Goal: Information Seeking & Learning: Compare options

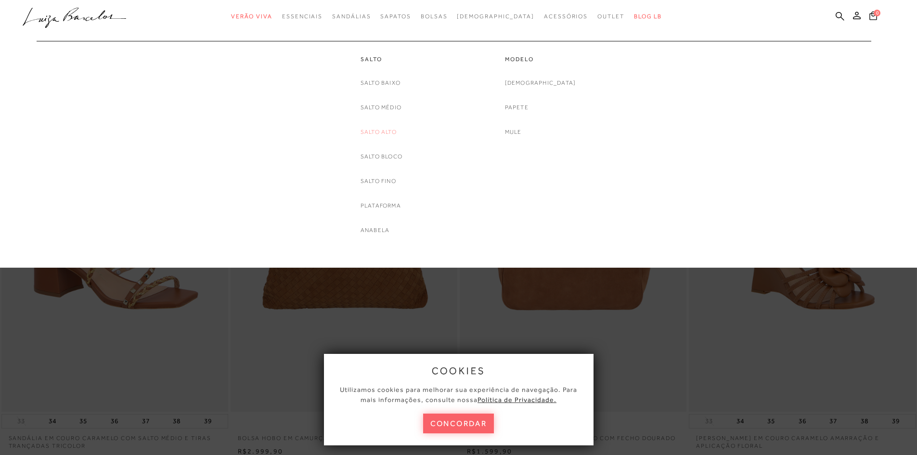
click at [373, 134] on link "Salto Alto" at bounding box center [379, 132] width 36 height 10
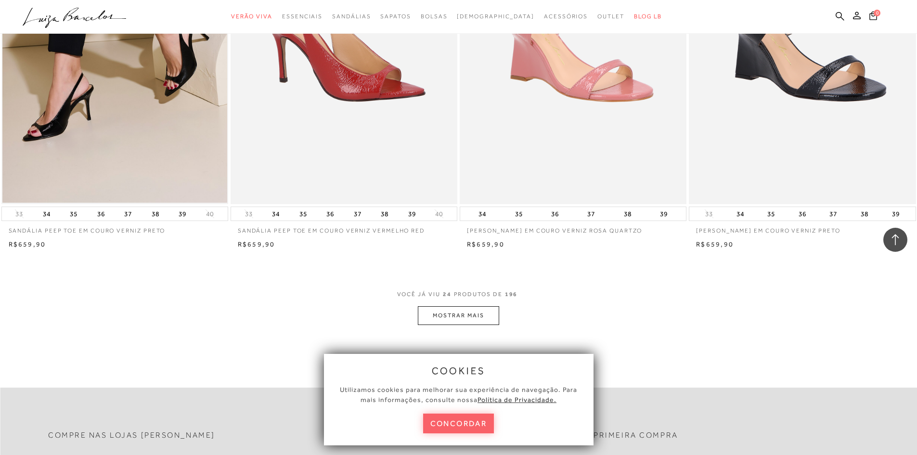
scroll to position [2407, 0]
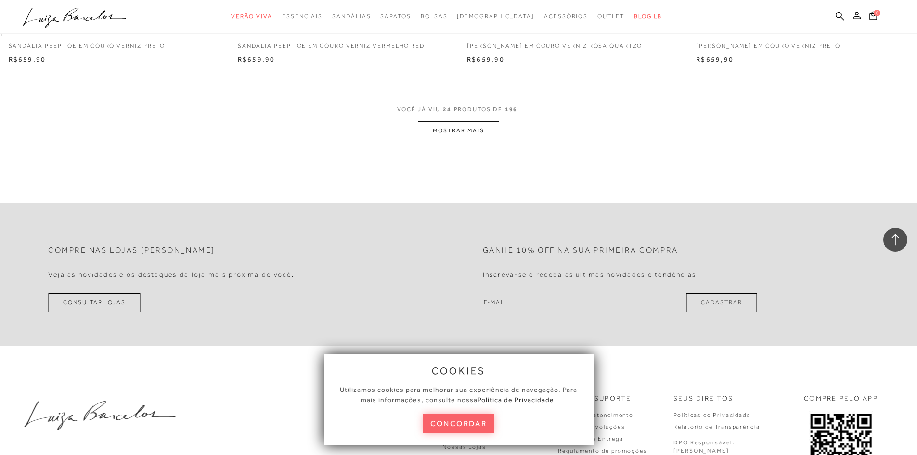
click at [452, 130] on button "MOSTRAR MAIS" at bounding box center [458, 130] width 81 height 19
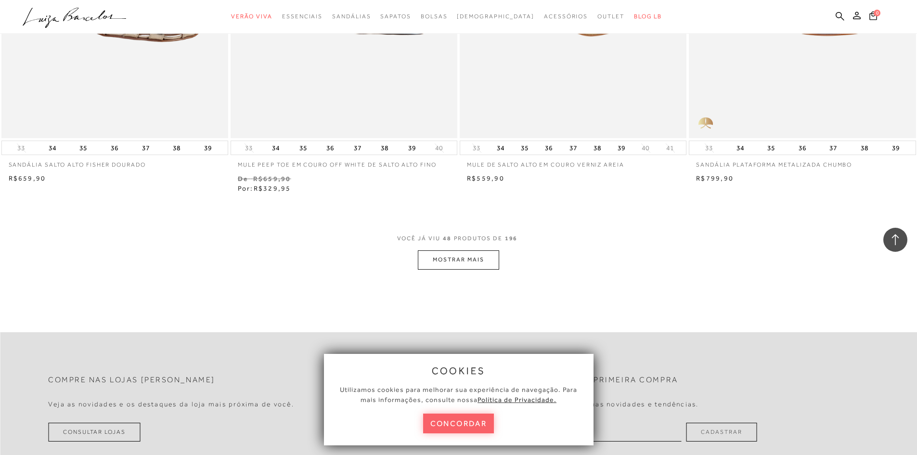
scroll to position [4814, 0]
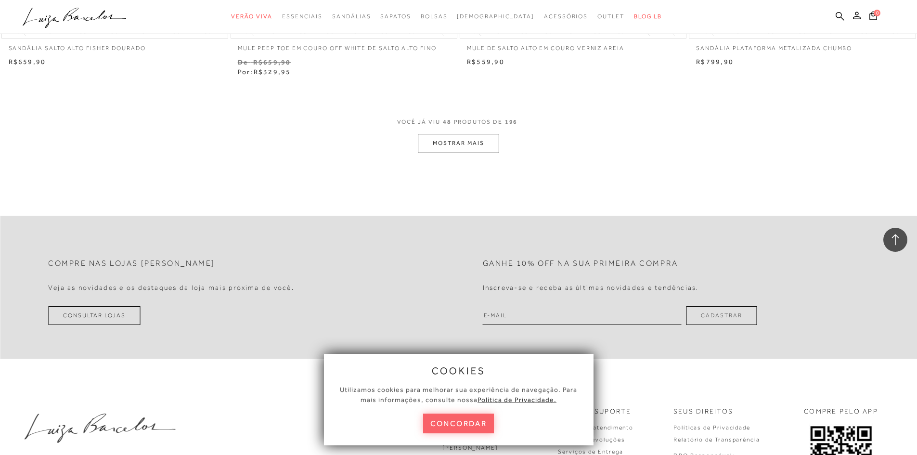
click at [464, 148] on button "MOSTRAR MAIS" at bounding box center [458, 143] width 81 height 19
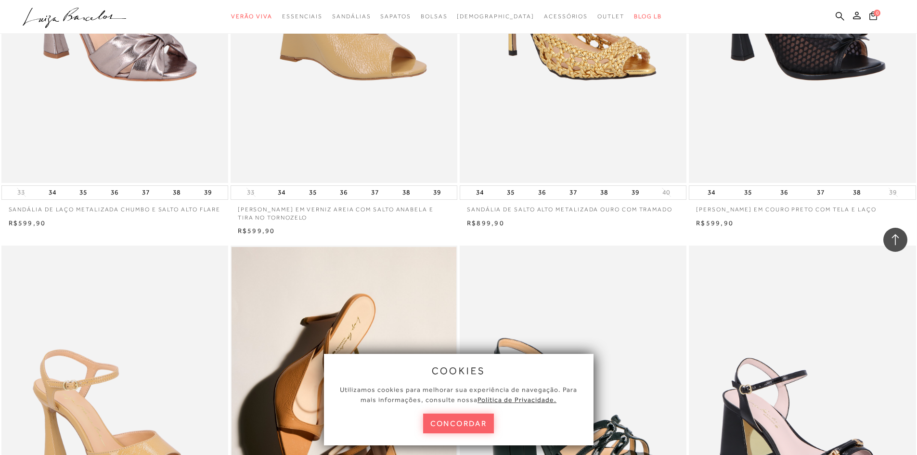
scroll to position [4958, 0]
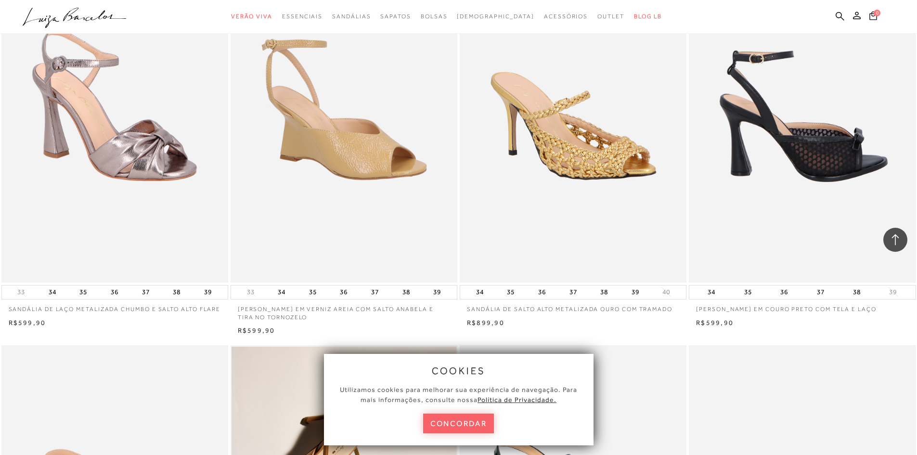
click at [856, 171] on img at bounding box center [803, 112] width 226 height 340
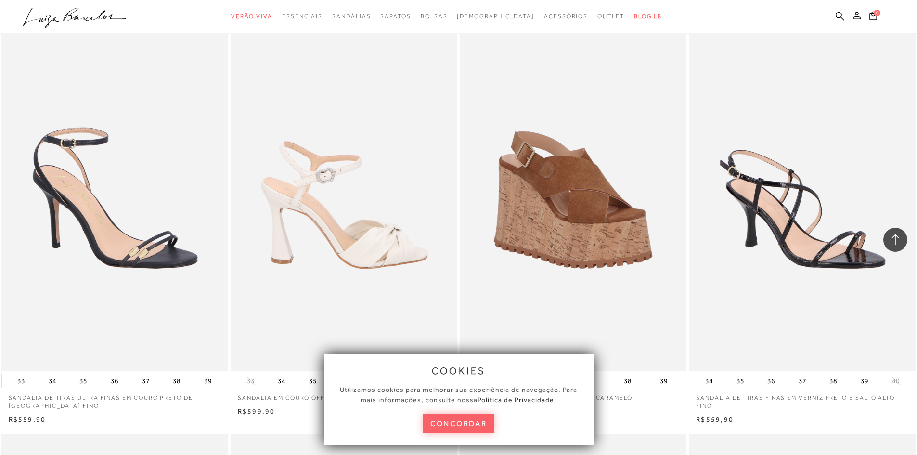
scroll to position [6499, 0]
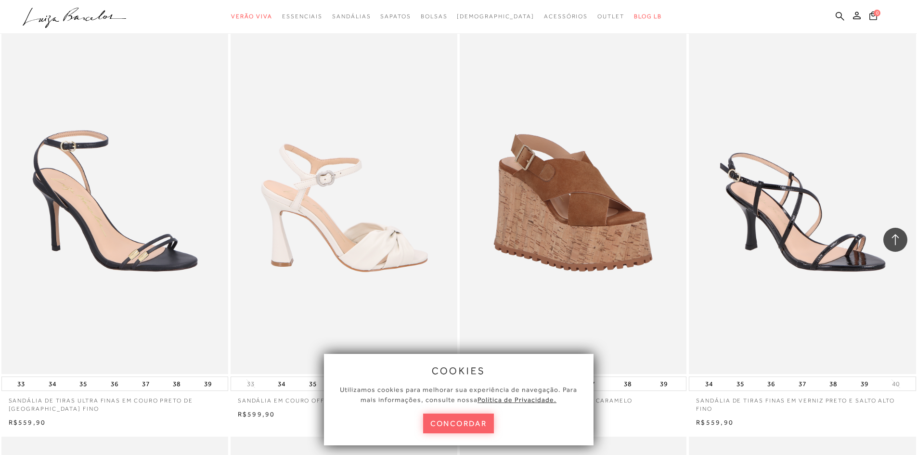
click at [370, 236] on img at bounding box center [345, 204] width 226 height 340
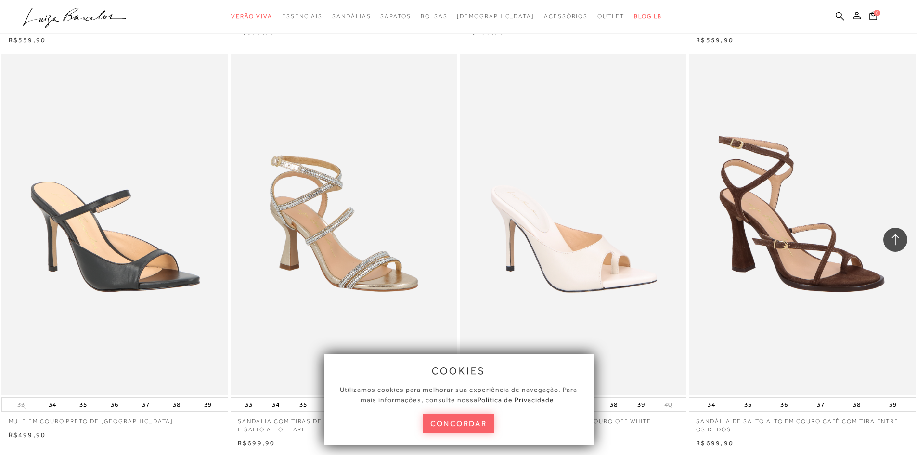
scroll to position [6932, 0]
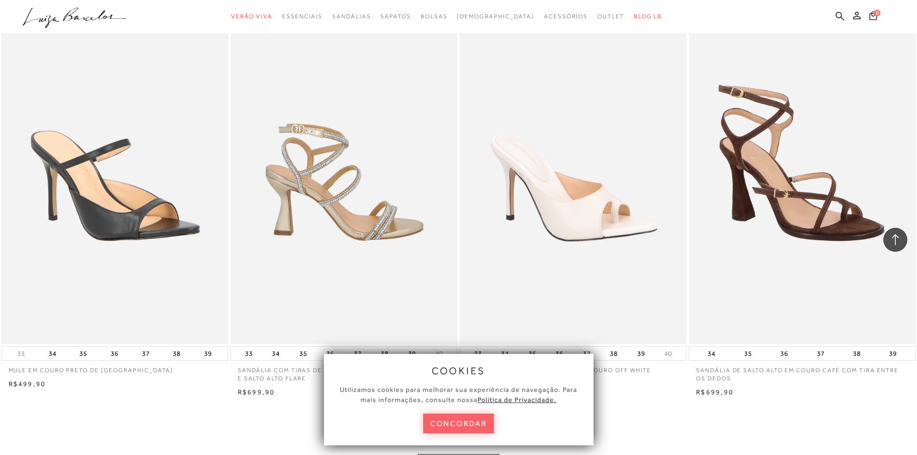
click at [362, 217] on img at bounding box center [345, 173] width 226 height 340
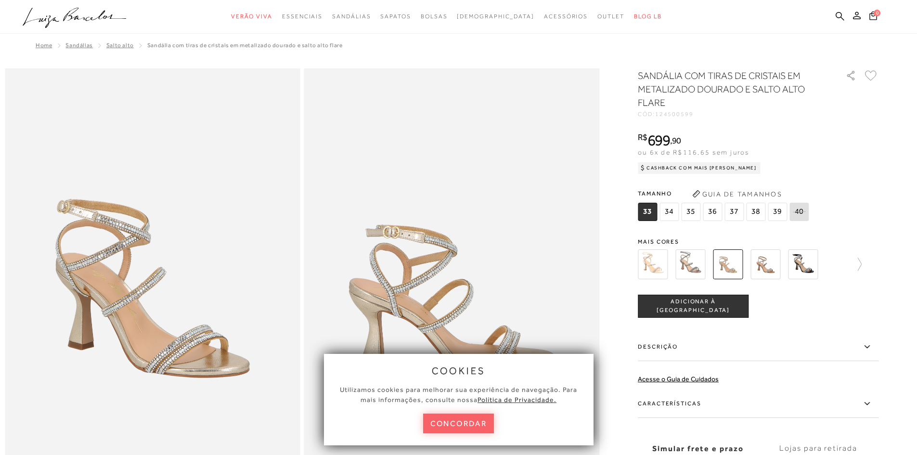
click at [690, 264] on img at bounding box center [690, 264] width 30 height 30
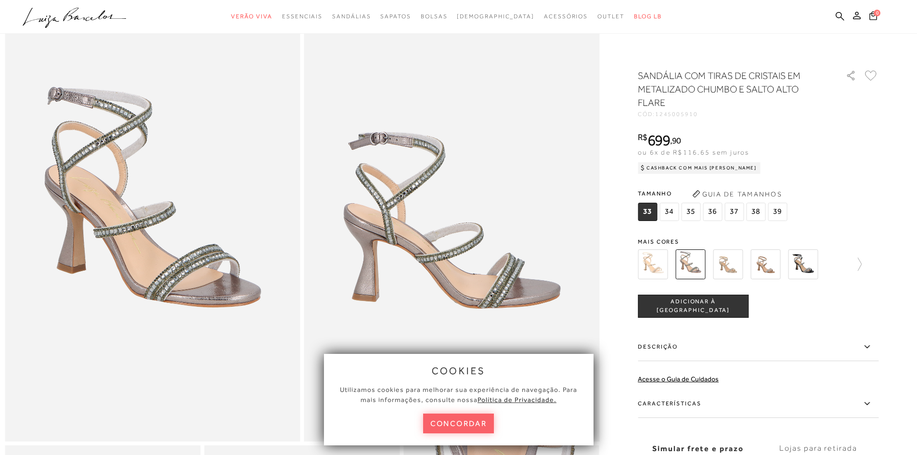
scroll to position [48, 0]
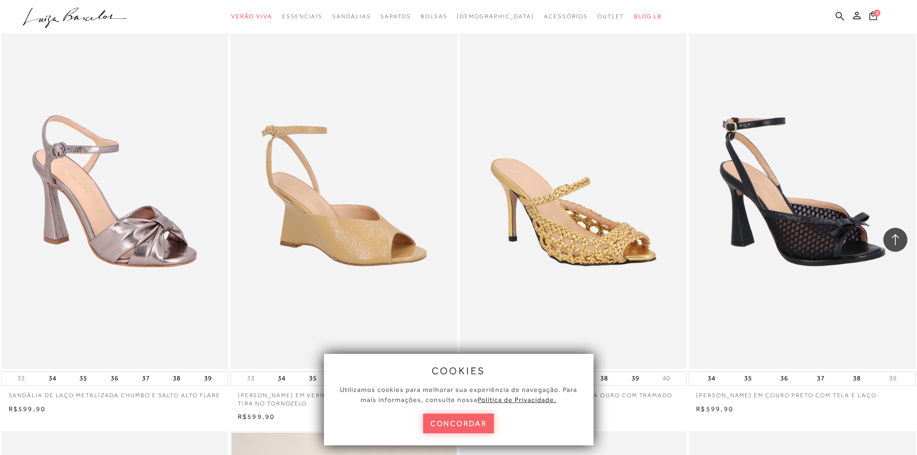
scroll to position [4958, 0]
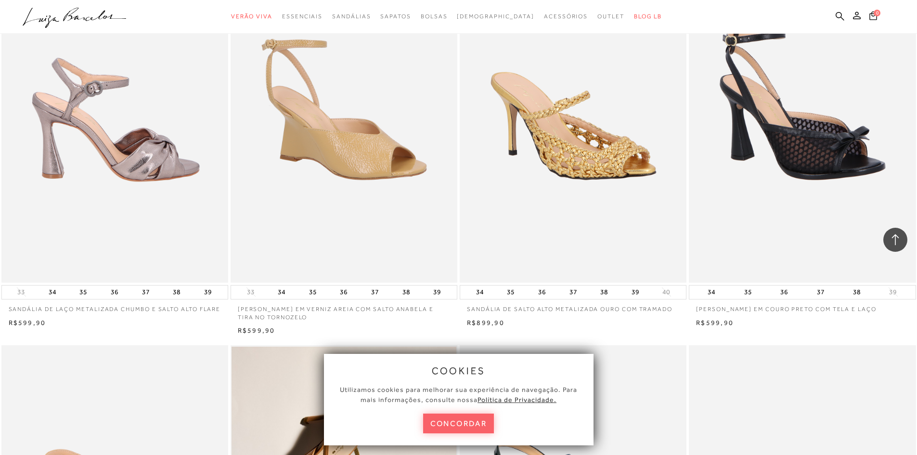
click at [139, 174] on img at bounding box center [115, 112] width 226 height 340
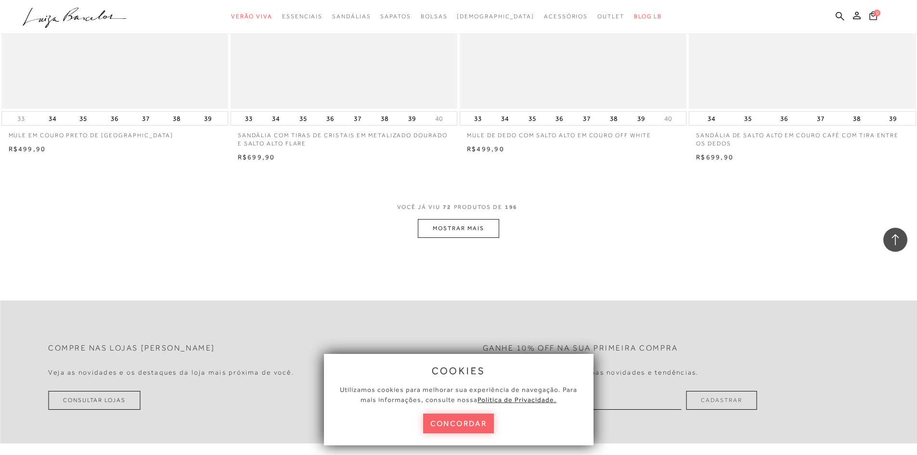
scroll to position [7172, 0]
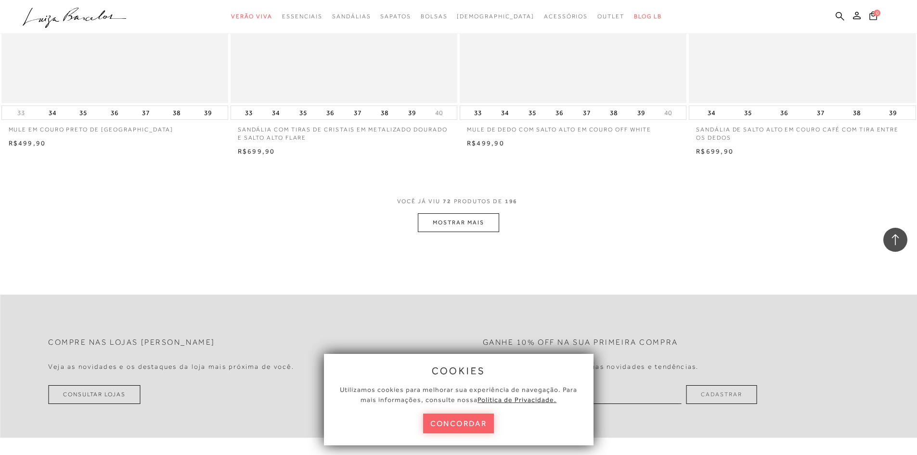
click at [451, 216] on button "MOSTRAR MAIS" at bounding box center [458, 222] width 81 height 19
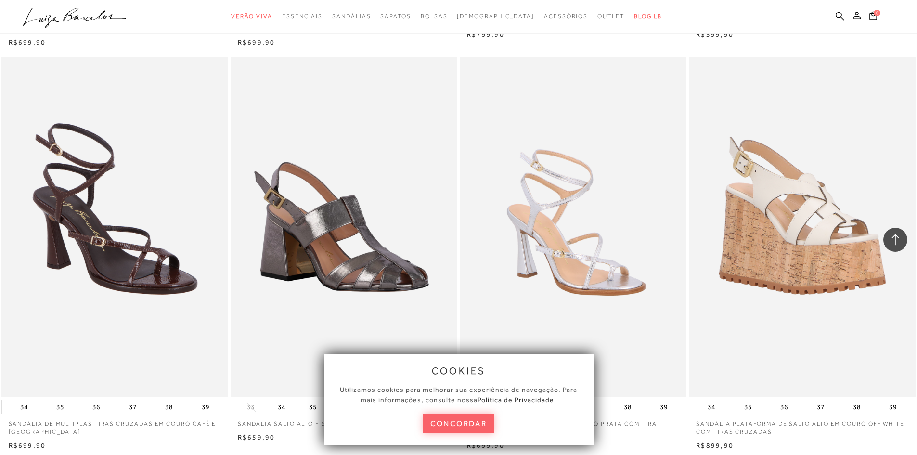
scroll to position [8183, 0]
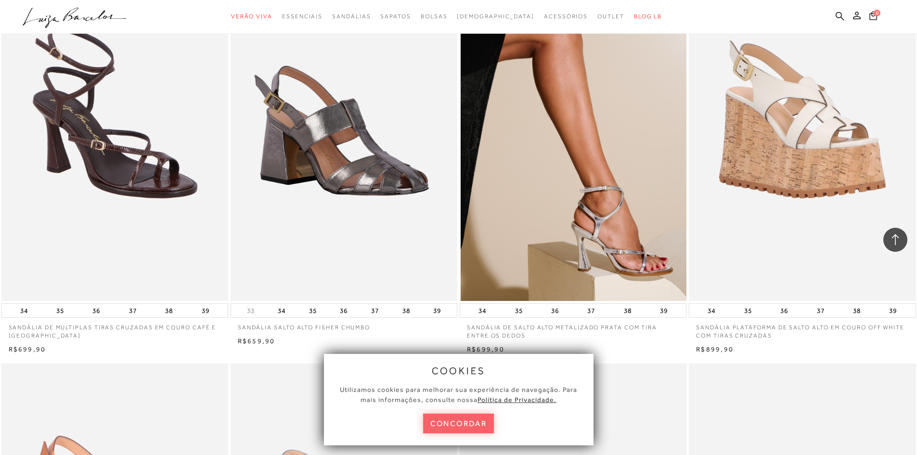
click at [618, 259] on img at bounding box center [574, 131] width 226 height 340
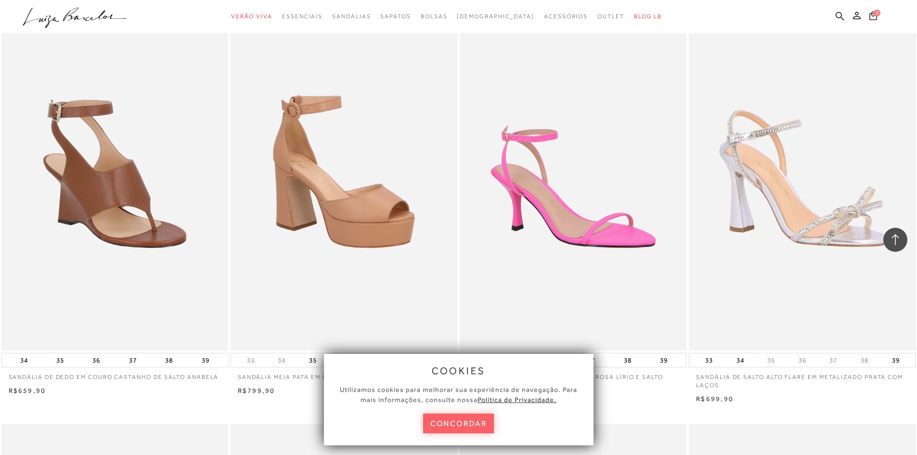
scroll to position [8954, 0]
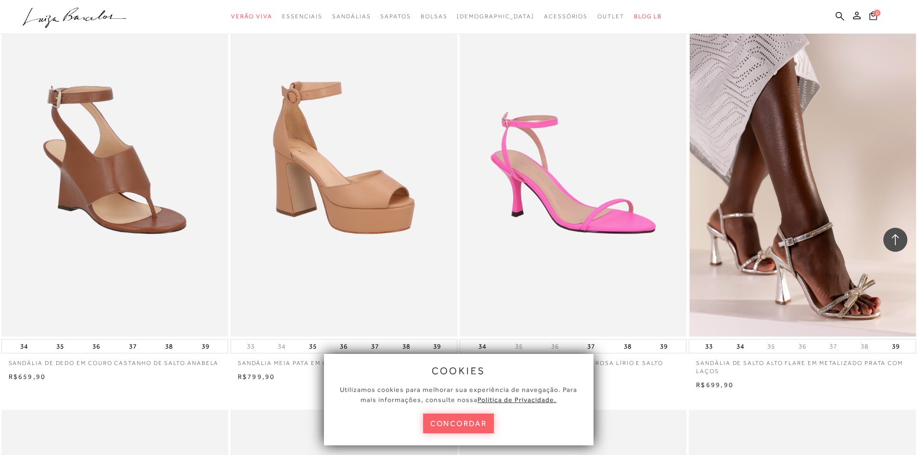
click at [797, 277] on img at bounding box center [803, 166] width 226 height 340
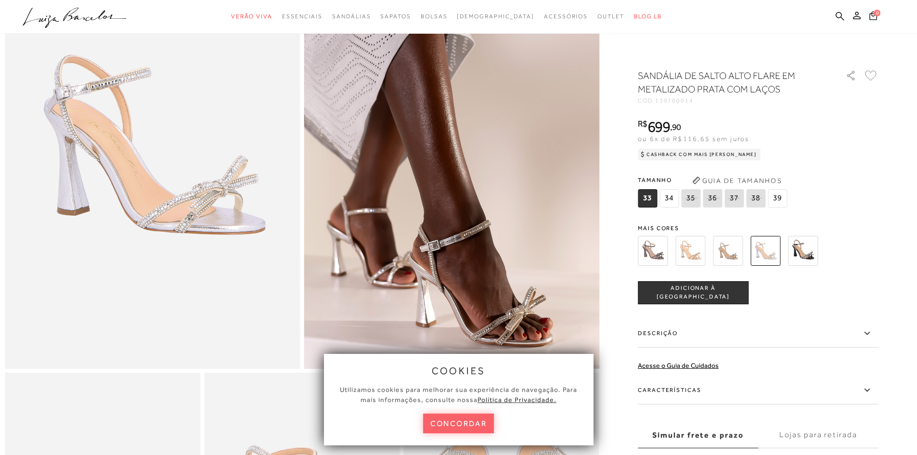
scroll to position [144, 0]
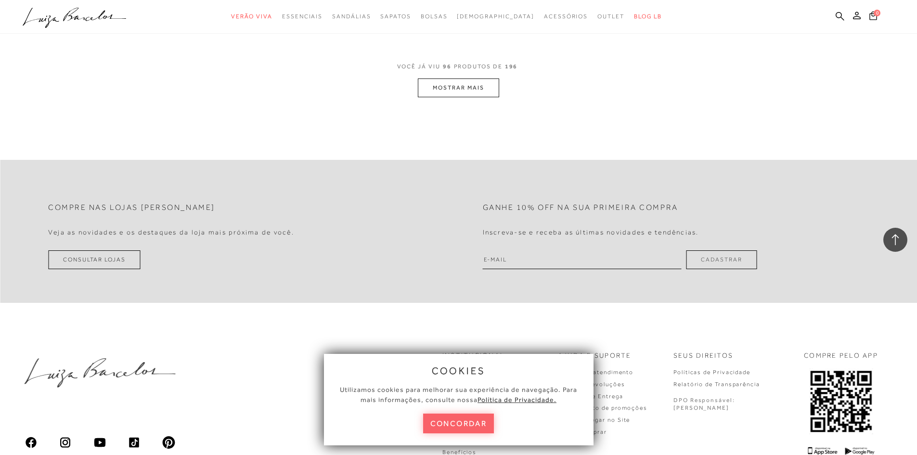
scroll to position [9549, 0]
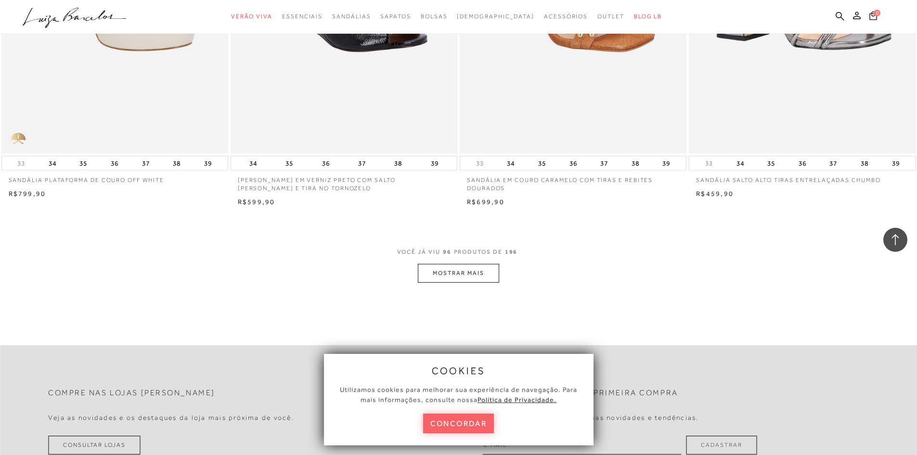
click at [462, 267] on button "MOSTRAR MAIS" at bounding box center [458, 273] width 81 height 19
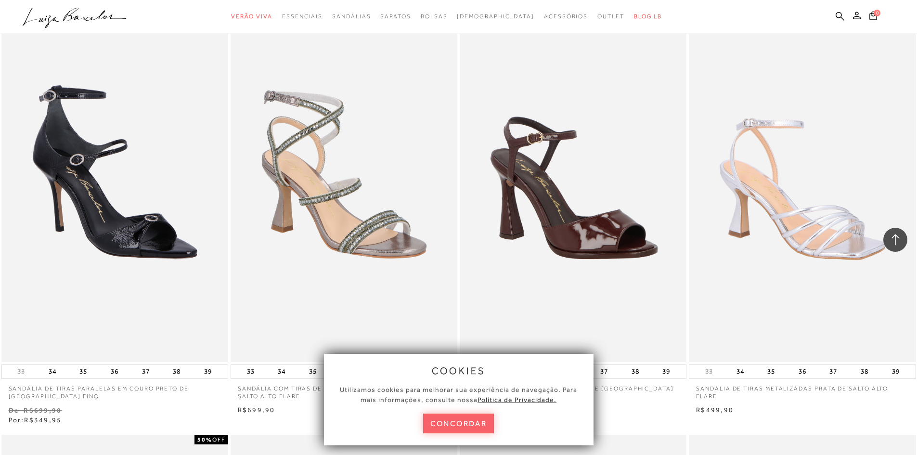
scroll to position [10608, 0]
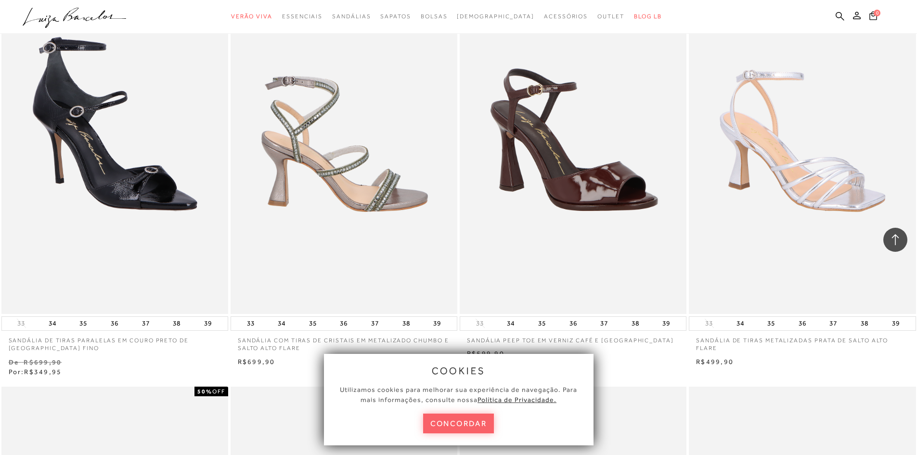
click at [352, 188] on img at bounding box center [345, 144] width 226 height 340
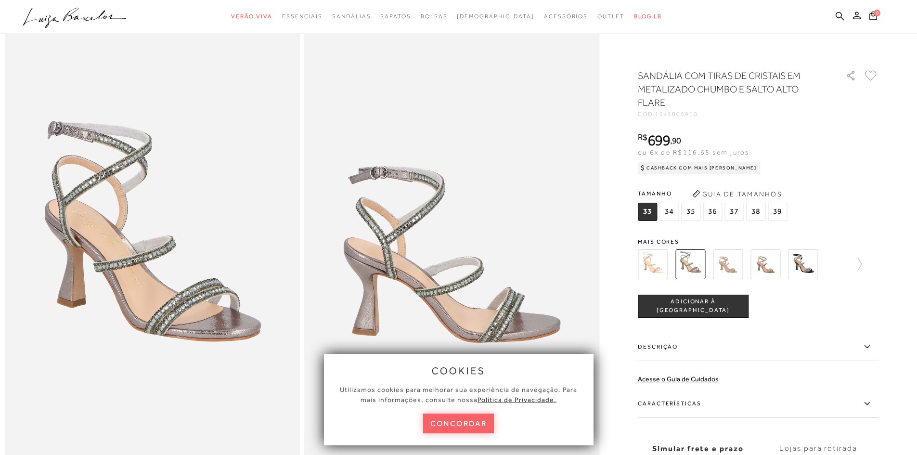
scroll to position [96, 0]
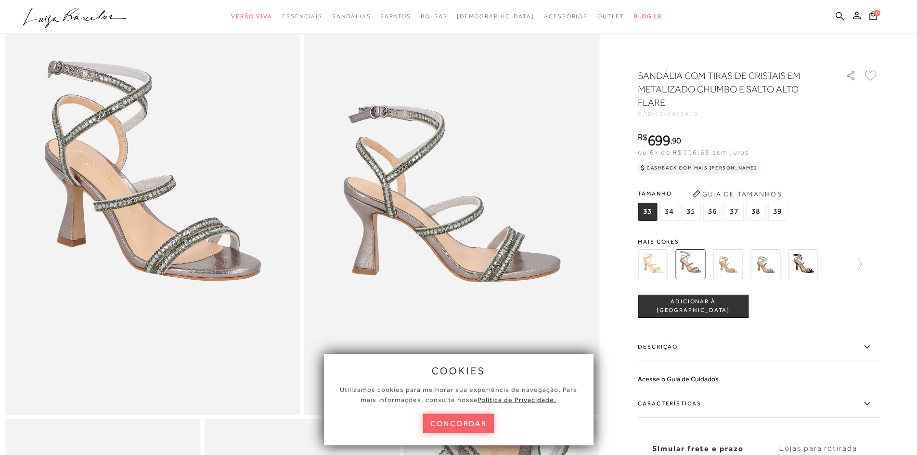
click at [736, 211] on span "37" at bounding box center [733, 212] width 19 height 18
click at [677, 214] on span "34" at bounding box center [668, 212] width 19 height 18
click at [736, 214] on span "37" at bounding box center [733, 212] width 19 height 18
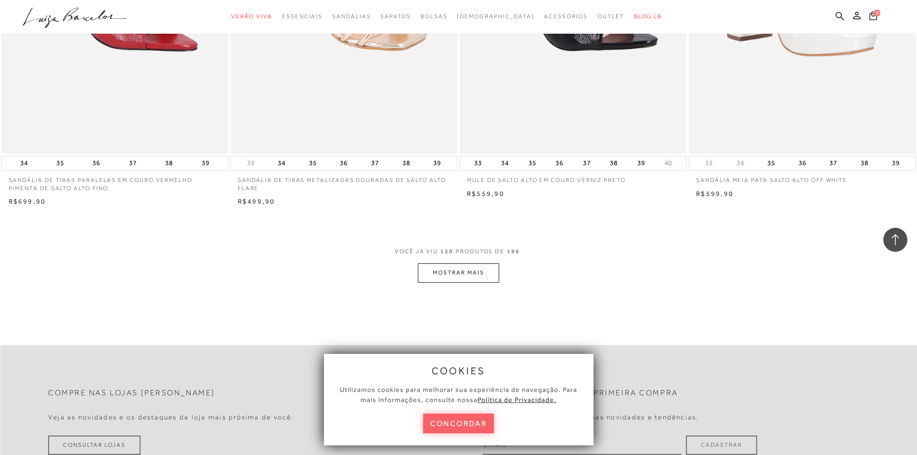
scroll to position [12053, 0]
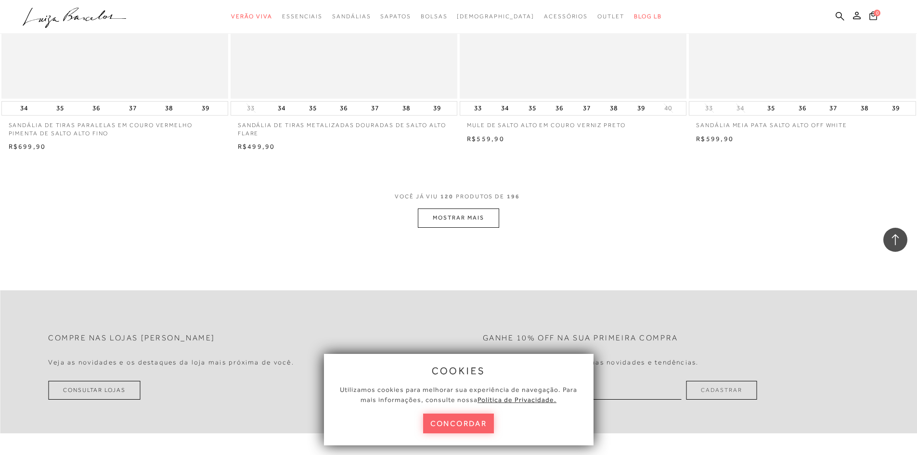
click at [456, 208] on button "MOSTRAR MAIS" at bounding box center [458, 217] width 81 height 19
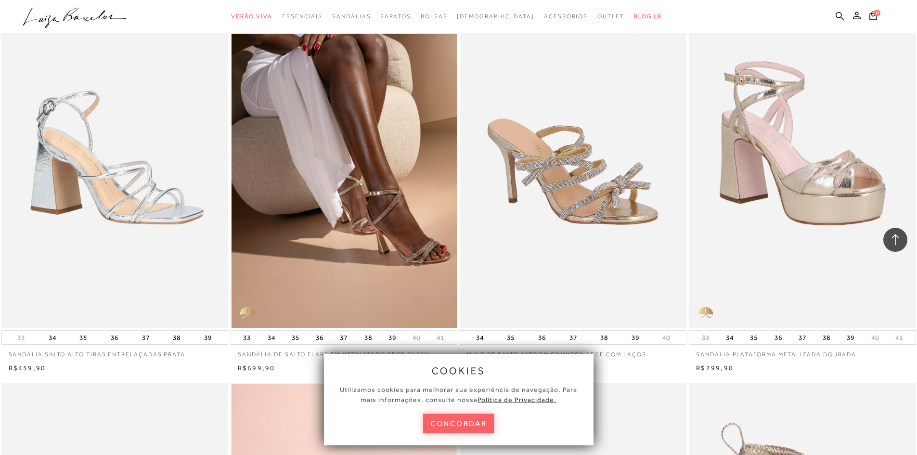
scroll to position [12678, 0]
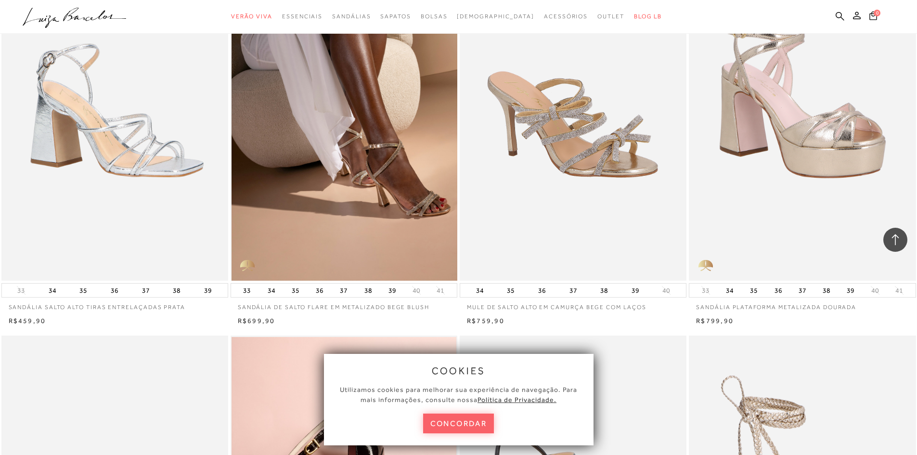
click at [392, 194] on img at bounding box center [345, 110] width 226 height 340
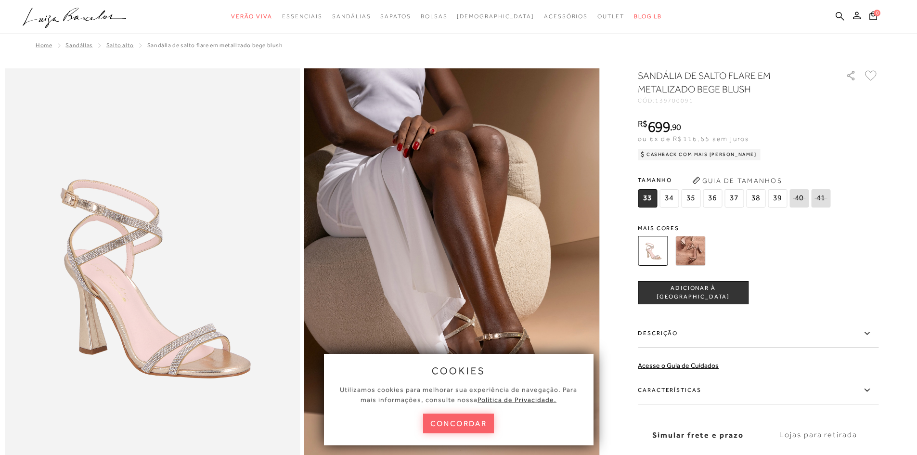
click at [691, 258] on img at bounding box center [690, 251] width 30 height 30
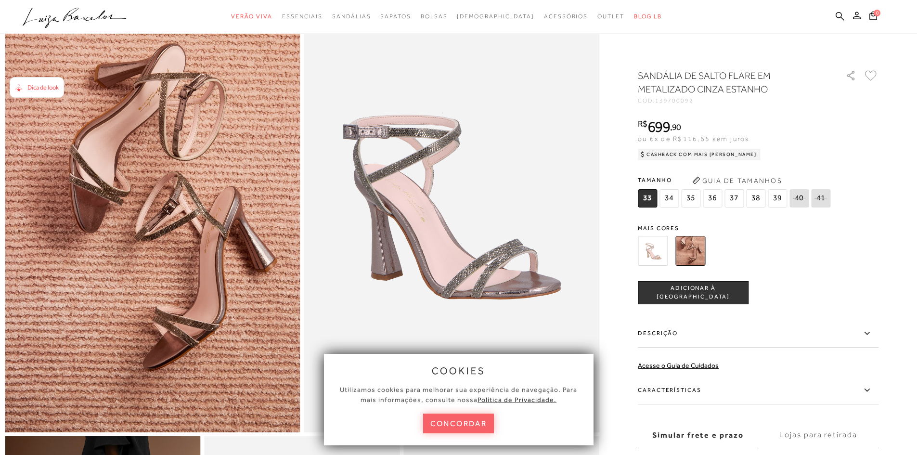
scroll to position [96, 0]
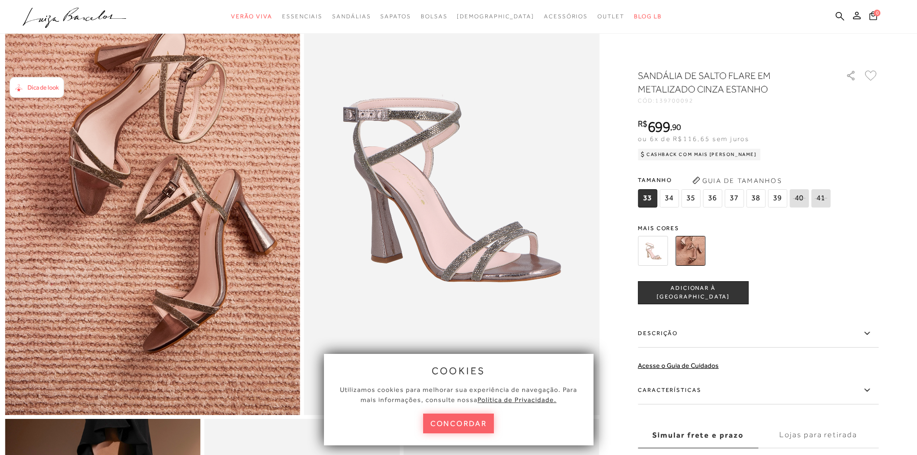
click at [736, 196] on span "37" at bounding box center [733, 198] width 19 height 18
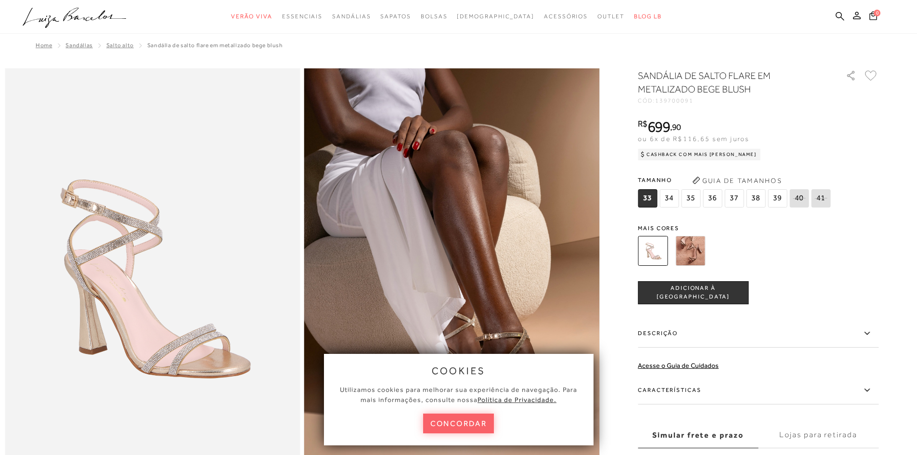
scroll to position [144, 0]
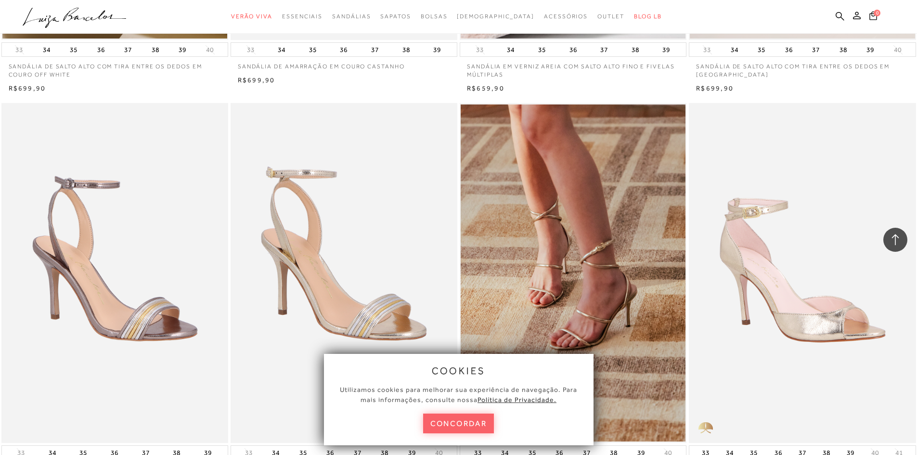
scroll to position [4079, 0]
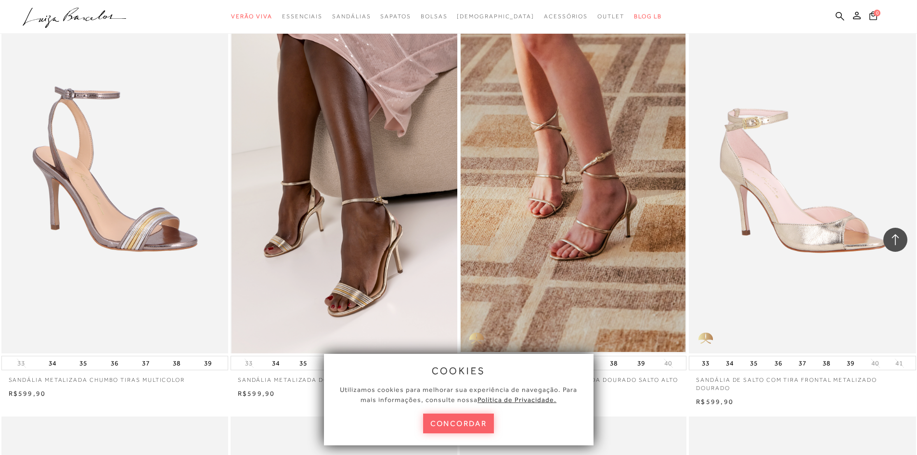
click at [401, 251] on img at bounding box center [345, 183] width 226 height 340
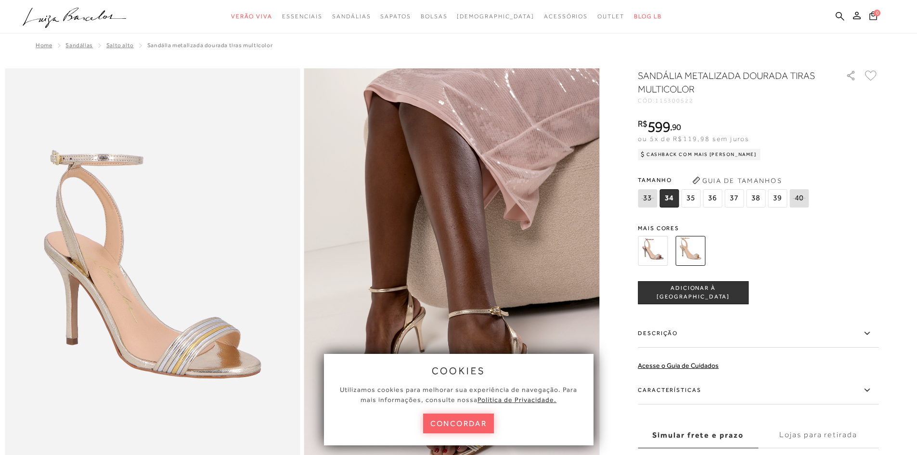
click at [659, 259] on img at bounding box center [653, 251] width 30 height 30
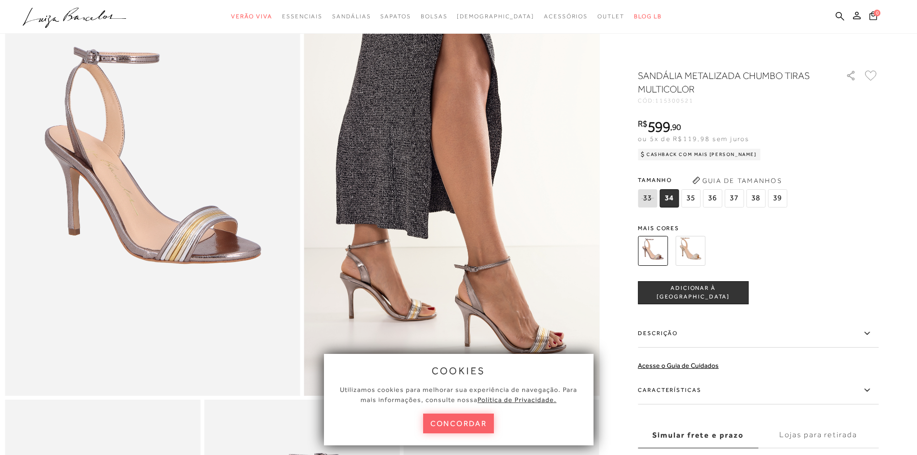
scroll to position [144, 0]
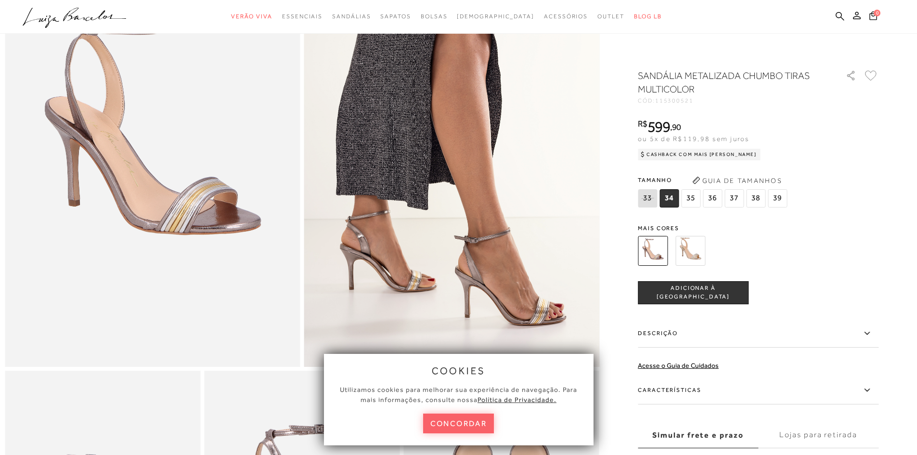
click at [734, 200] on span "37" at bounding box center [733, 198] width 19 height 18
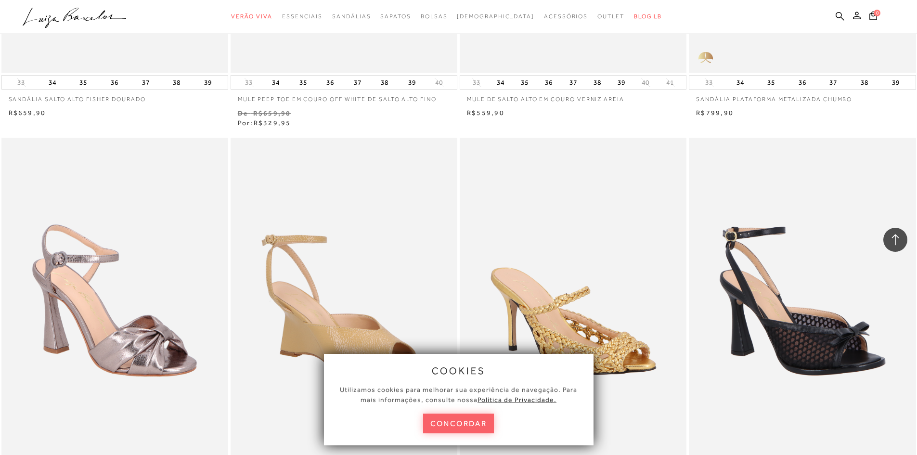
scroll to position [4907, 0]
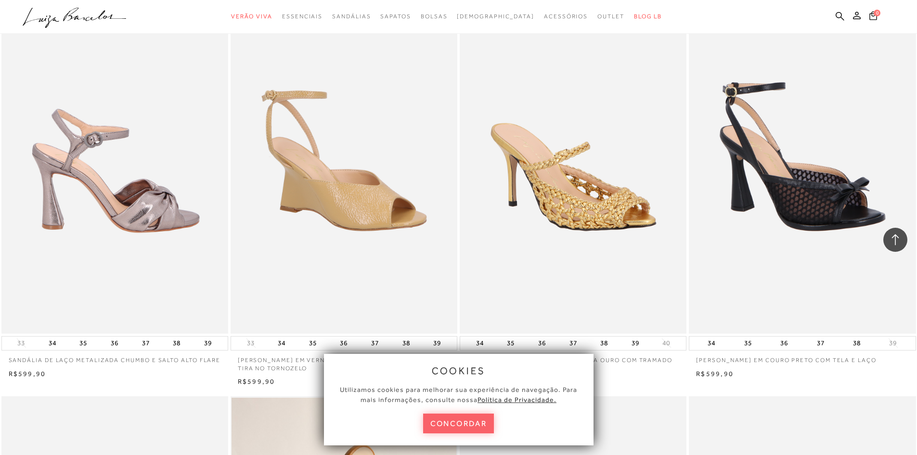
click at [182, 219] on img at bounding box center [115, 163] width 226 height 340
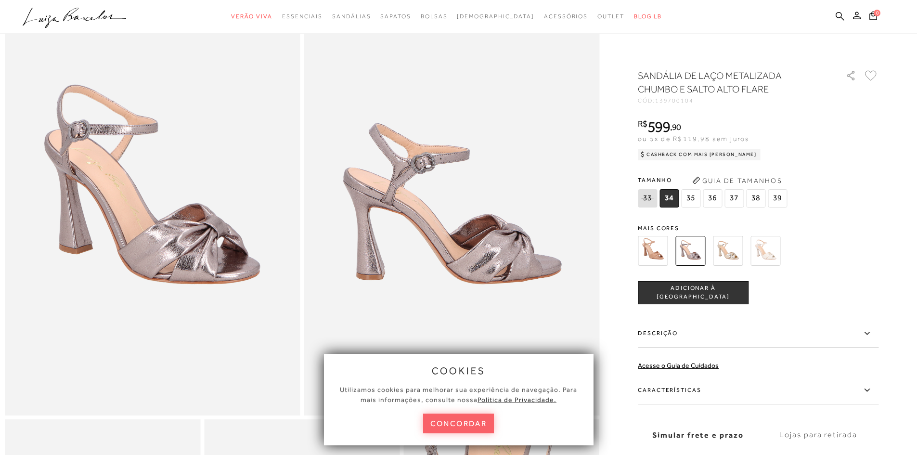
scroll to position [96, 0]
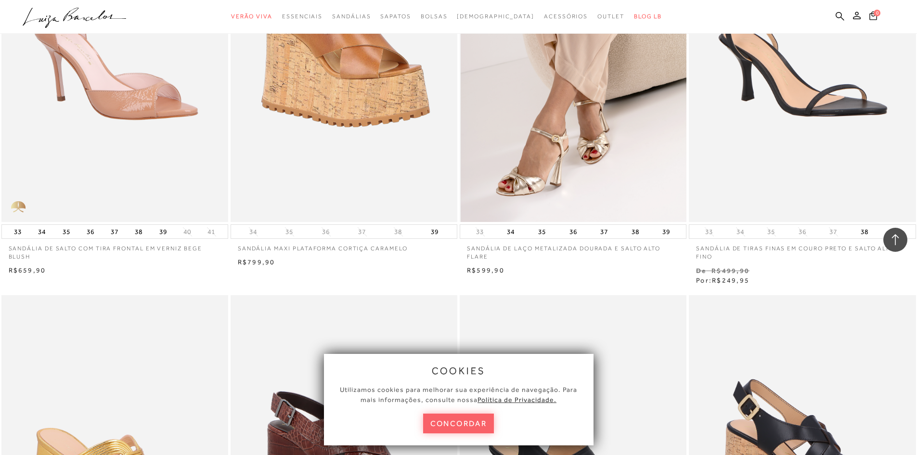
scroll to position [13524, 0]
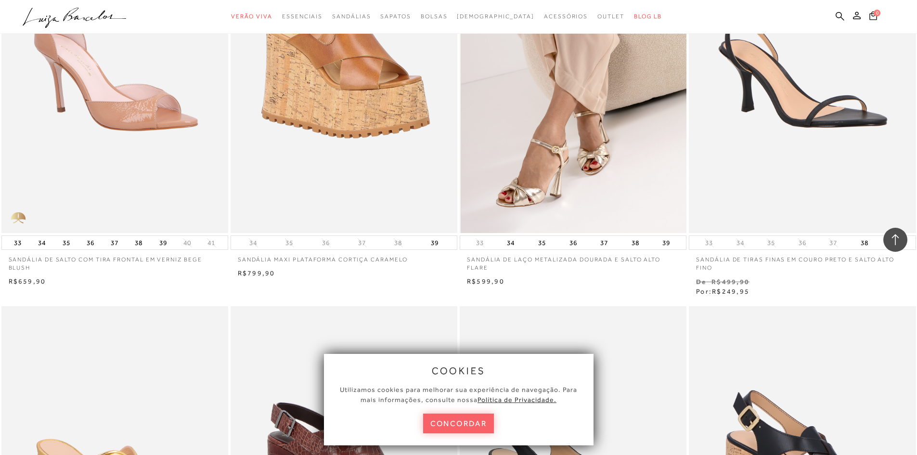
click at [604, 155] on img at bounding box center [574, 63] width 226 height 340
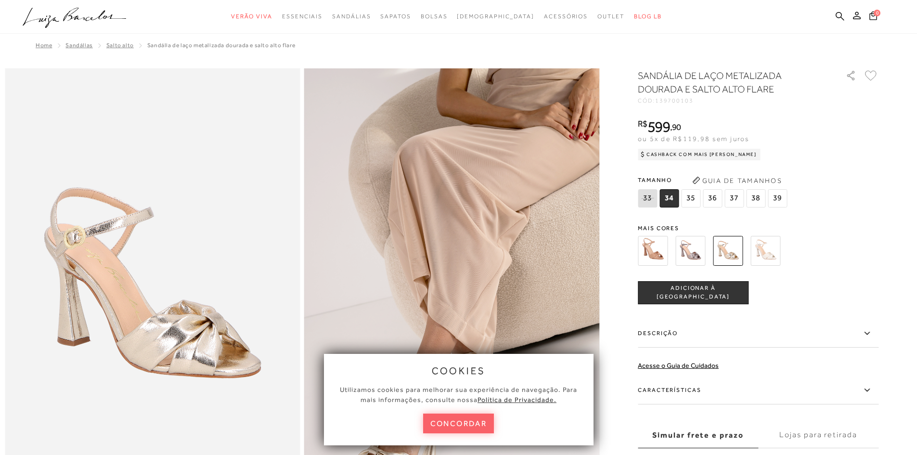
click at [700, 252] on img at bounding box center [690, 251] width 30 height 30
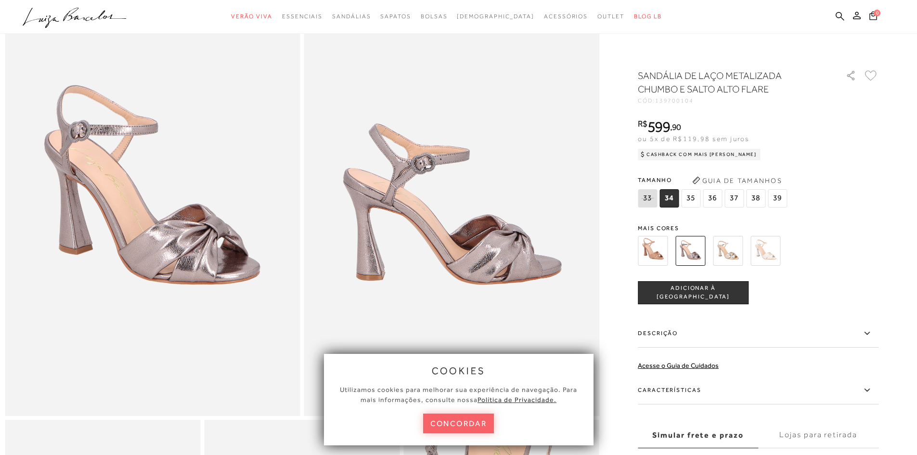
scroll to position [96, 0]
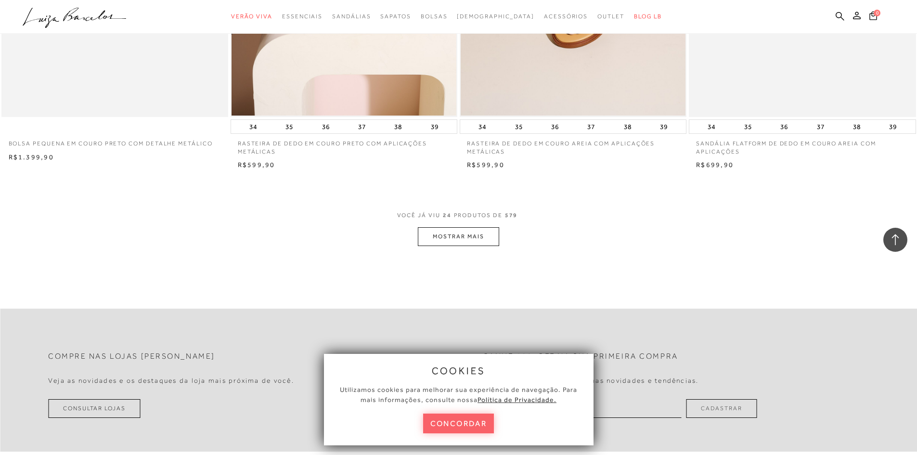
scroll to position [2311, 0]
click at [467, 234] on button "MOSTRAR MAIS" at bounding box center [458, 235] width 81 height 19
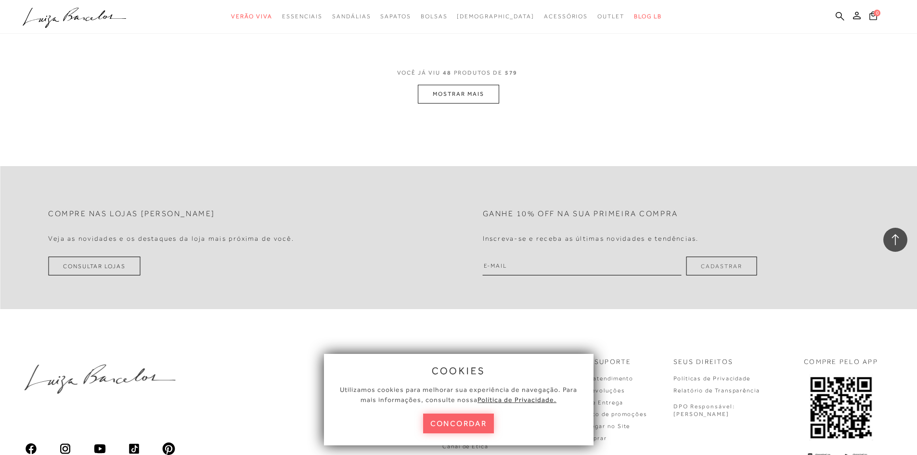
scroll to position [4862, 0]
click at [462, 92] on button "MOSTRAR MAIS" at bounding box center [458, 93] width 81 height 19
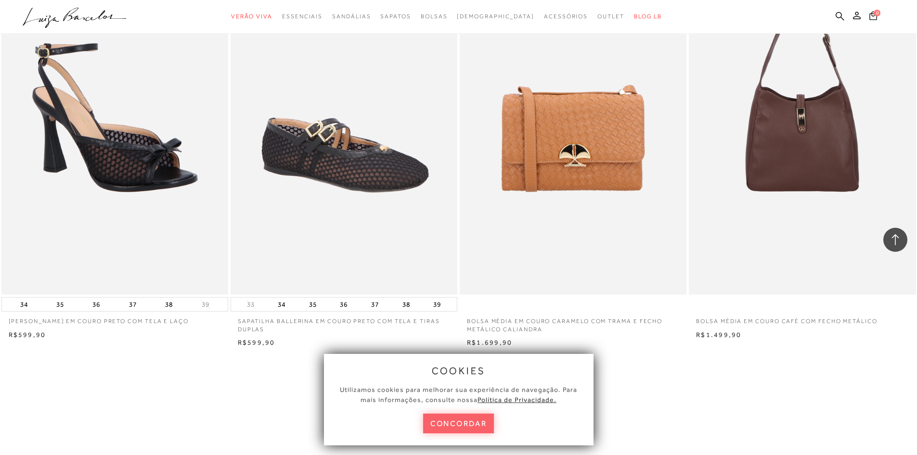
scroll to position [7076, 0]
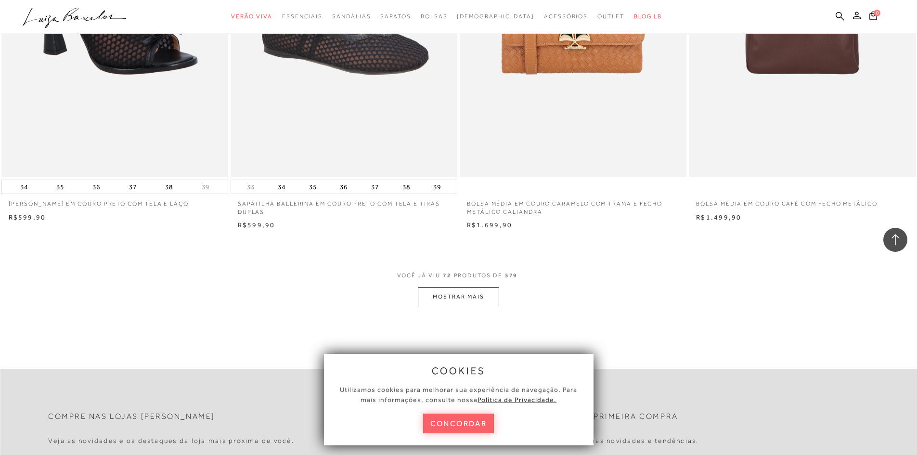
click at [457, 298] on button "MOSTRAR MAIS" at bounding box center [458, 296] width 81 height 19
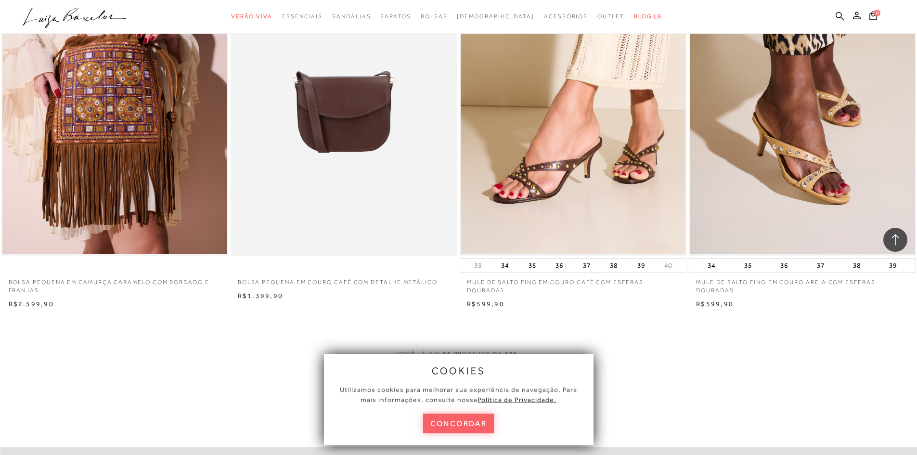
scroll to position [9531, 0]
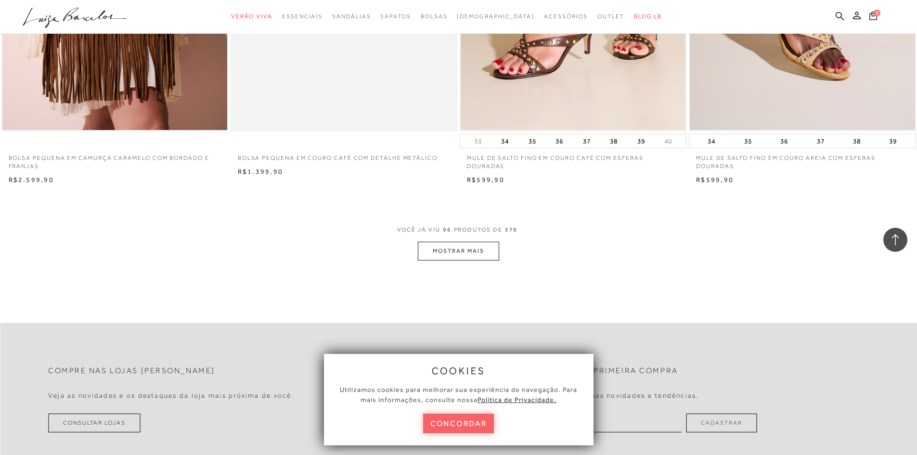
click at [466, 252] on button "MOSTRAR MAIS" at bounding box center [458, 251] width 81 height 19
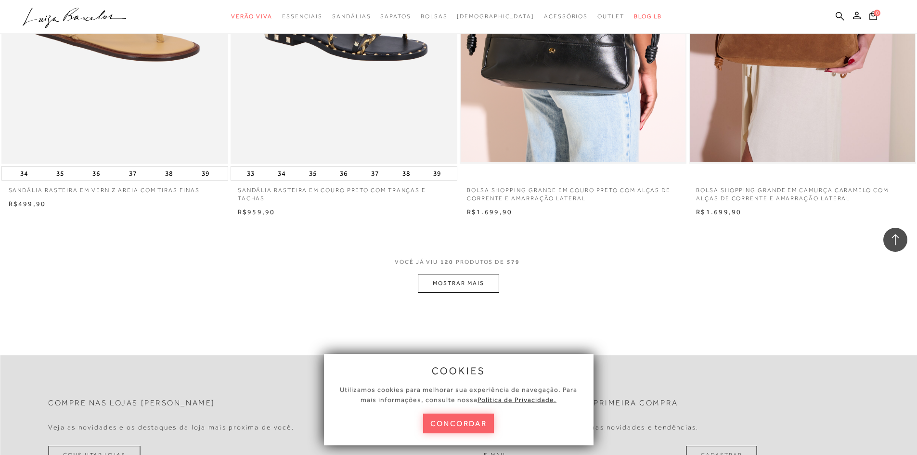
scroll to position [11986, 0]
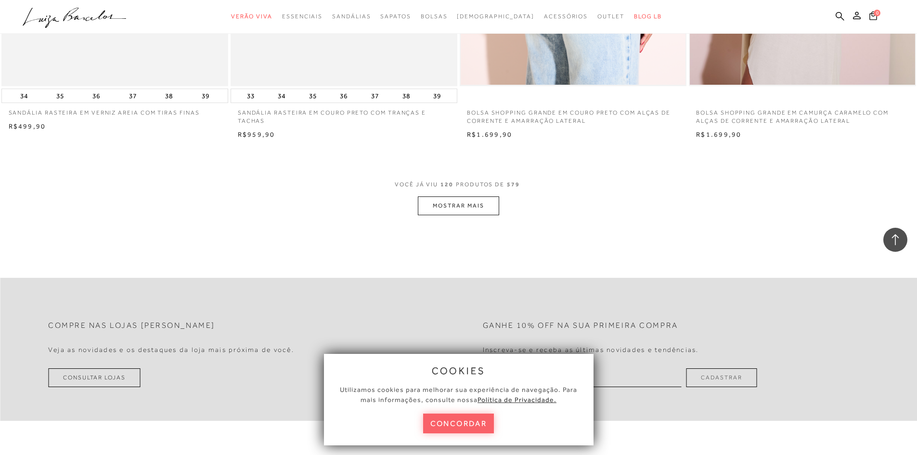
click at [466, 207] on button "MOSTRAR MAIS" at bounding box center [458, 205] width 81 height 19
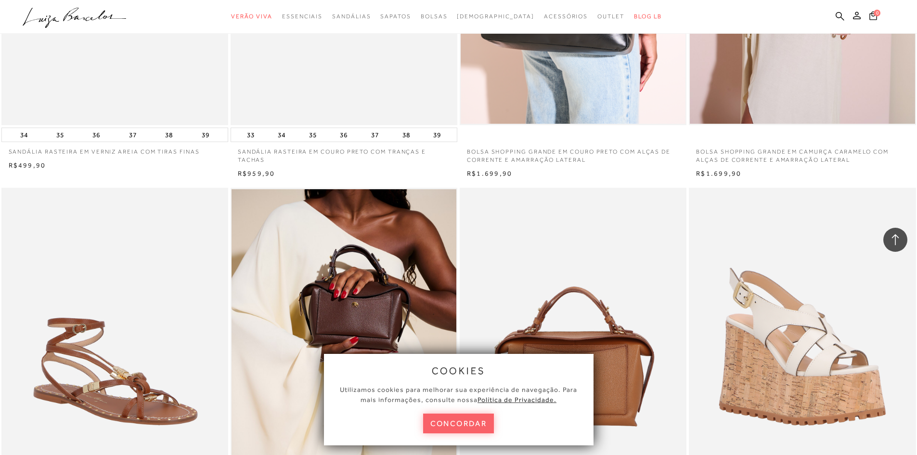
scroll to position [11890, 0]
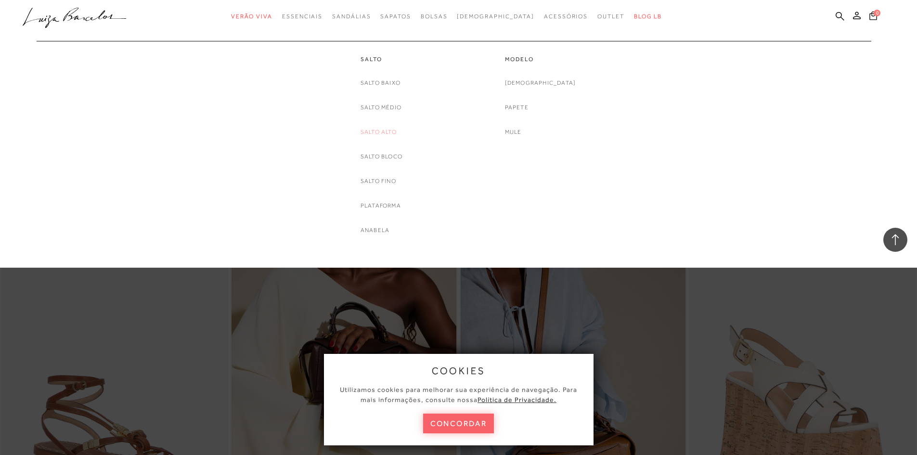
click at [379, 133] on link "Salto Alto" at bounding box center [379, 132] width 36 height 10
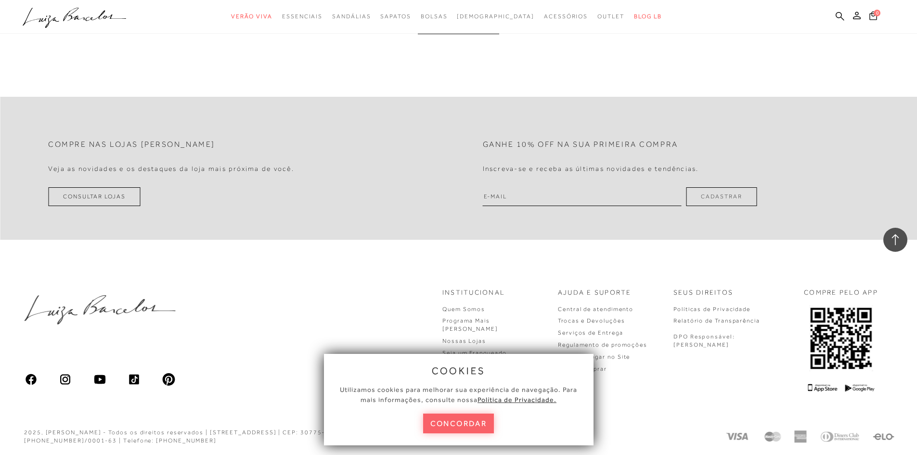
scroll to position [2320, 0]
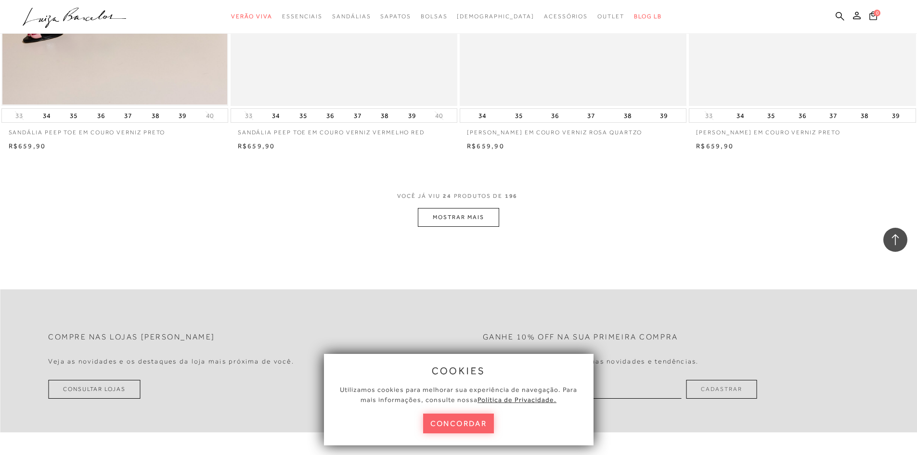
click at [466, 213] on button "MOSTRAR MAIS" at bounding box center [458, 217] width 81 height 19
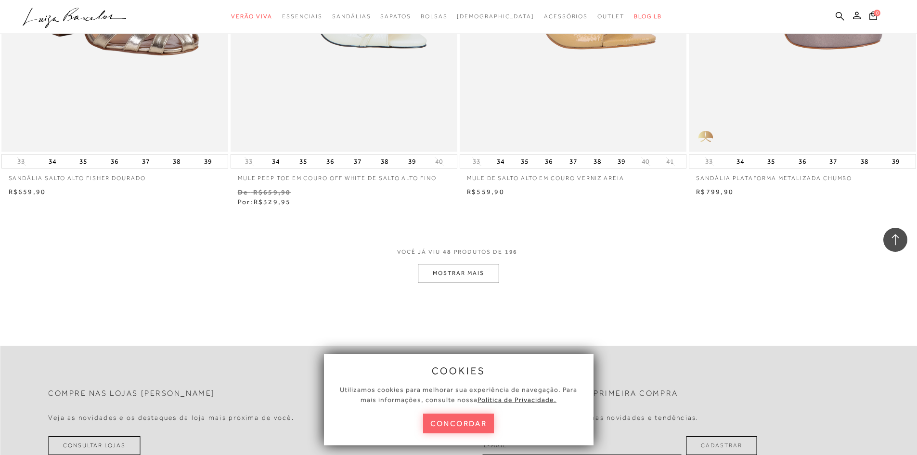
scroll to position [4775, 0]
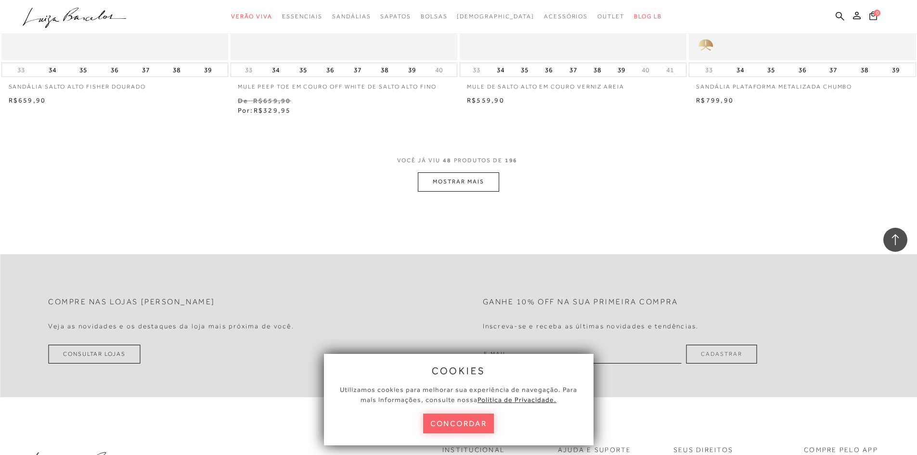
click at [461, 182] on button "MOSTRAR MAIS" at bounding box center [458, 181] width 81 height 19
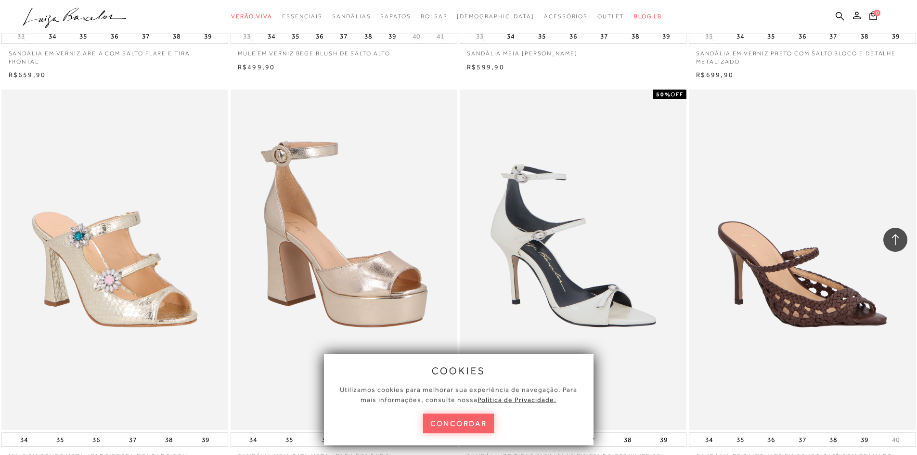
scroll to position [5738, 0]
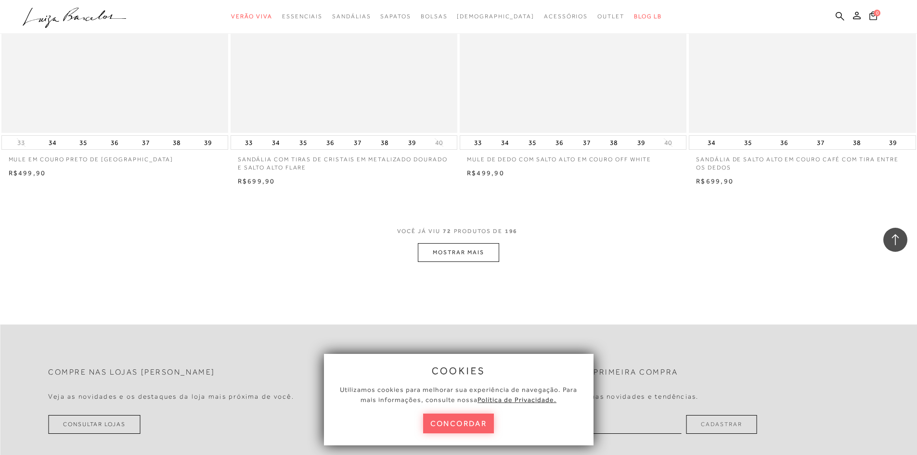
scroll to position [7230, 0]
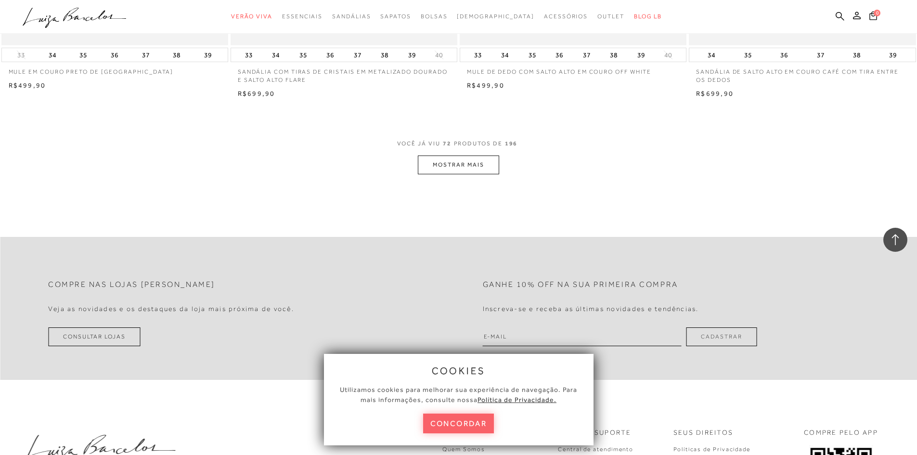
click at [460, 155] on button "MOSTRAR MAIS" at bounding box center [458, 164] width 81 height 19
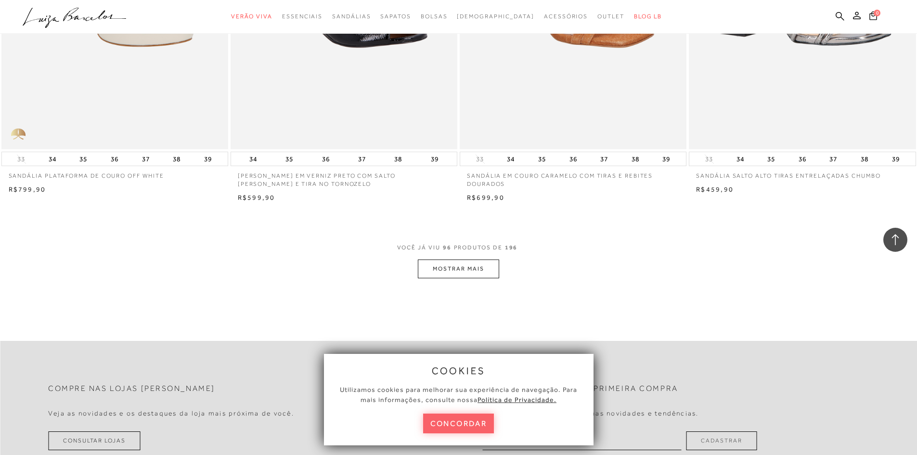
scroll to position [9637, 0]
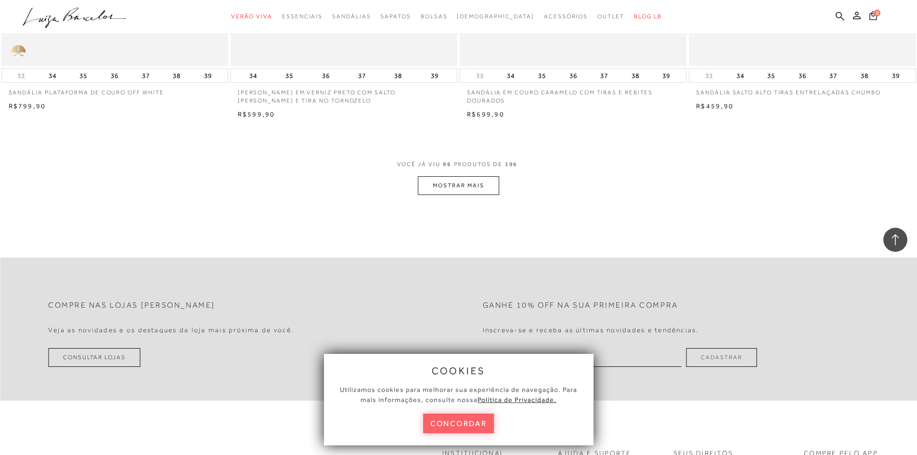
click at [451, 178] on button "MOSTRAR MAIS" at bounding box center [458, 185] width 81 height 19
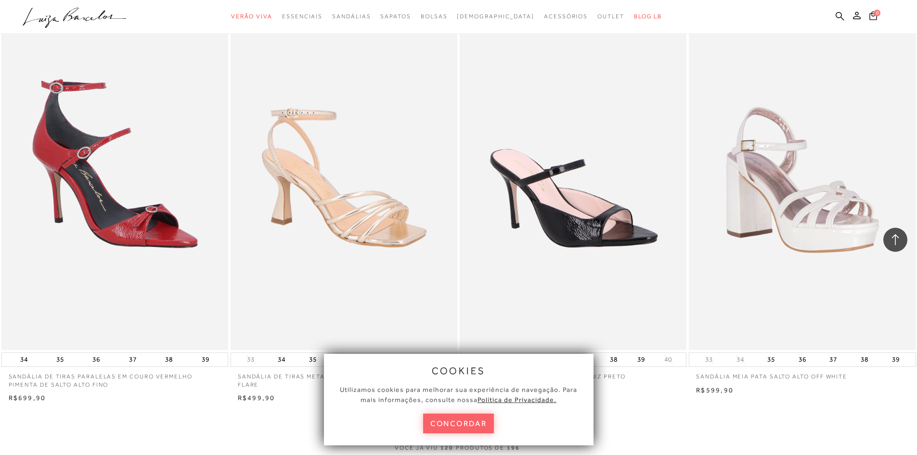
scroll to position [11803, 0]
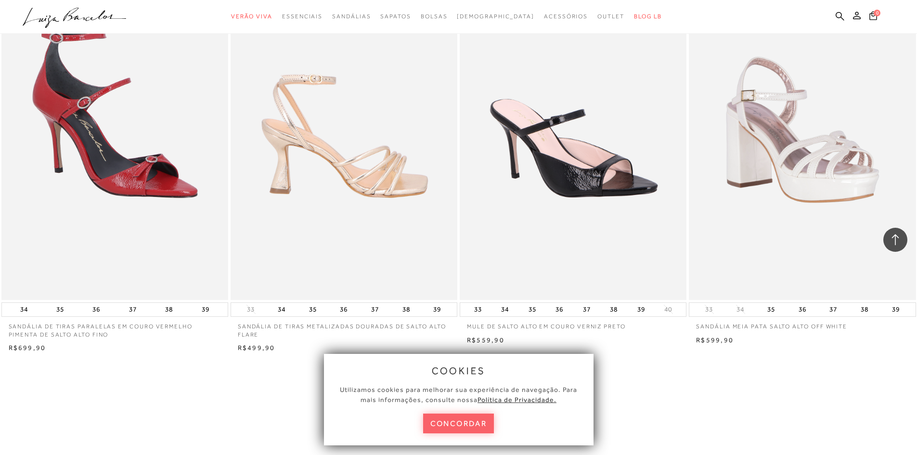
click at [353, 172] on img at bounding box center [345, 130] width 226 height 340
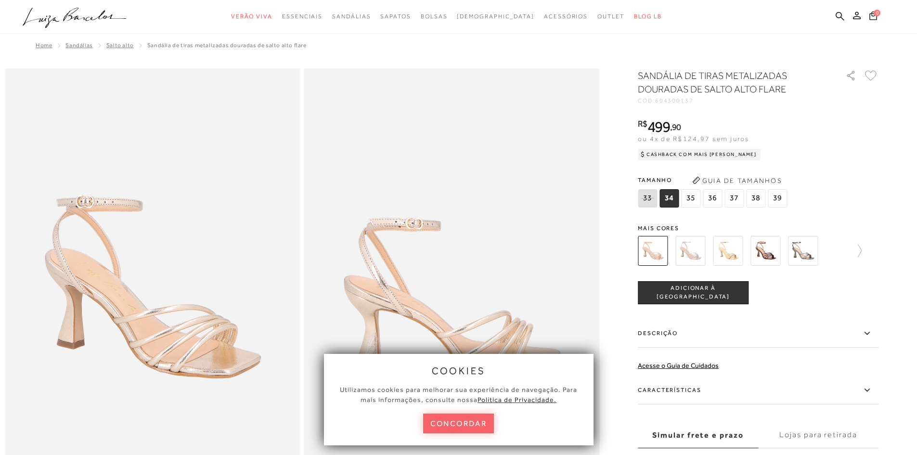
click at [698, 255] on img at bounding box center [690, 251] width 30 height 30
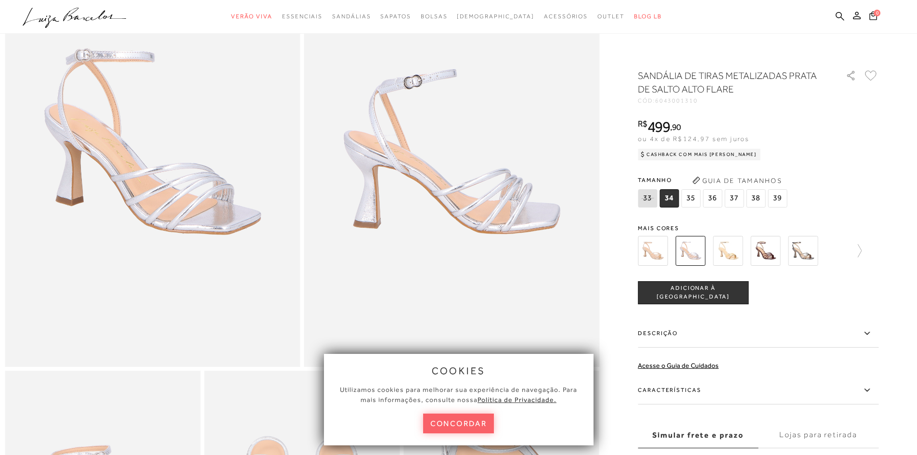
click at [733, 199] on span "37" at bounding box center [733, 198] width 19 height 18
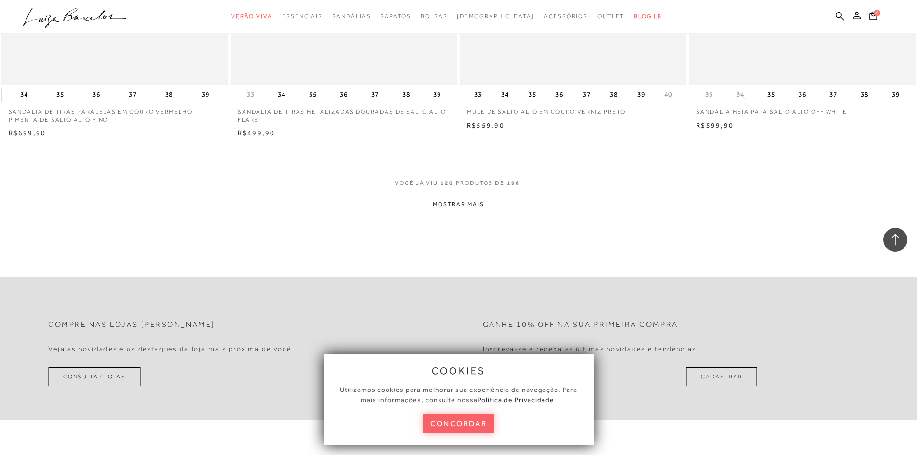
scroll to position [12077, 0]
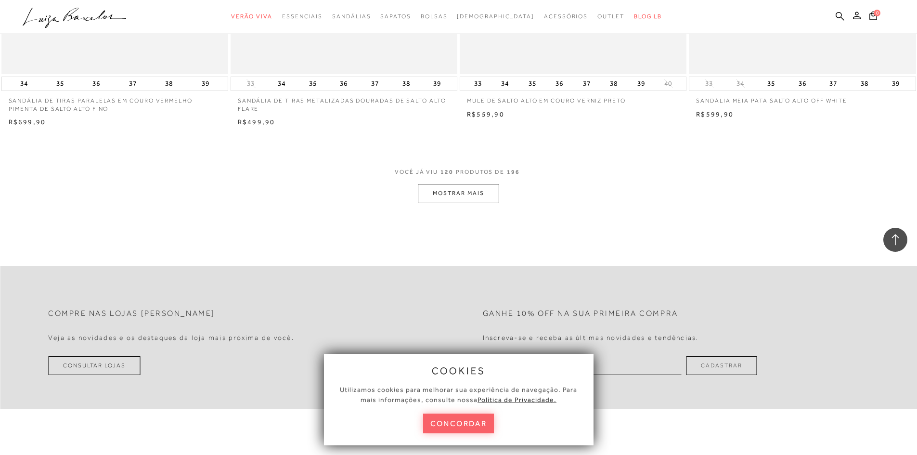
click at [471, 189] on button "MOSTRAR MAIS" at bounding box center [458, 193] width 81 height 19
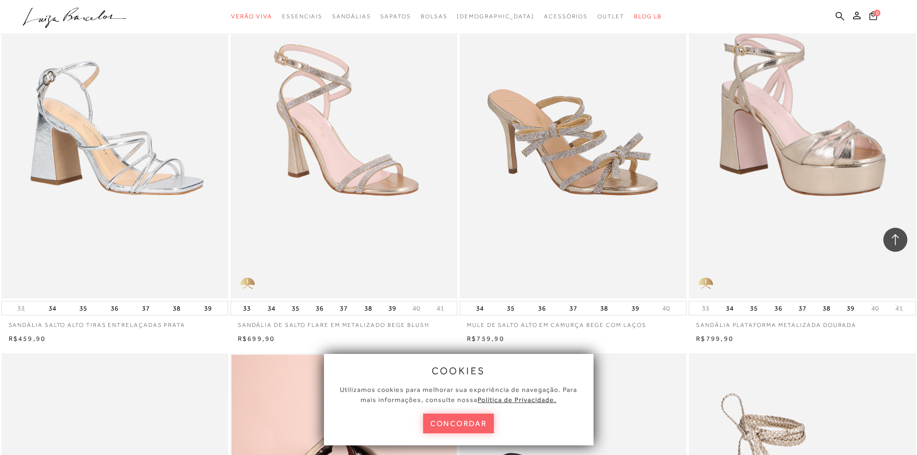
scroll to position [12703, 0]
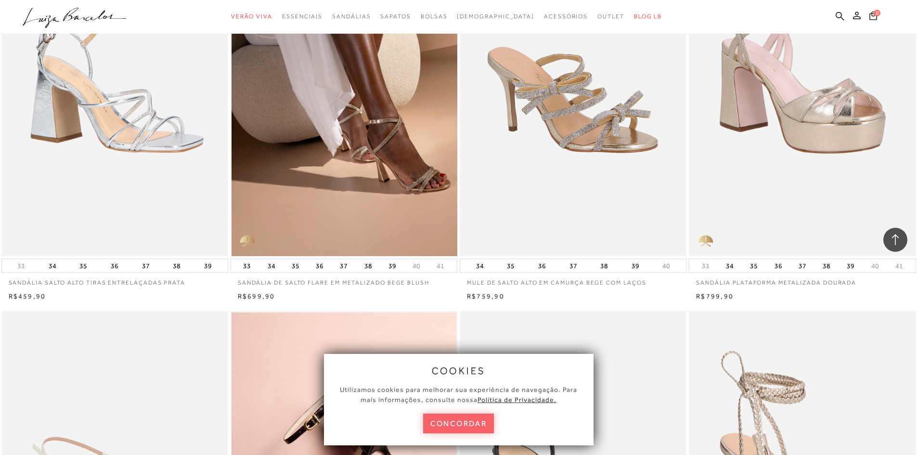
click at [380, 170] on img at bounding box center [345, 86] width 226 height 340
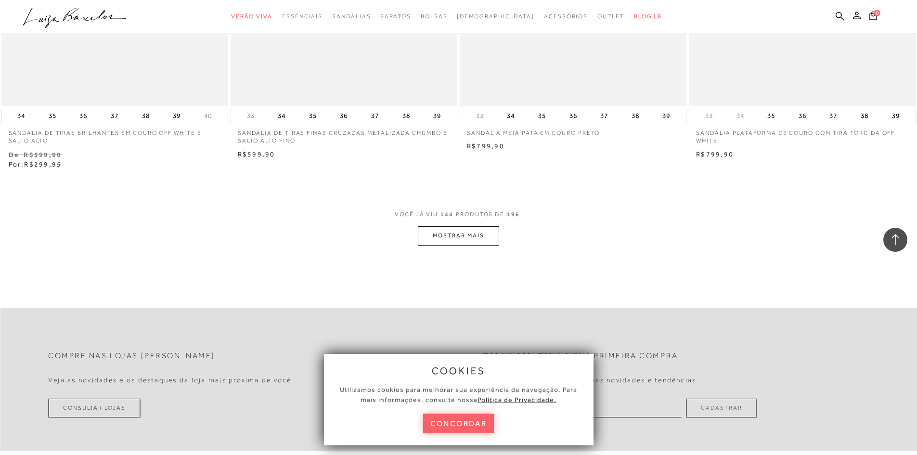
scroll to position [14553, 0]
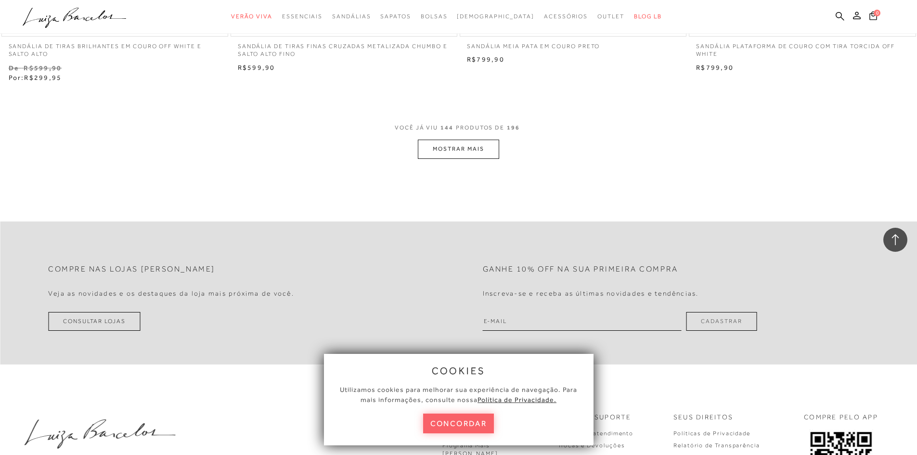
click at [459, 140] on button "MOSTRAR MAIS" at bounding box center [458, 149] width 81 height 19
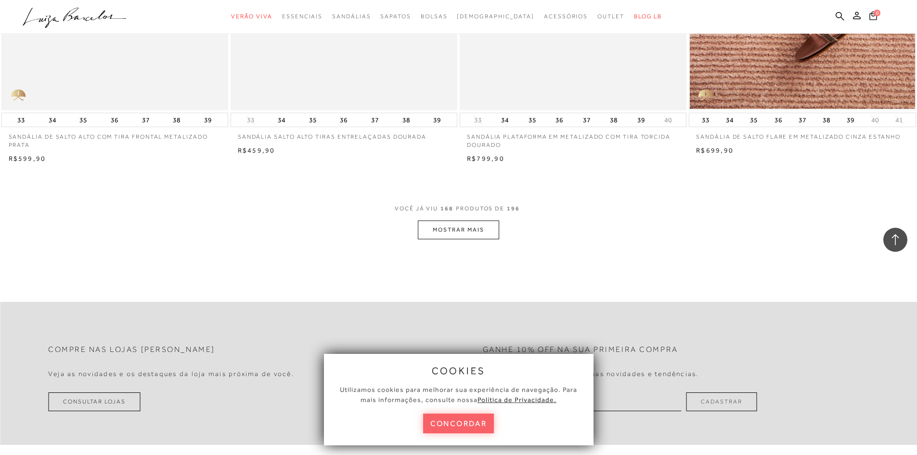
scroll to position [16912, 0]
click at [473, 227] on button "MOSTRAR MAIS" at bounding box center [458, 228] width 81 height 19
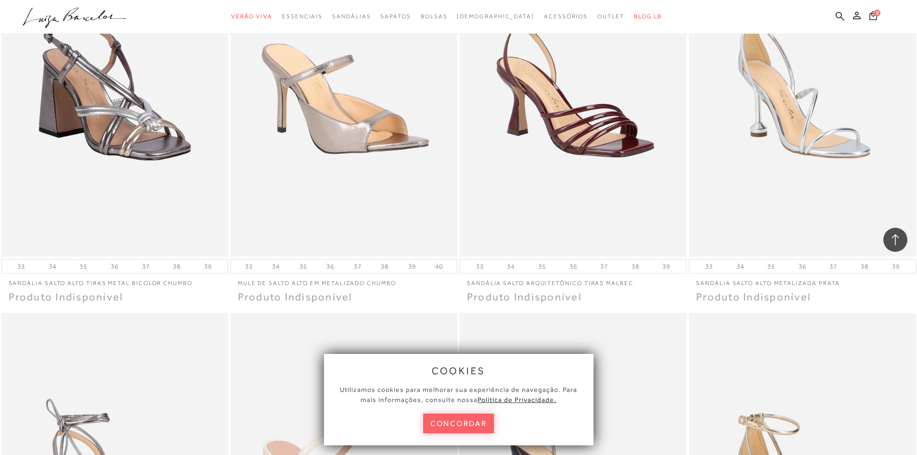
scroll to position [18741, 0]
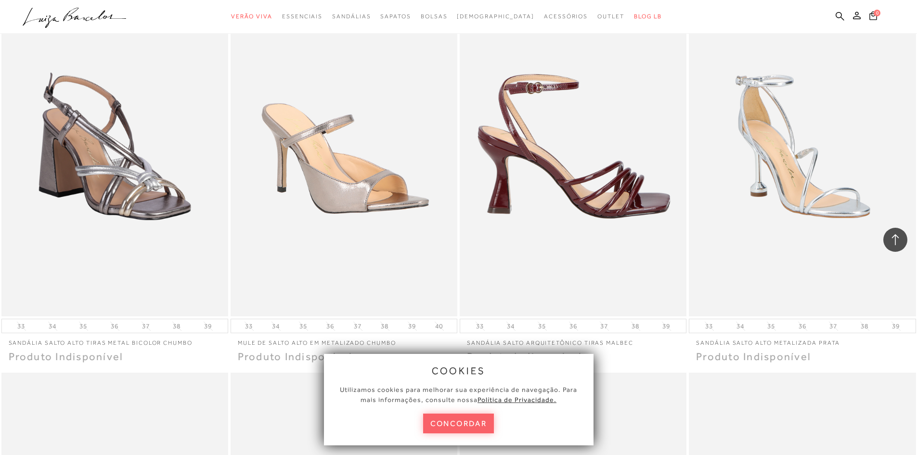
click at [634, 191] on img at bounding box center [574, 146] width 226 height 340
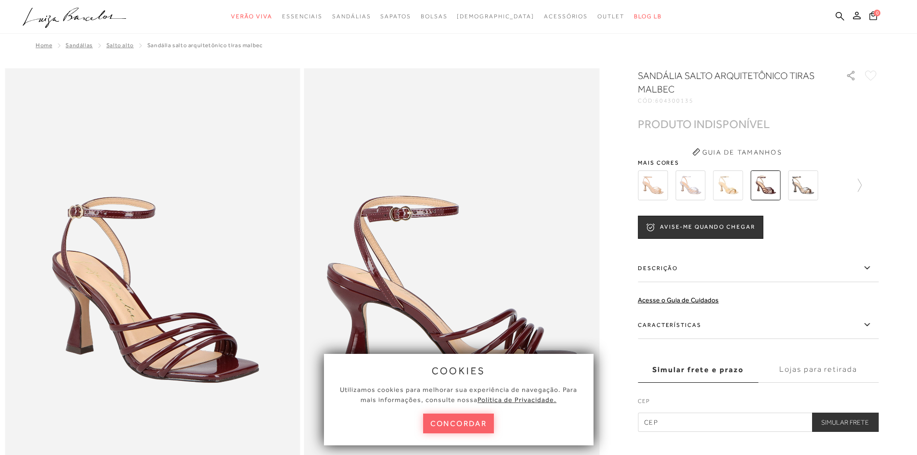
click at [696, 190] on img at bounding box center [690, 185] width 30 height 30
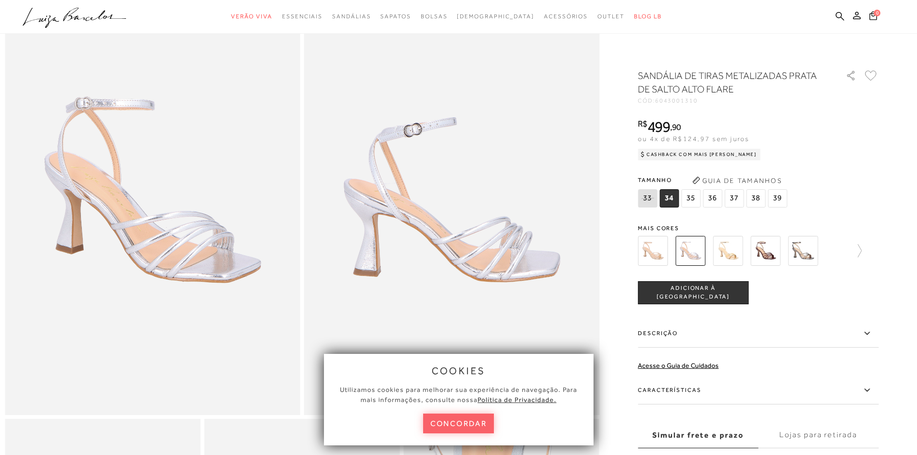
click at [736, 198] on span "37" at bounding box center [733, 198] width 19 height 18
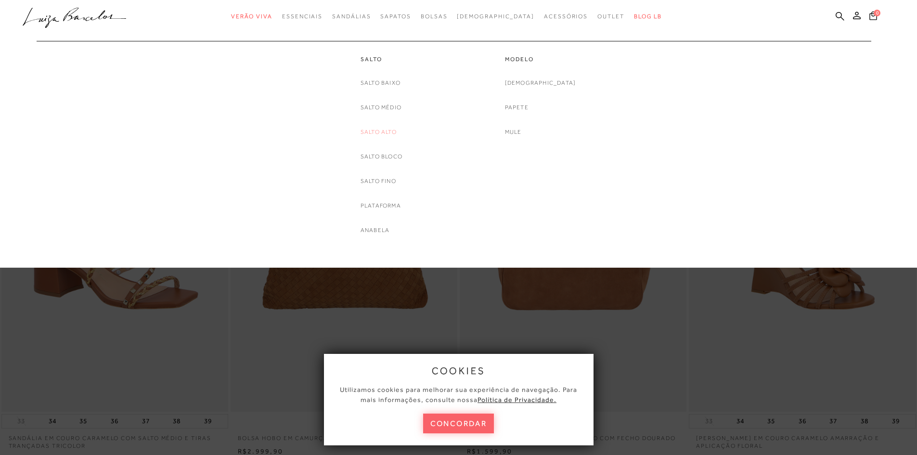
click at [382, 134] on link "Salto Alto" at bounding box center [379, 132] width 36 height 10
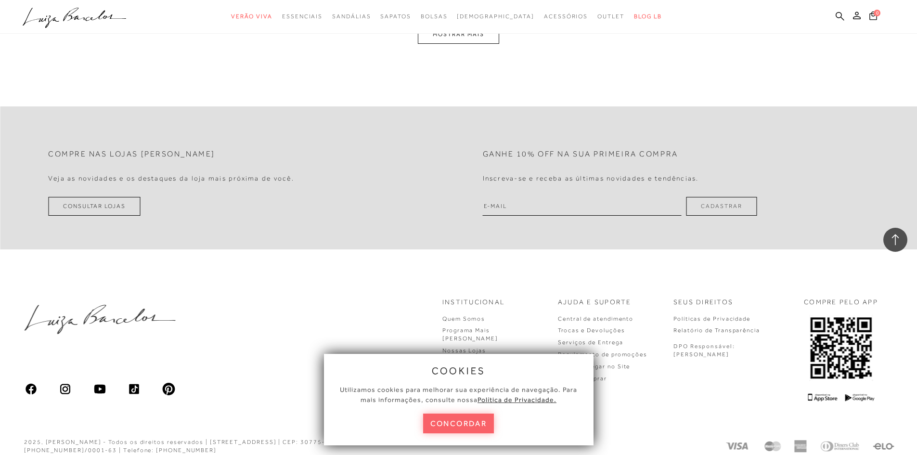
scroll to position [2311, 0]
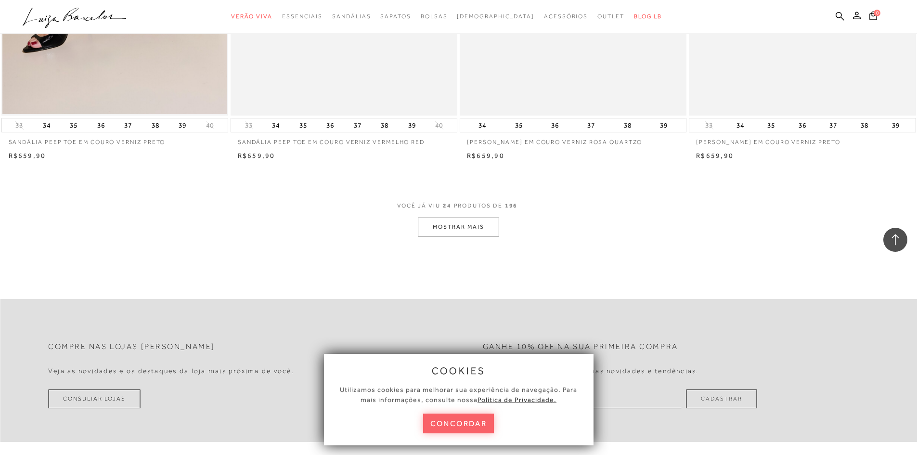
click at [468, 224] on button "MOSTRAR MAIS" at bounding box center [458, 227] width 81 height 19
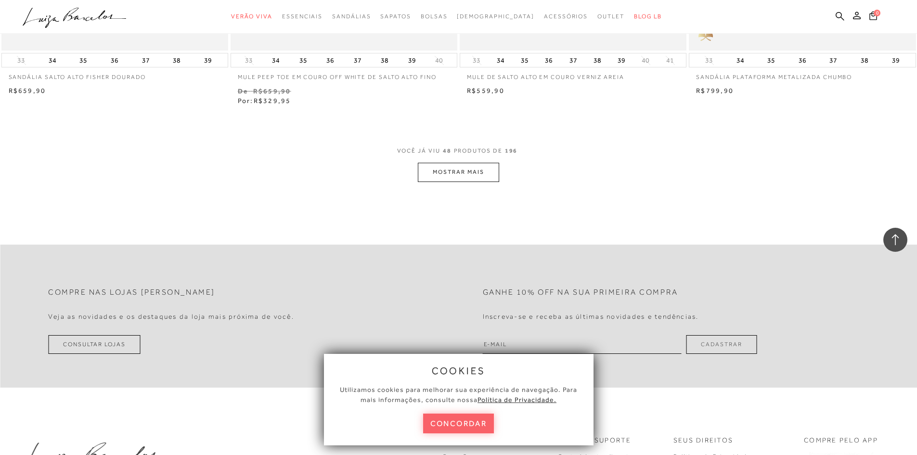
scroll to position [4692, 0]
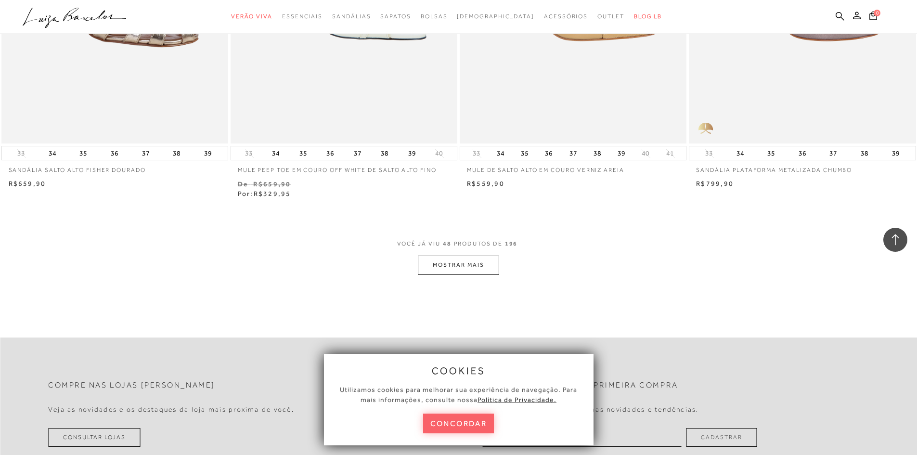
click at [471, 267] on button "MOSTRAR MAIS" at bounding box center [458, 265] width 81 height 19
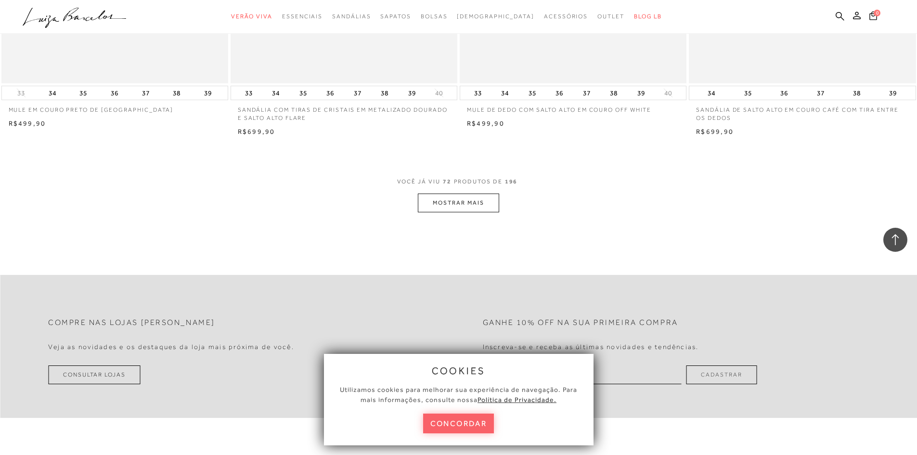
scroll to position [7195, 0]
click at [457, 181] on span "VOCÊ JÁ VIU 72 PRODUTOS DE 196" at bounding box center [458, 181] width 123 height 17
click at [458, 191] on button "MOSTRAR MAIS" at bounding box center [458, 200] width 81 height 19
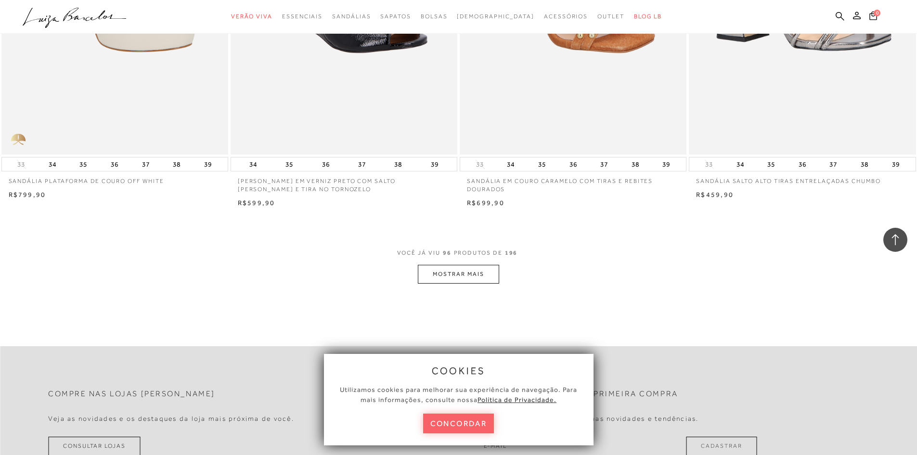
scroll to position [9650, 0]
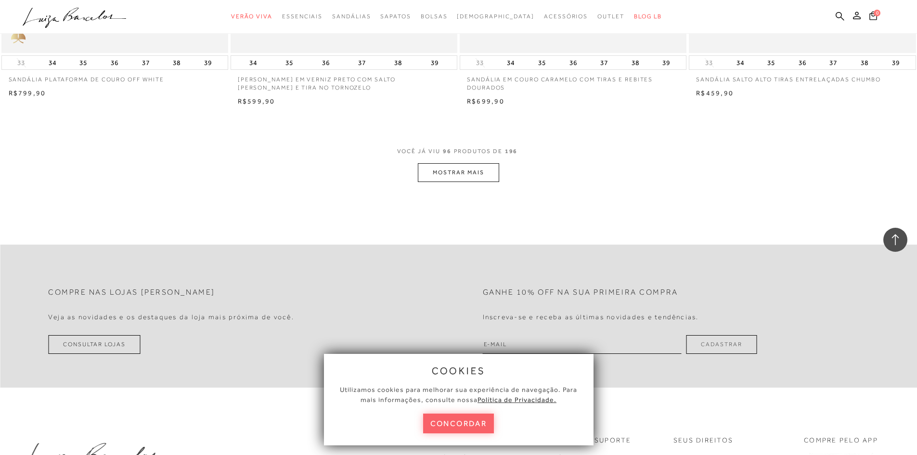
click at [456, 170] on button "MOSTRAR MAIS" at bounding box center [458, 172] width 81 height 19
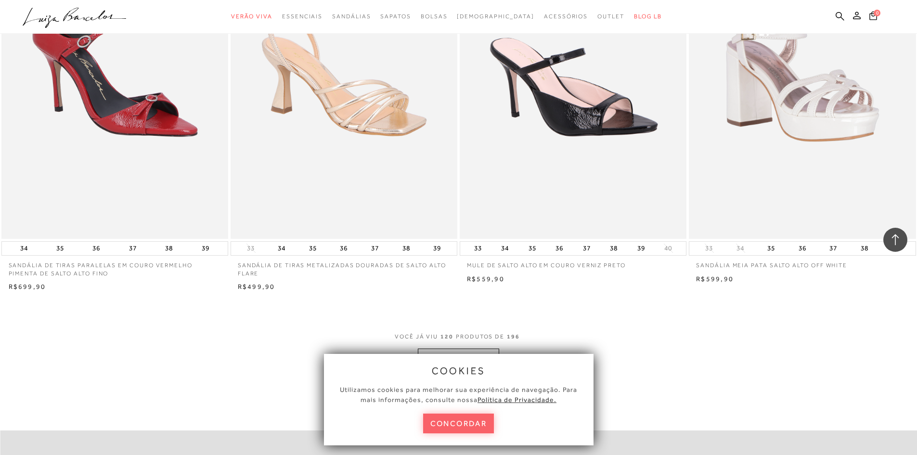
scroll to position [12153, 0]
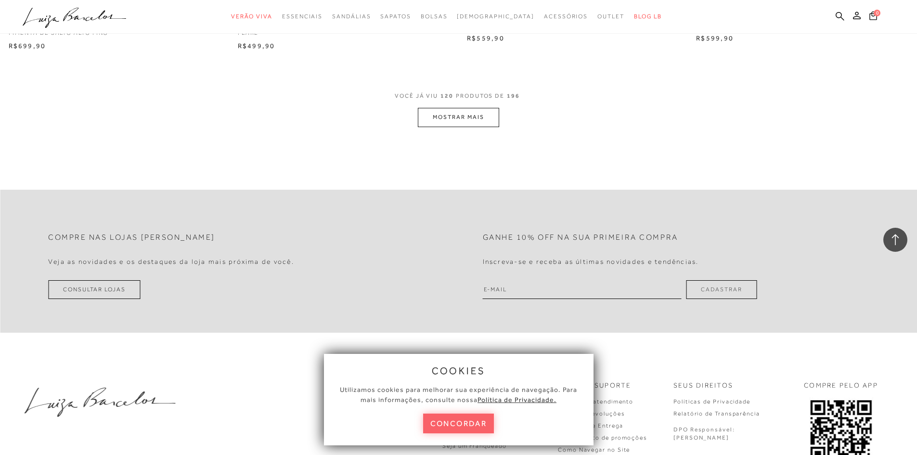
click at [468, 112] on button "MOSTRAR MAIS" at bounding box center [458, 117] width 81 height 19
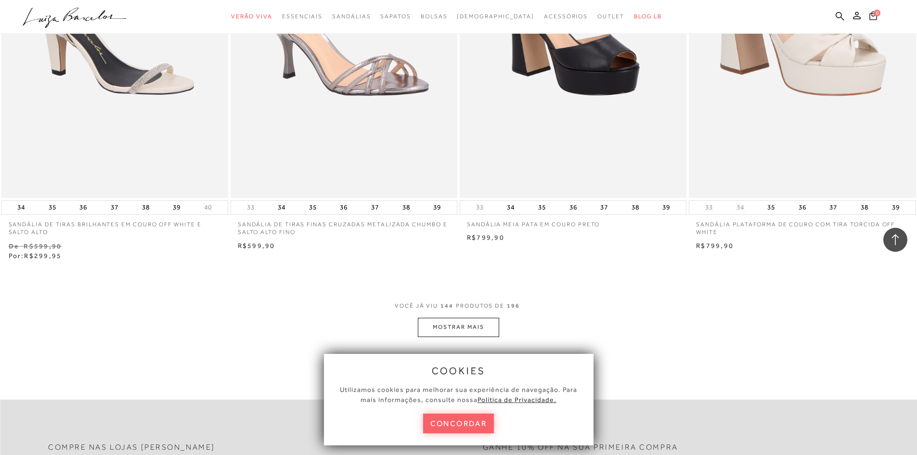
scroll to position [14464, 0]
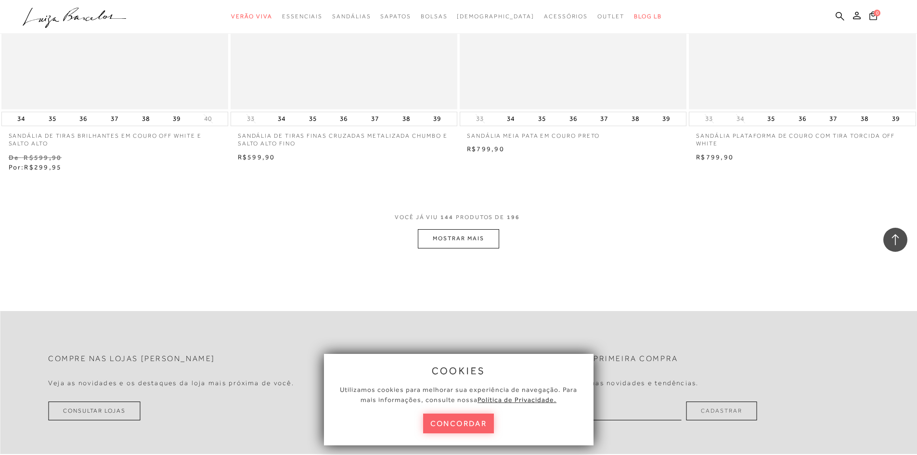
click at [465, 229] on button "MOSTRAR MAIS" at bounding box center [458, 238] width 81 height 19
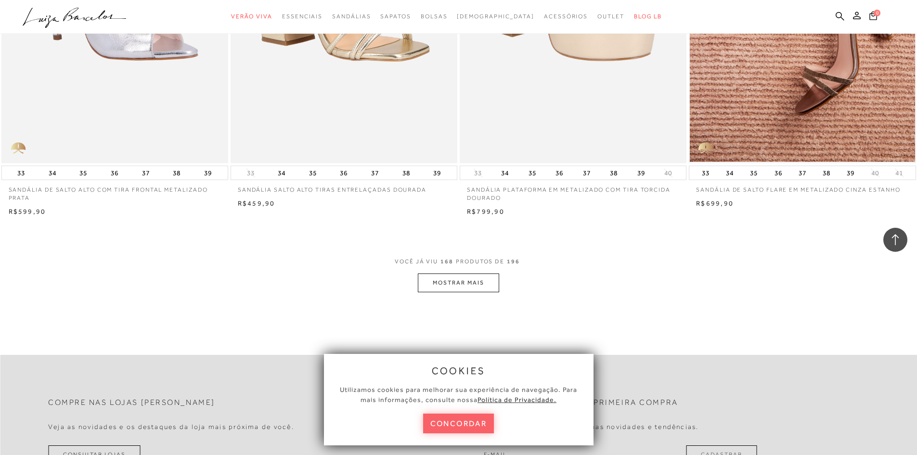
scroll to position [16871, 0]
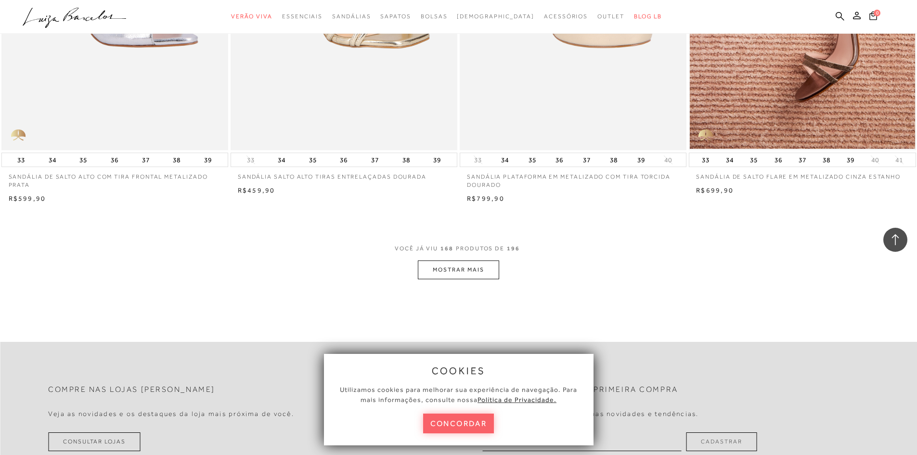
click at [453, 265] on button "MOSTRAR MAIS" at bounding box center [458, 269] width 81 height 19
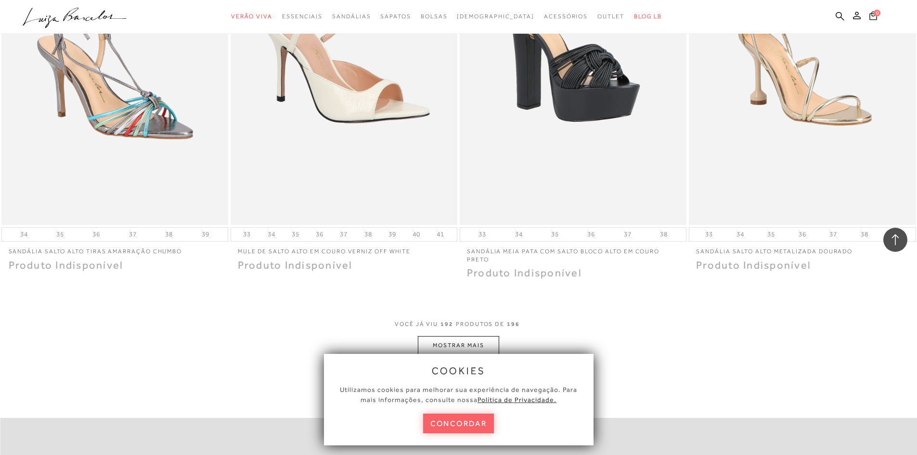
scroll to position [19374, 0]
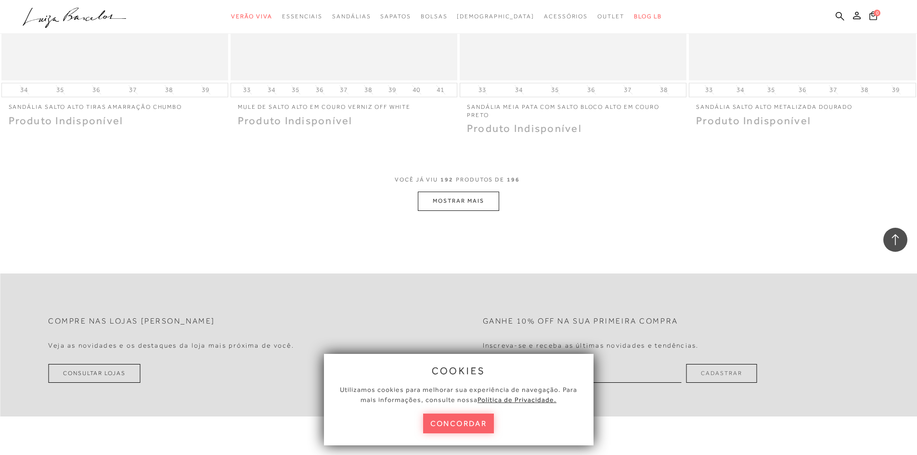
click at [459, 195] on button "MOSTRAR MAIS" at bounding box center [458, 201] width 81 height 19
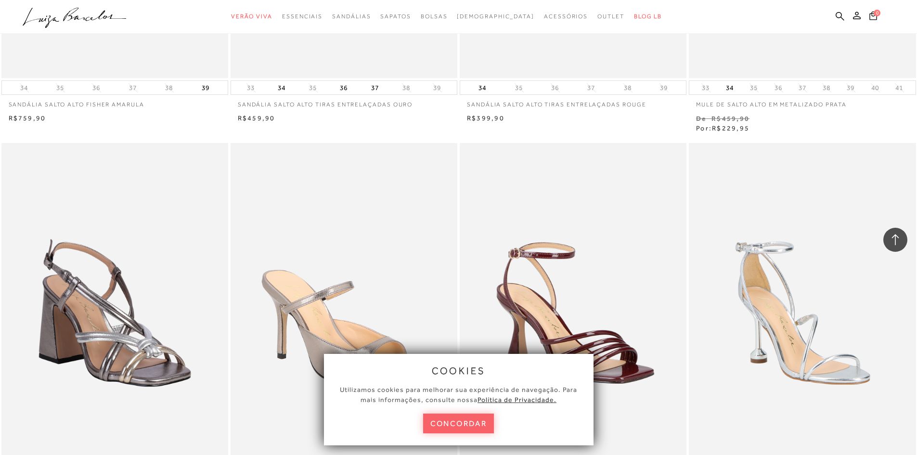
scroll to position [18397, 0]
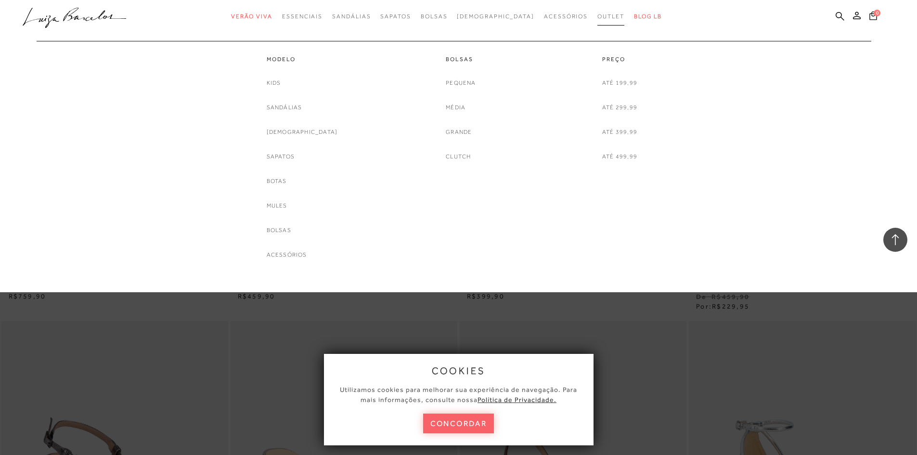
click at [597, 17] on span "Outlet" at bounding box center [610, 16] width 27 height 7
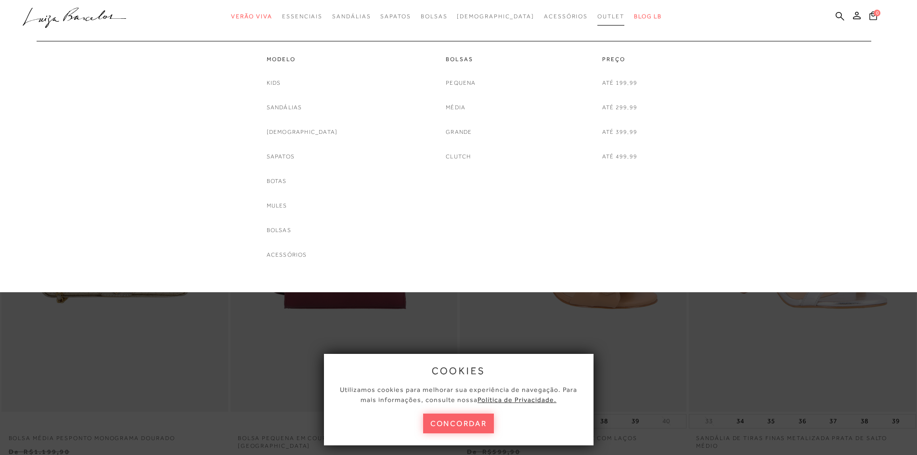
click at [597, 11] on link "Outlet" at bounding box center [610, 17] width 27 height 18
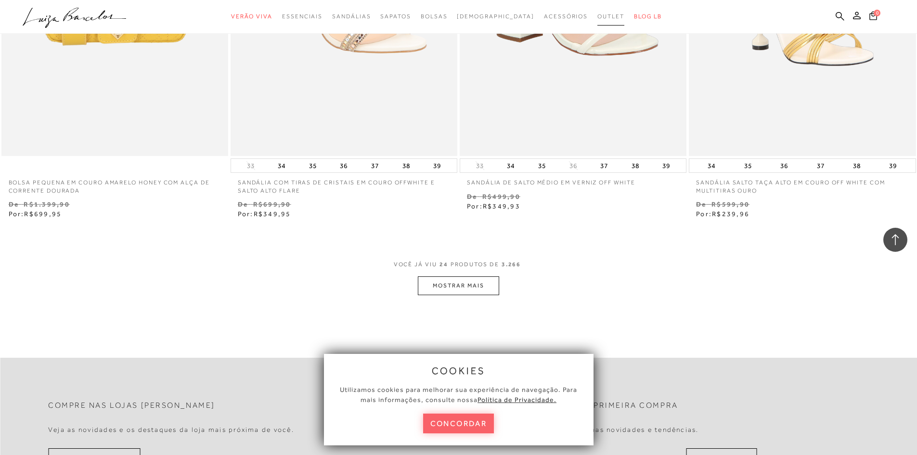
scroll to position [2407, 0]
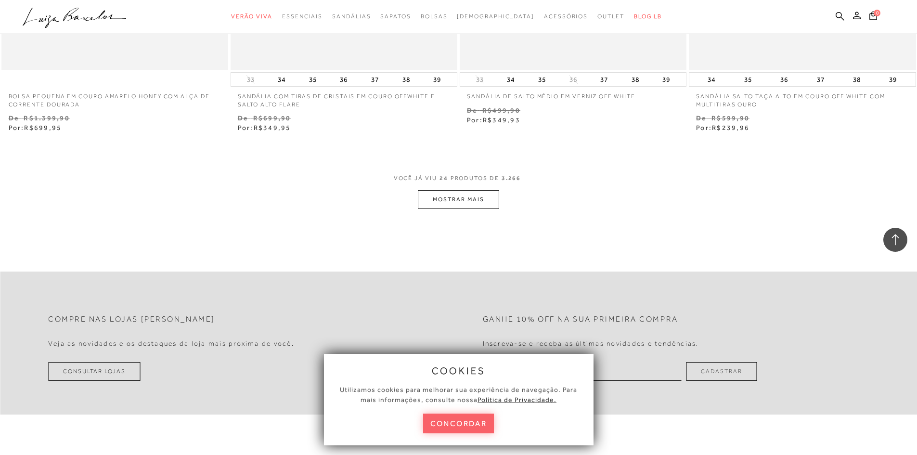
click at [485, 206] on button "MOSTRAR MAIS" at bounding box center [458, 199] width 81 height 19
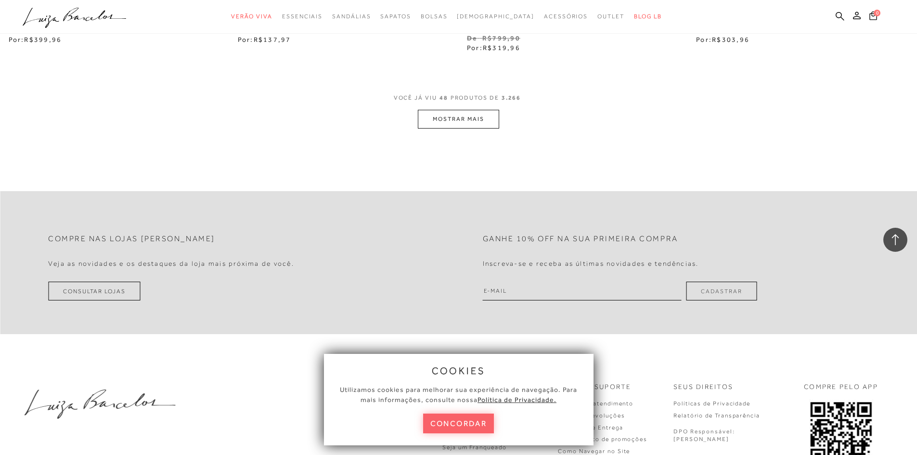
scroll to position [4958, 0]
click at [466, 119] on button "MOSTRAR MAIS" at bounding box center [458, 118] width 81 height 19
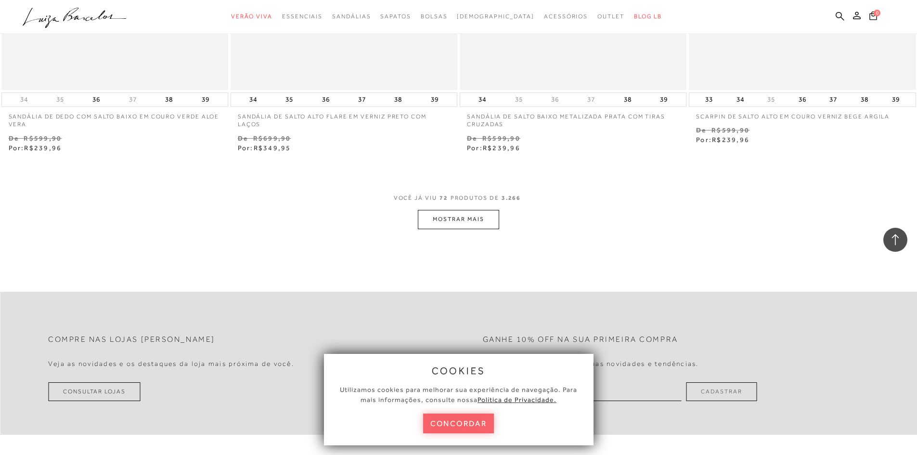
scroll to position [7317, 0]
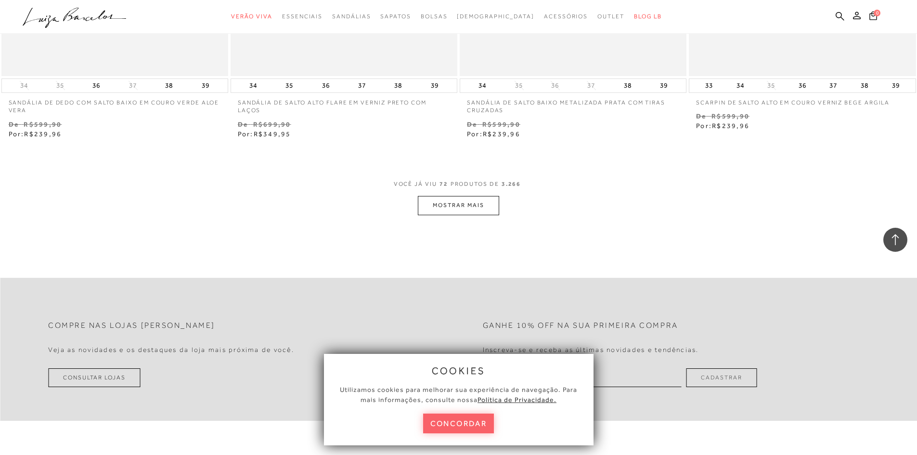
click at [466, 209] on button "MOSTRAR MAIS" at bounding box center [458, 205] width 81 height 19
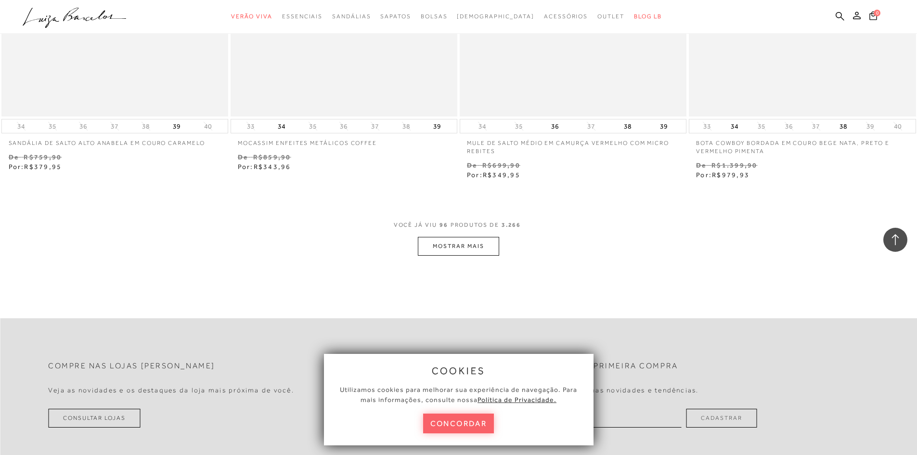
scroll to position [9916, 0]
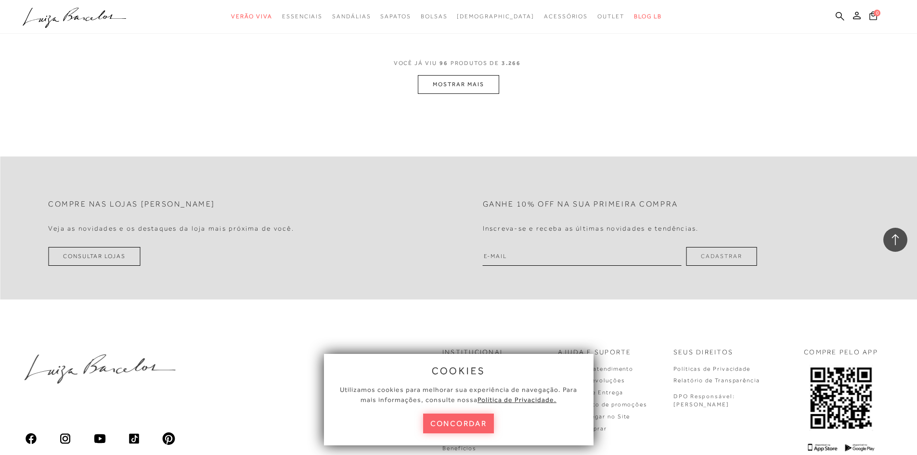
click at [463, 86] on button "MOSTRAR MAIS" at bounding box center [458, 84] width 81 height 19
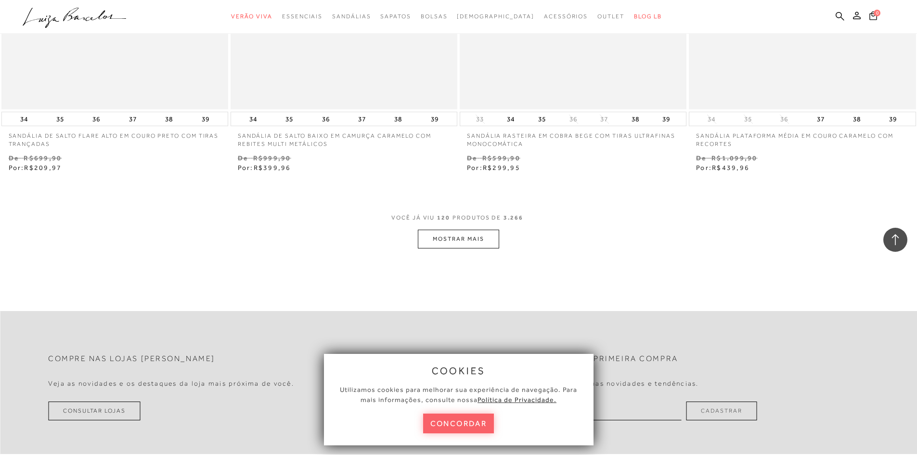
scroll to position [12275, 0]
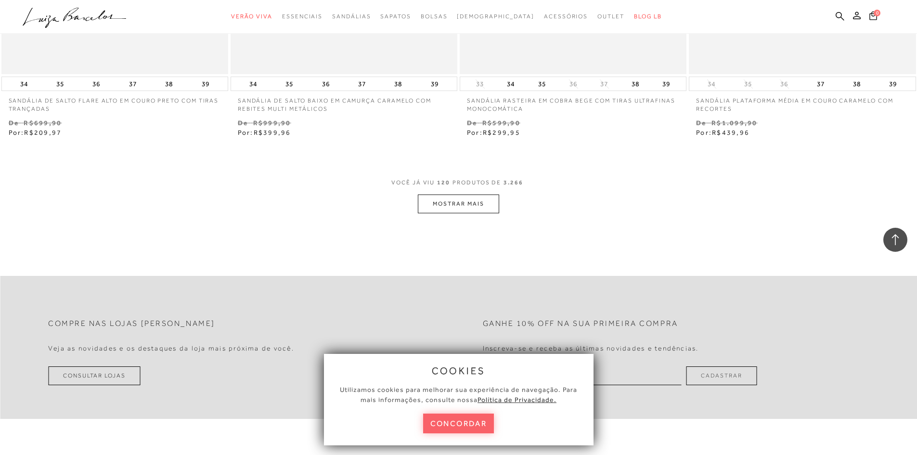
click at [456, 201] on button "MOSTRAR MAIS" at bounding box center [458, 203] width 81 height 19
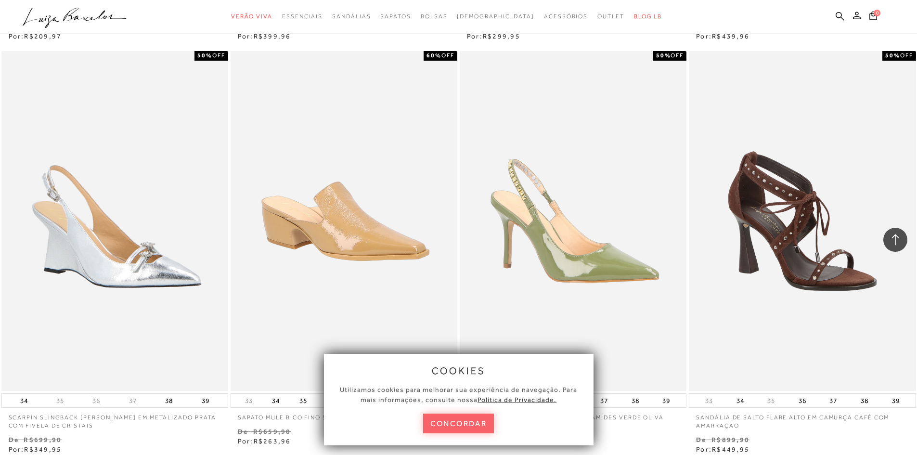
scroll to position [12564, 0]
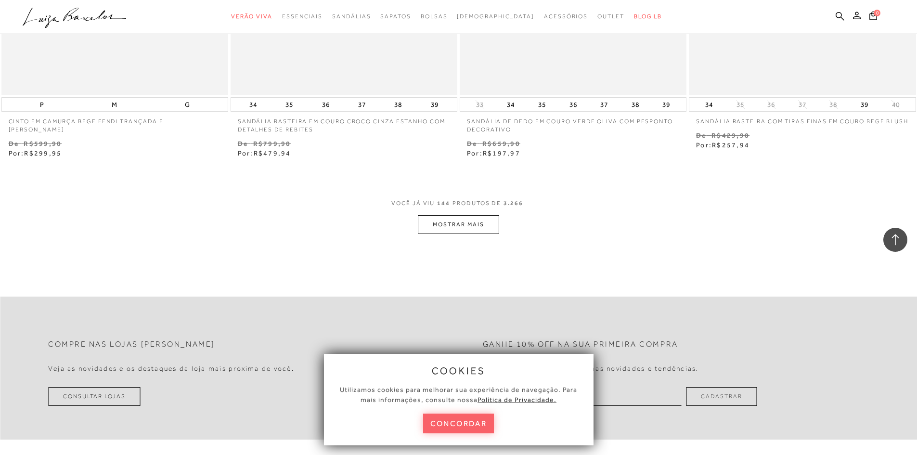
scroll to position [14778, 0]
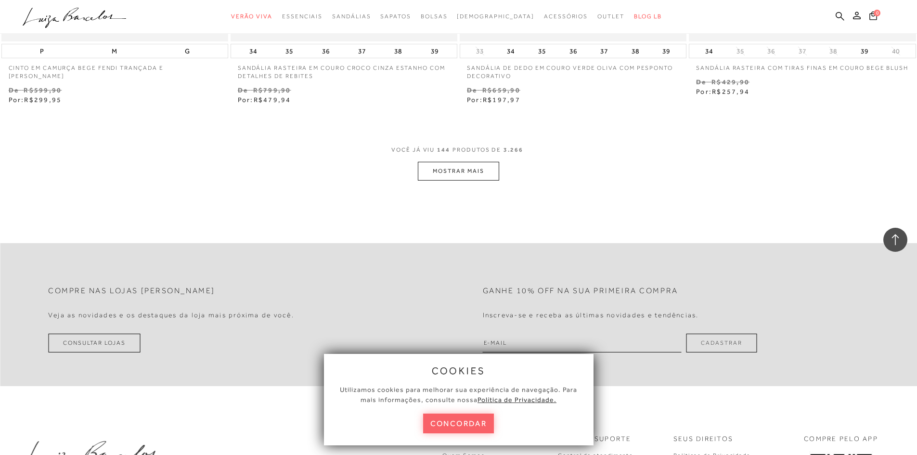
click at [468, 168] on button "MOSTRAR MAIS" at bounding box center [458, 171] width 81 height 19
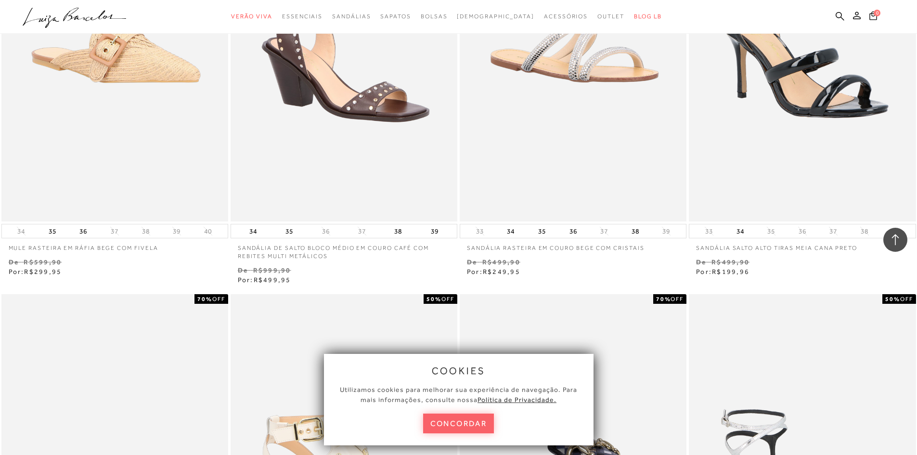
click at [773, 246] on p "SANDÁLIA SALTO ALTO TIRAS MEIA CANA PRETO" at bounding box center [802, 245] width 227 height 14
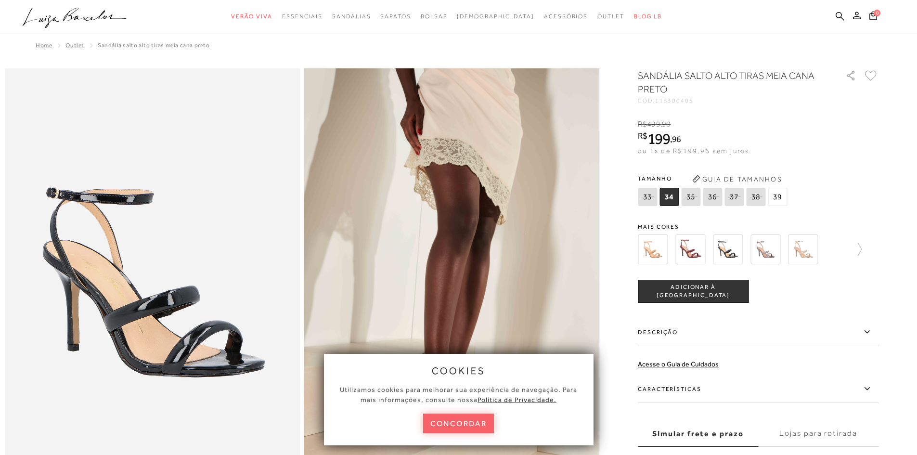
click at [764, 255] on img at bounding box center [765, 249] width 30 height 30
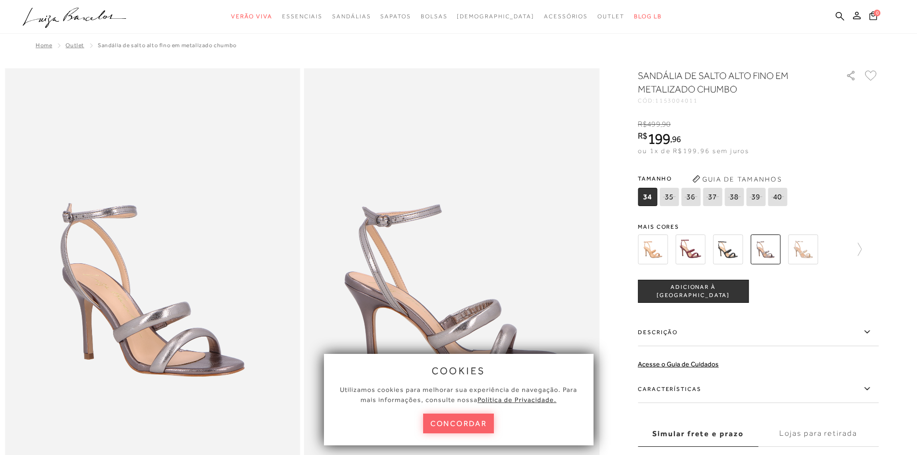
scroll to position [144, 0]
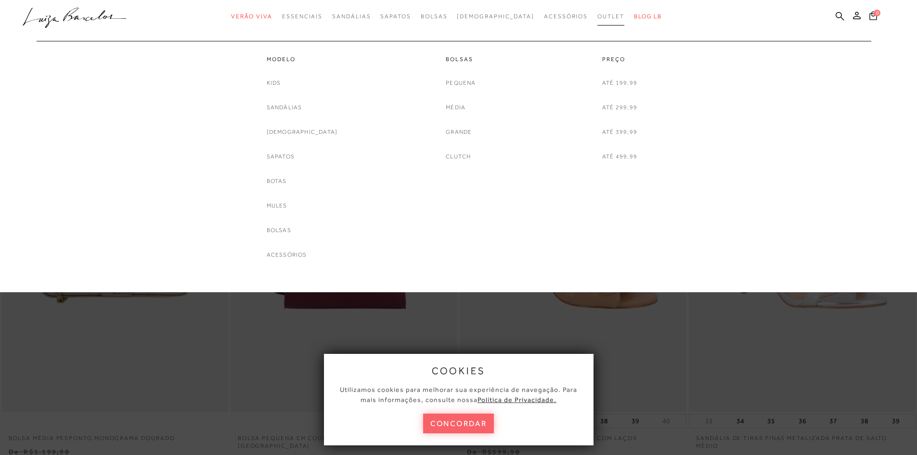
click at [600, 16] on span "Outlet" at bounding box center [610, 16] width 27 height 7
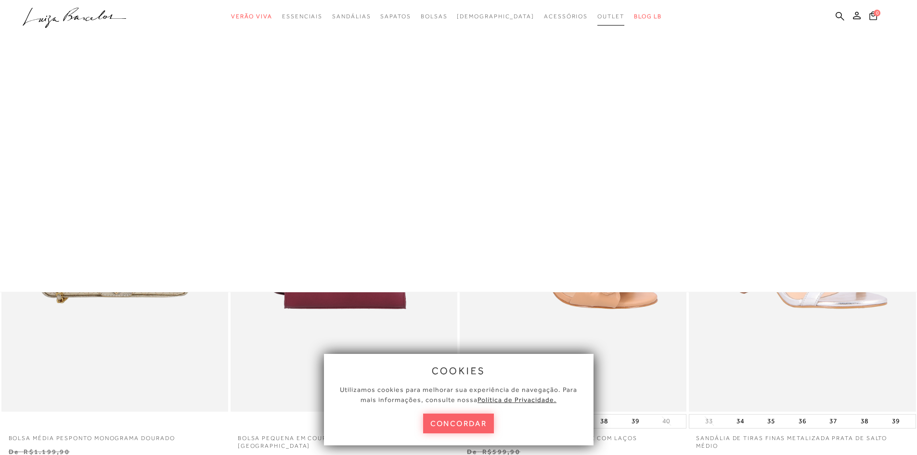
click at [597, 19] on span "Outlet" at bounding box center [610, 16] width 27 height 7
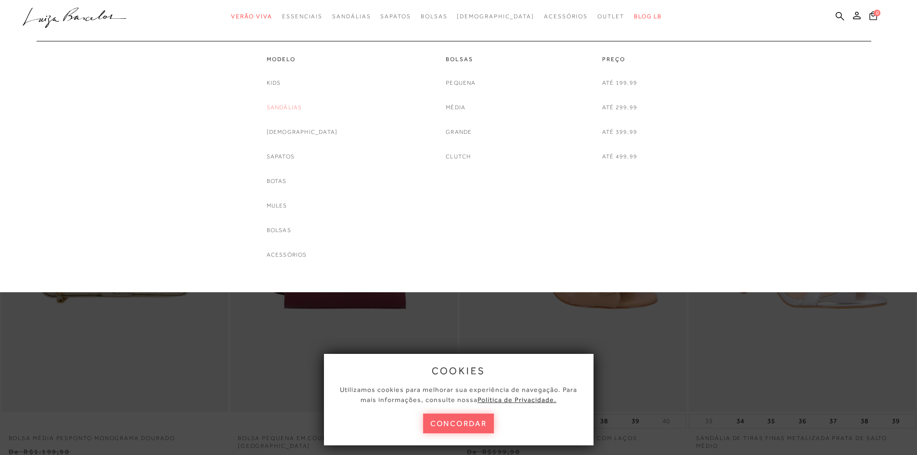
click at [302, 106] on link "Sandálias" at bounding box center [285, 108] width 36 height 10
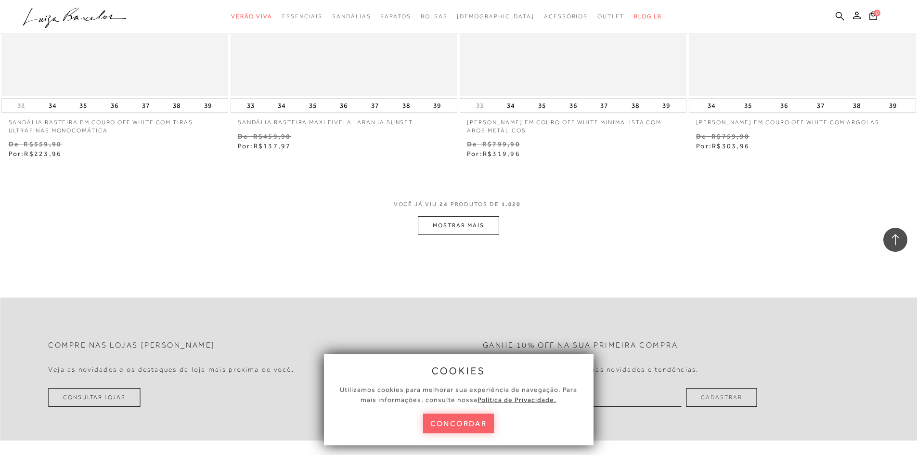
scroll to position [2359, 0]
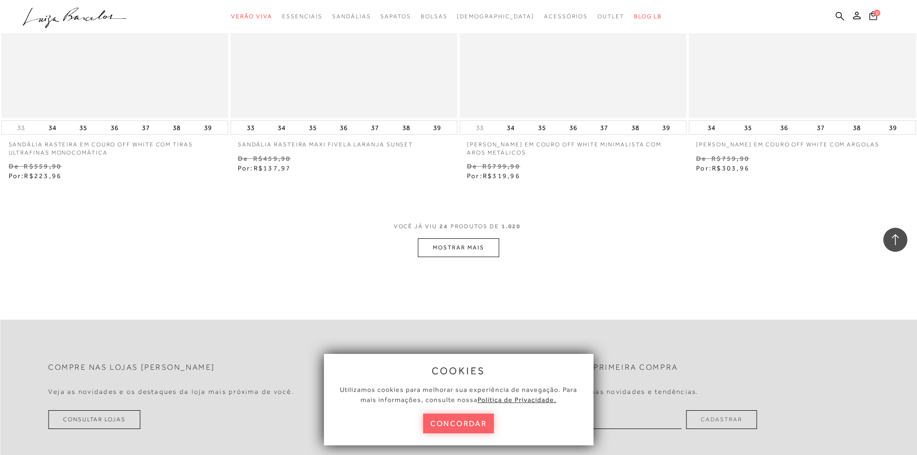
click at [471, 249] on button "MOSTRAR MAIS" at bounding box center [458, 247] width 81 height 19
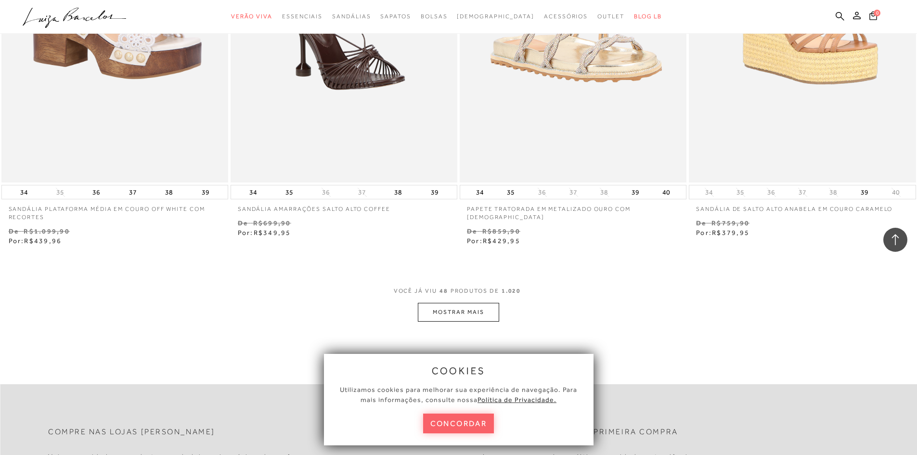
scroll to position [4814, 0]
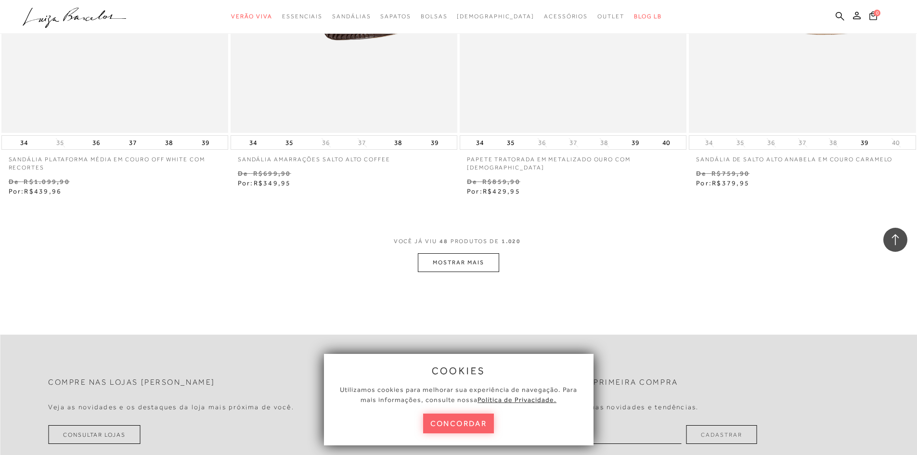
click at [479, 263] on button "MOSTRAR MAIS" at bounding box center [458, 262] width 81 height 19
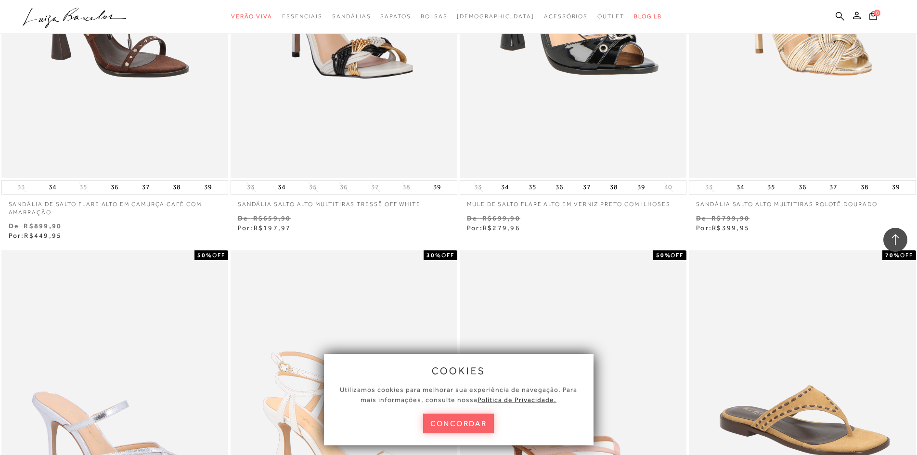
scroll to position [6835, 0]
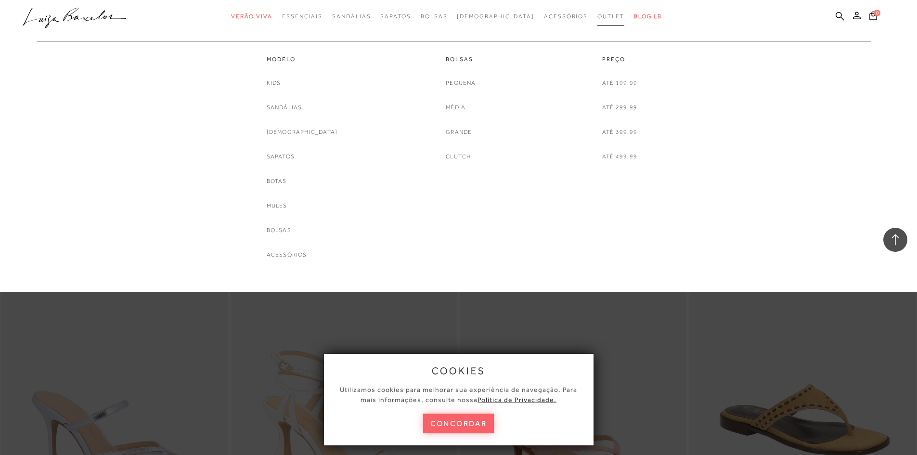
click at [597, 14] on span "Outlet" at bounding box center [610, 16] width 27 height 7
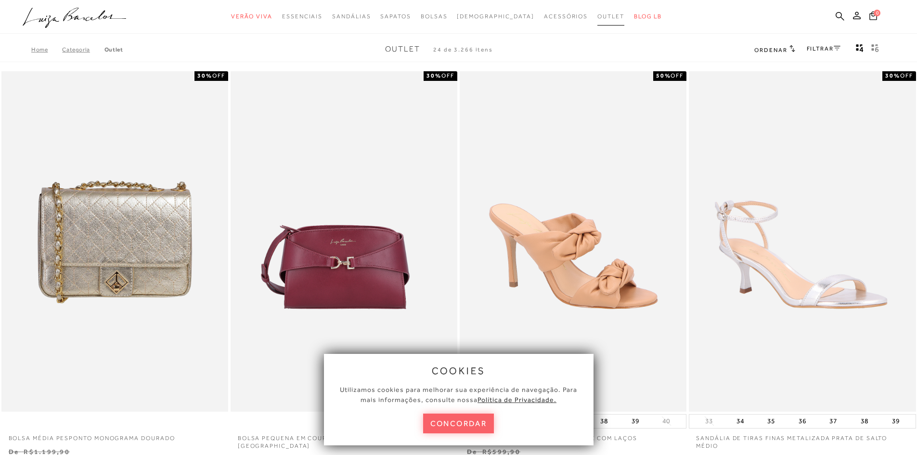
click at [597, 14] on span "Outlet" at bounding box center [610, 16] width 27 height 7
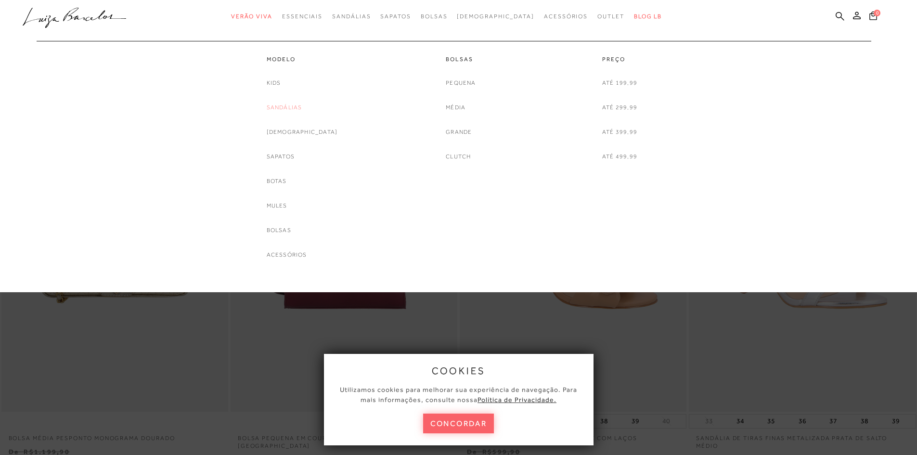
click at [301, 107] on link "Sandálias" at bounding box center [285, 108] width 36 height 10
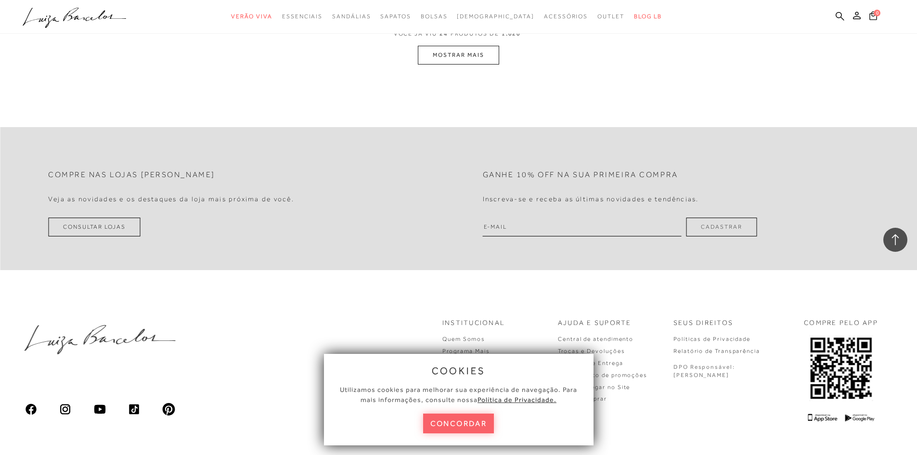
scroll to position [2359, 0]
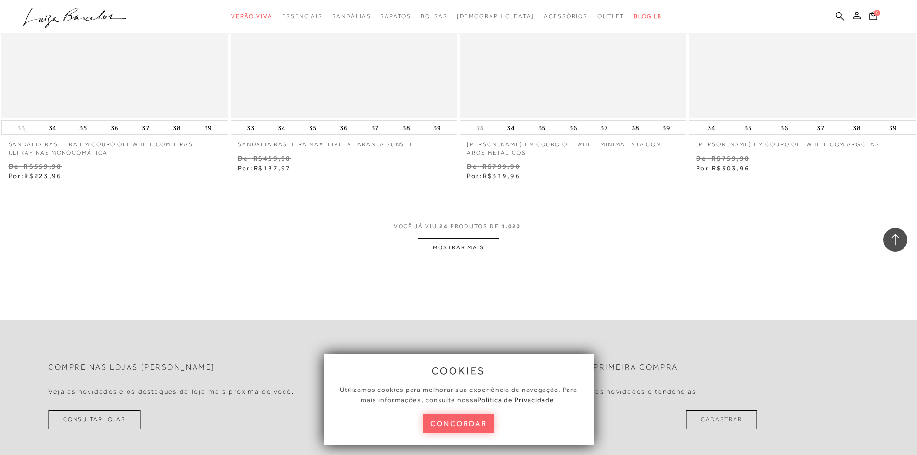
click at [468, 245] on button "MOSTRAR MAIS" at bounding box center [458, 247] width 81 height 19
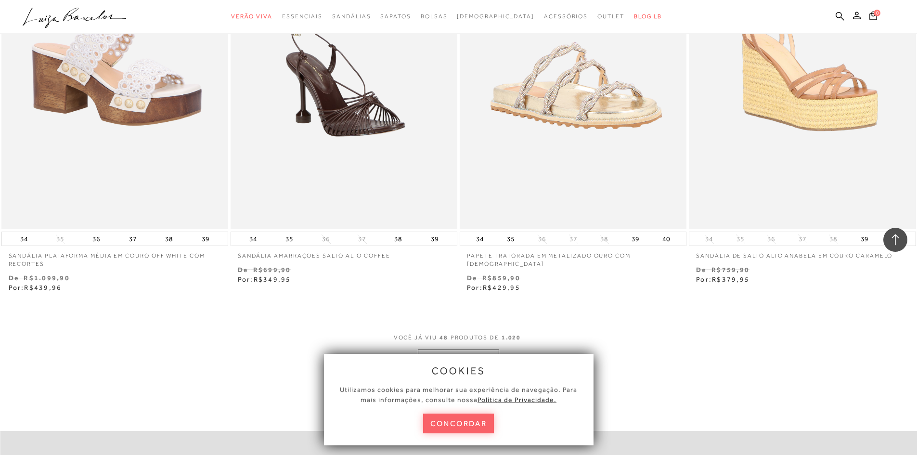
scroll to position [4862, 0]
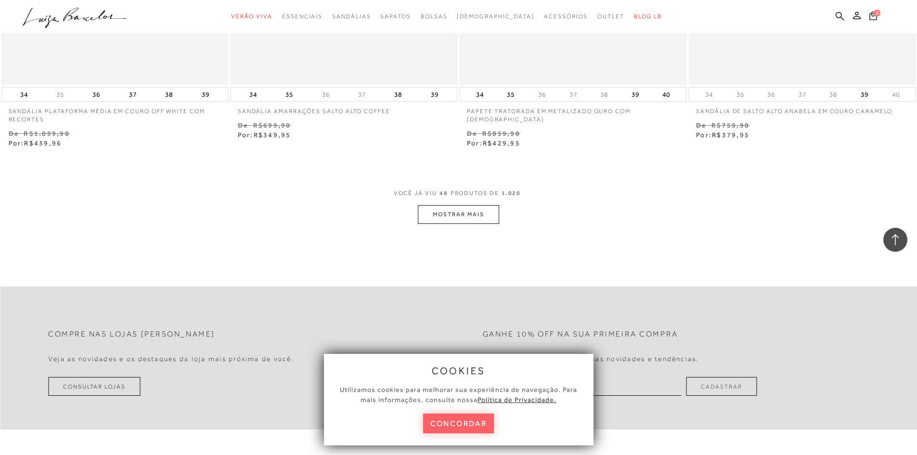
click at [452, 210] on button "MOSTRAR MAIS" at bounding box center [458, 214] width 81 height 19
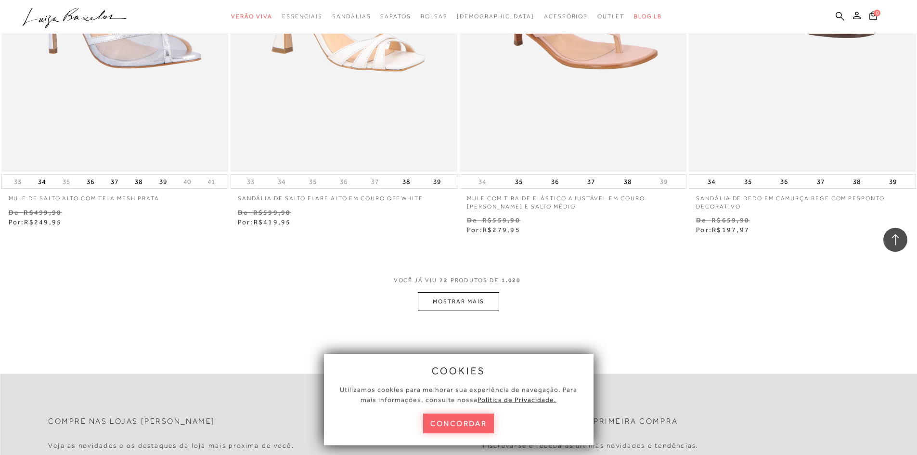
scroll to position [7269, 0]
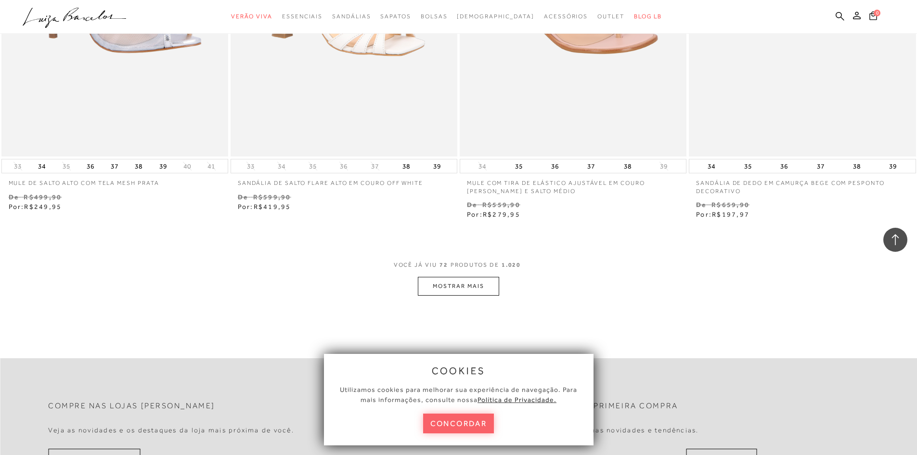
click at [457, 284] on button "MOSTRAR MAIS" at bounding box center [458, 286] width 81 height 19
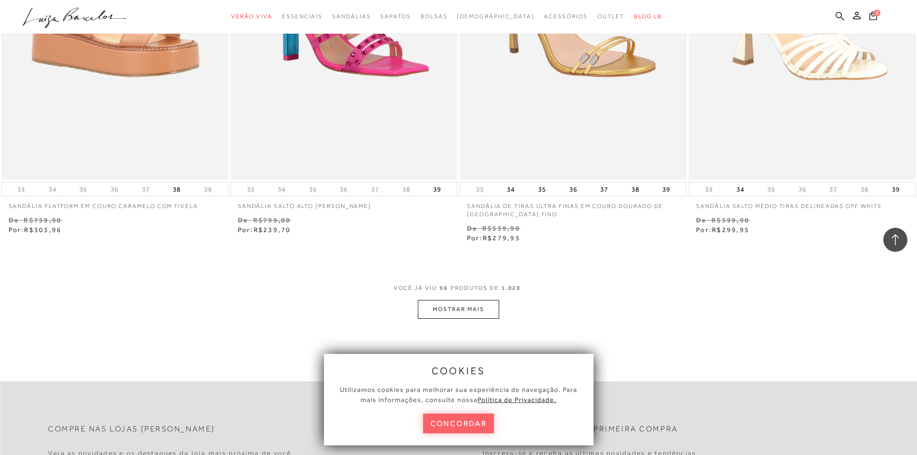
scroll to position [9772, 0]
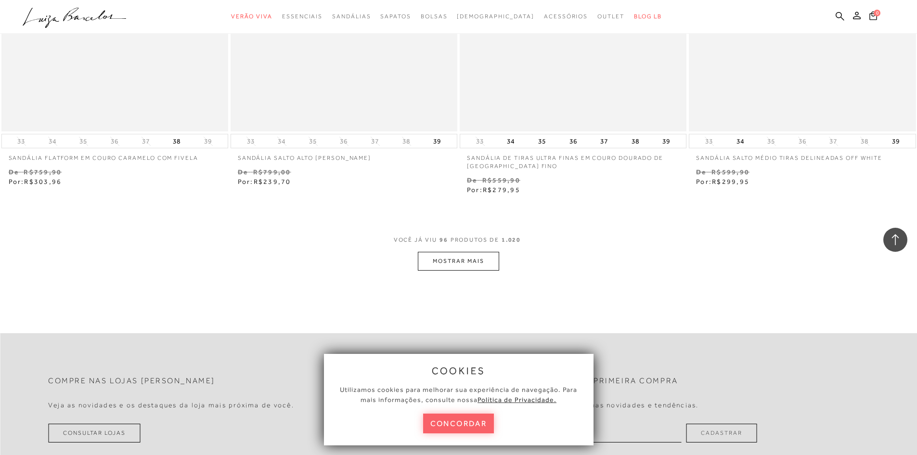
click at [461, 261] on button "MOSTRAR MAIS" at bounding box center [458, 261] width 81 height 19
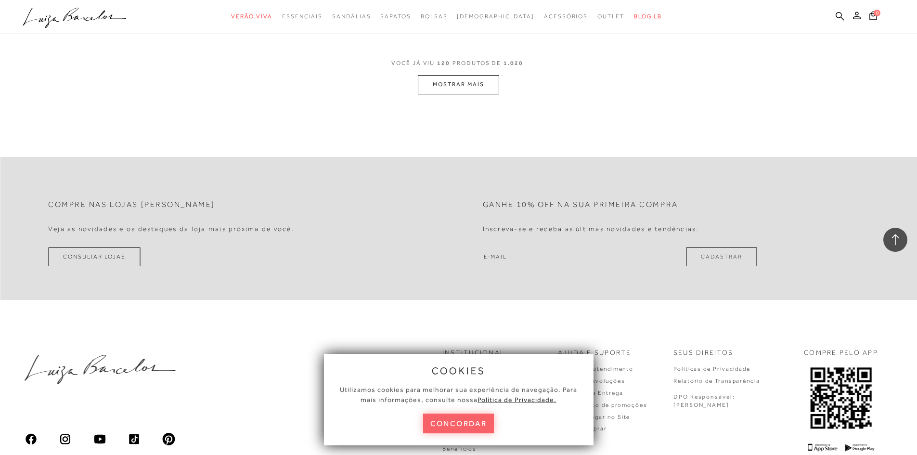
scroll to position [12419, 0]
click at [458, 85] on button "MOSTRAR MAIS" at bounding box center [458, 83] width 81 height 19
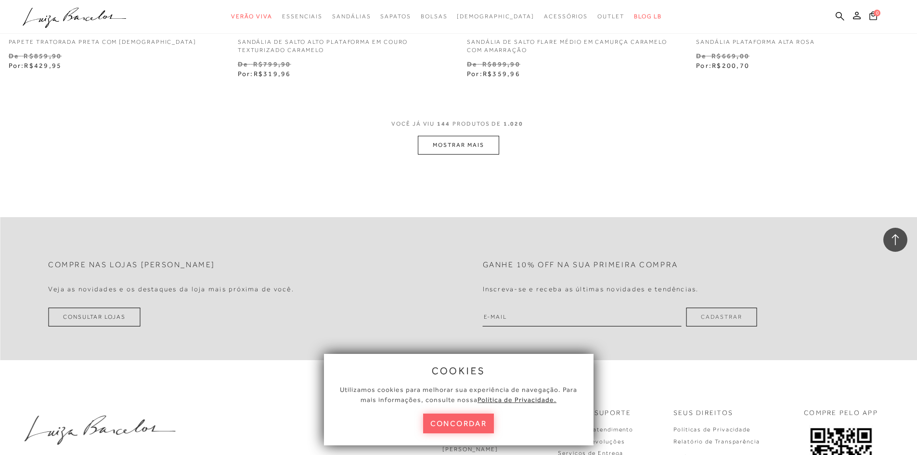
scroll to position [14874, 0]
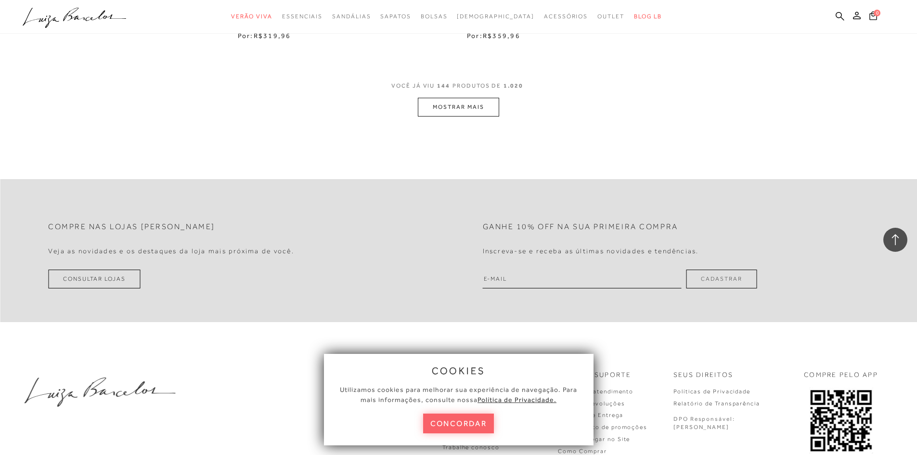
click at [454, 104] on button "MOSTRAR MAIS" at bounding box center [458, 107] width 81 height 19
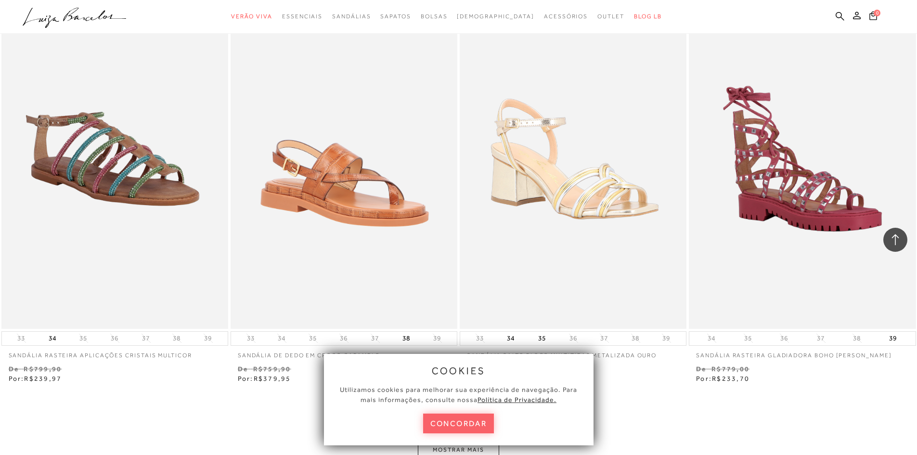
scroll to position [17185, 0]
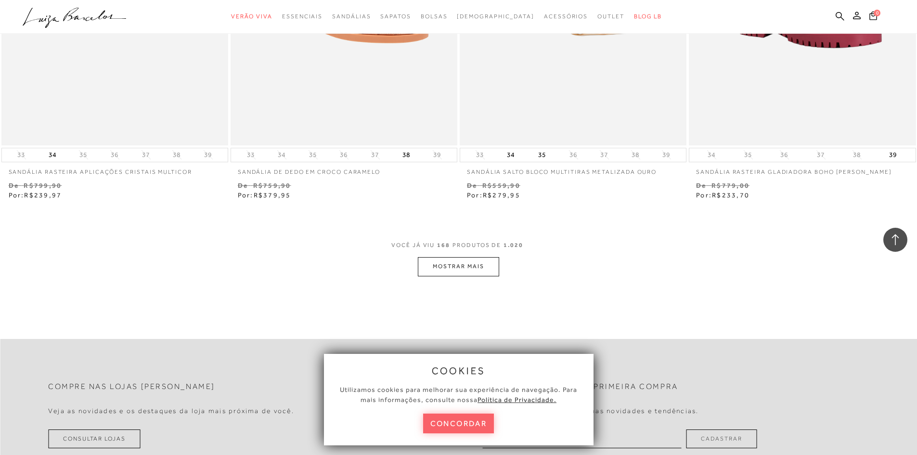
click at [461, 267] on button "MOSTRAR MAIS" at bounding box center [458, 266] width 81 height 19
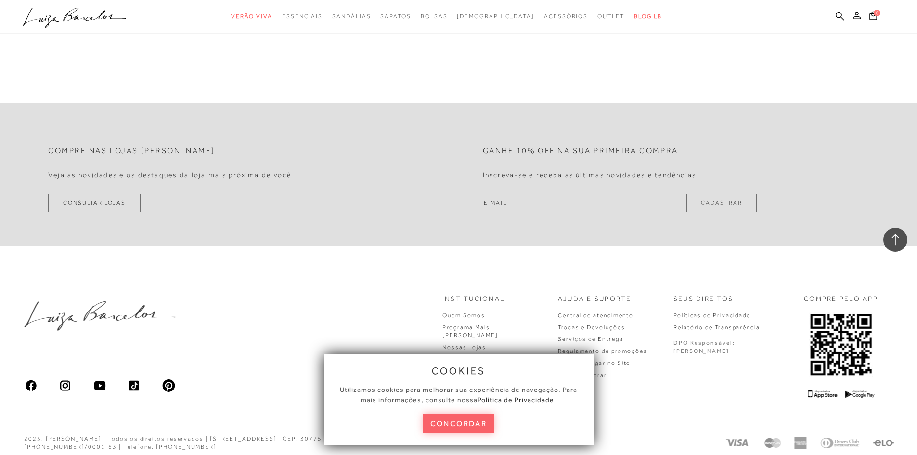
scroll to position [19704, 0]
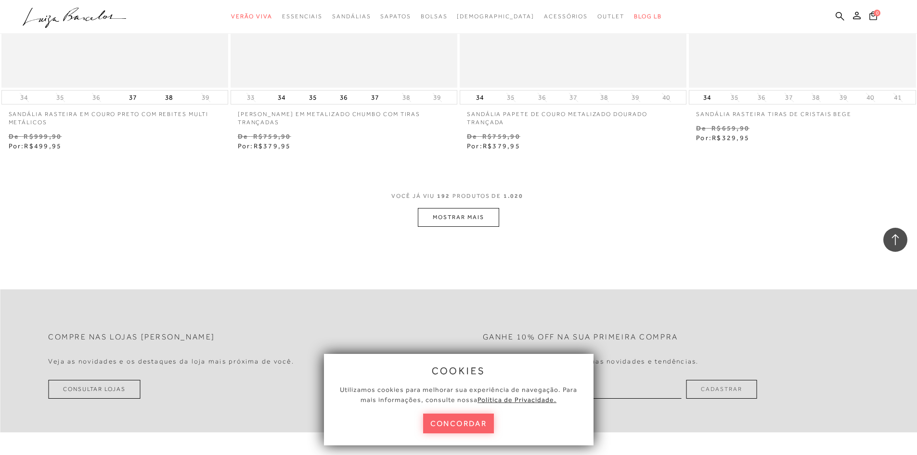
click at [443, 214] on button "MOSTRAR MAIS" at bounding box center [458, 217] width 81 height 19
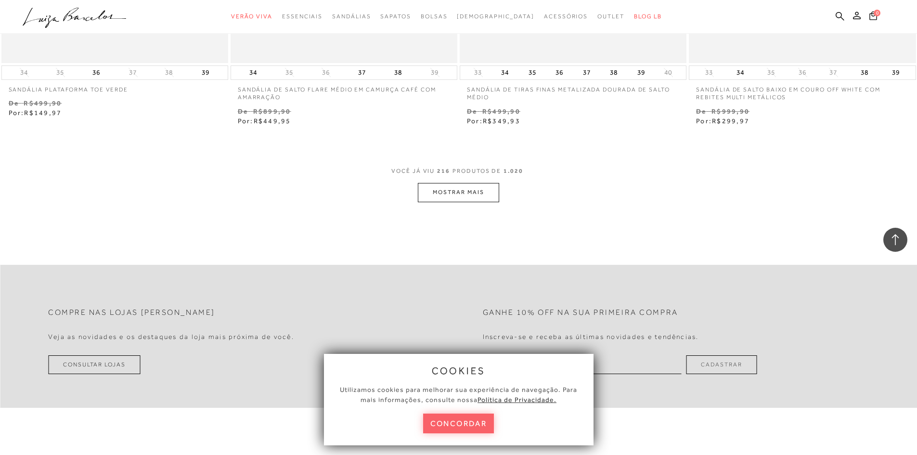
click at [459, 190] on button "MOSTRAR MAIS" at bounding box center [458, 192] width 81 height 19
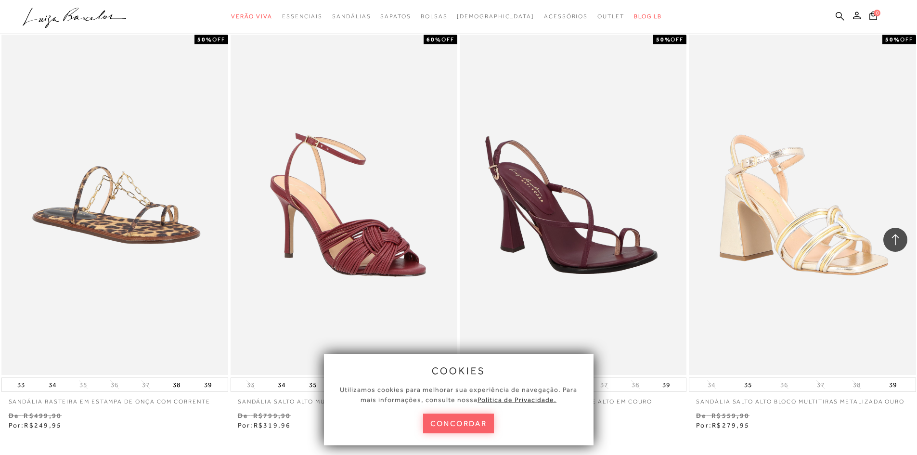
scroll to position [24566, 0]
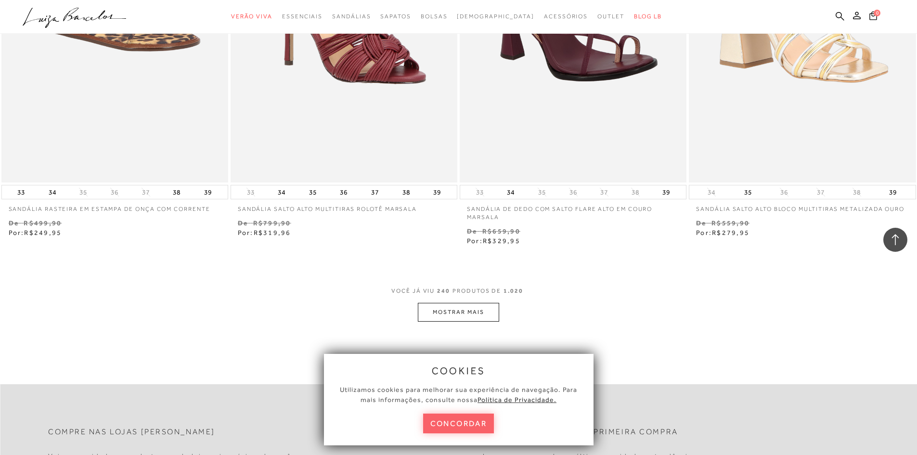
click at [480, 311] on button "MOSTRAR MAIS" at bounding box center [458, 312] width 81 height 19
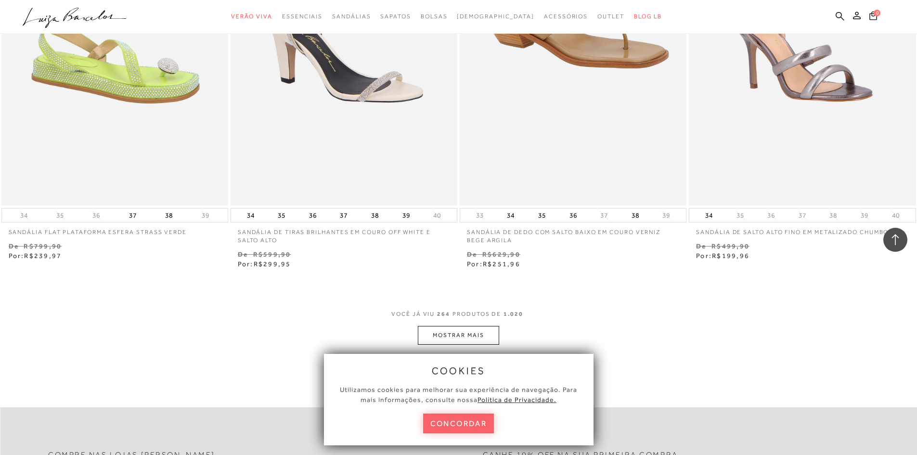
scroll to position [27166, 0]
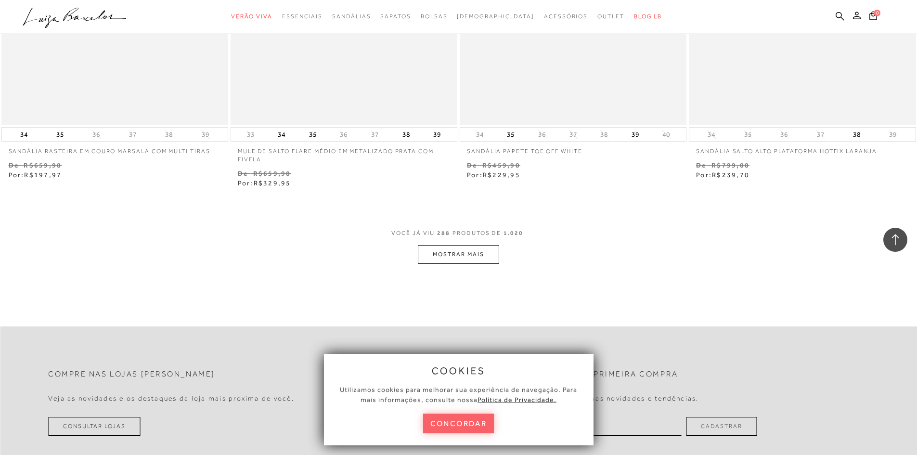
click at [471, 254] on button "MOSTRAR MAIS" at bounding box center [458, 254] width 81 height 19
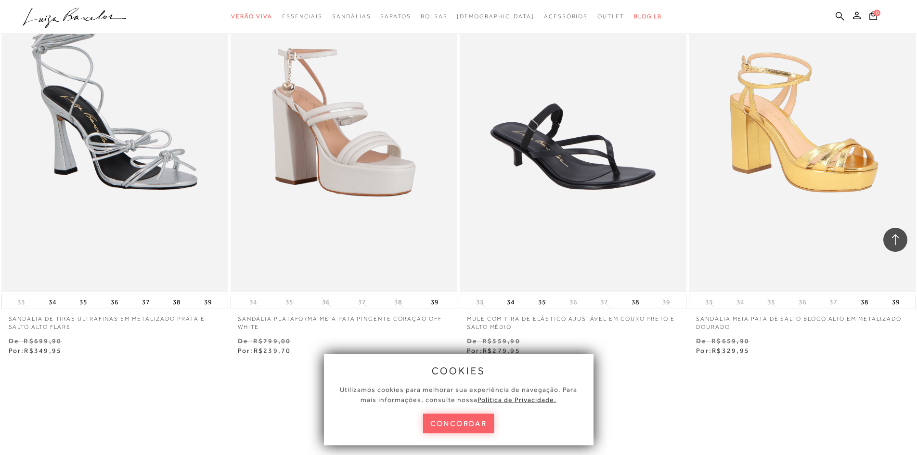
scroll to position [32124, 0]
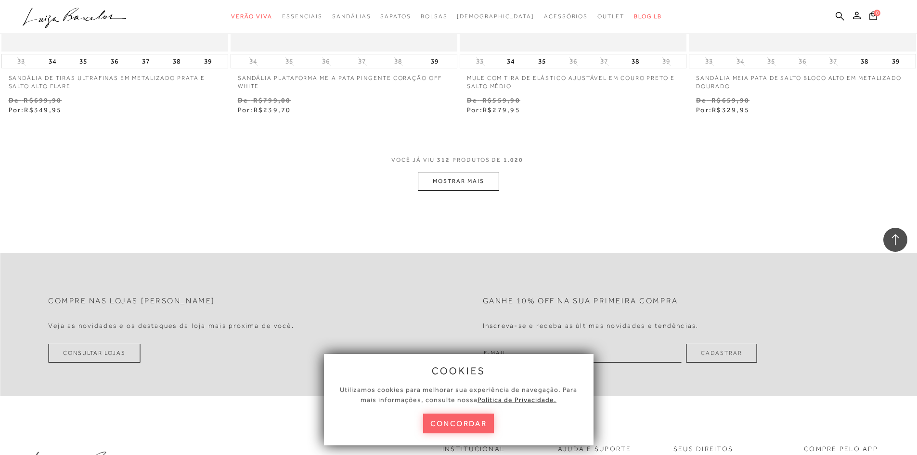
click at [468, 183] on button "MOSTRAR MAIS" at bounding box center [458, 181] width 81 height 19
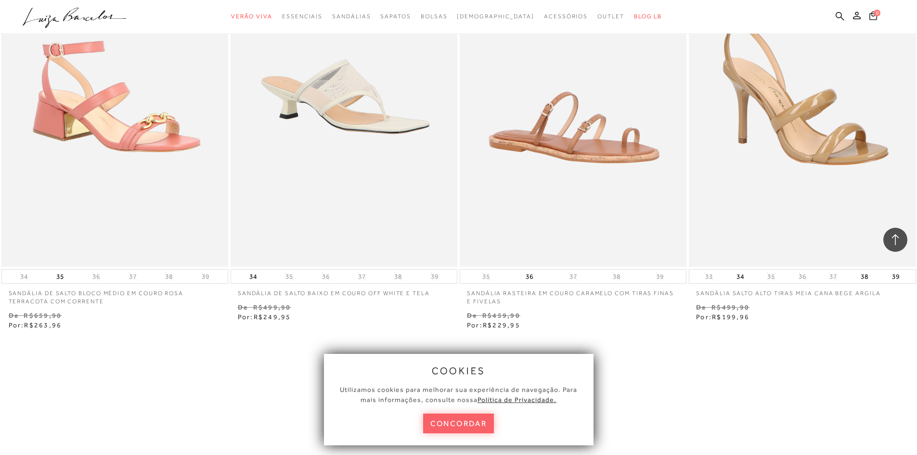
scroll to position [34579, 0]
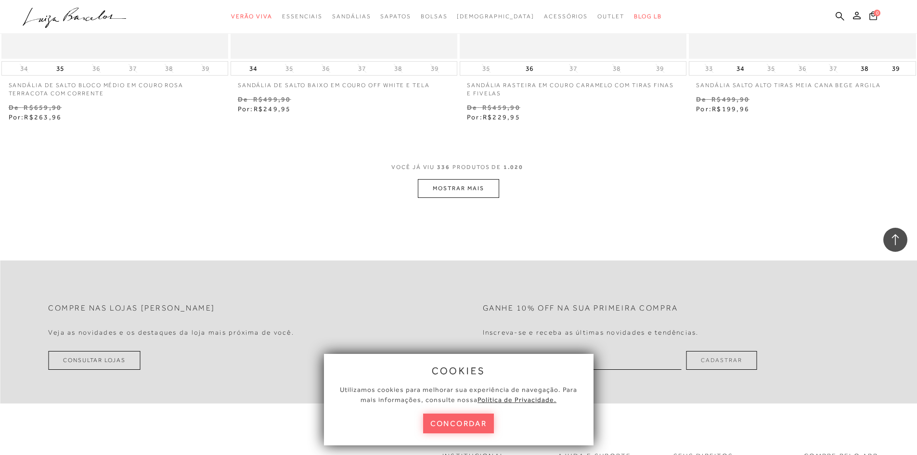
click at [471, 194] on button "MOSTRAR MAIS" at bounding box center [458, 188] width 81 height 19
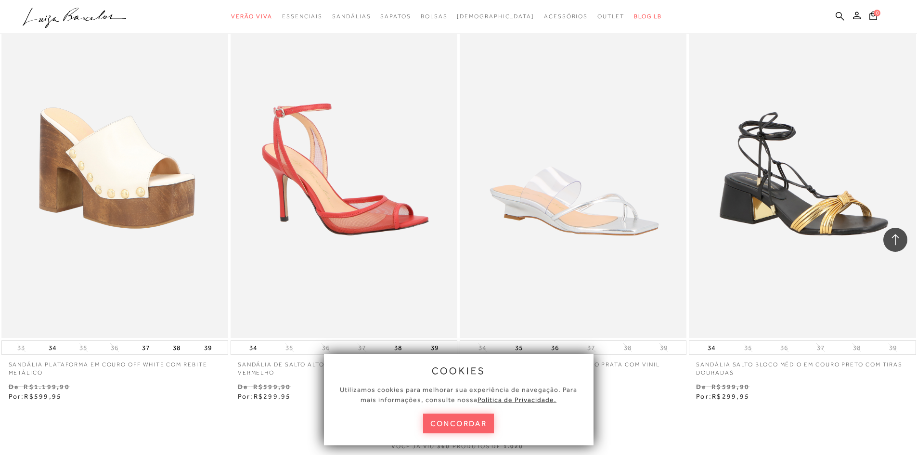
scroll to position [36986, 0]
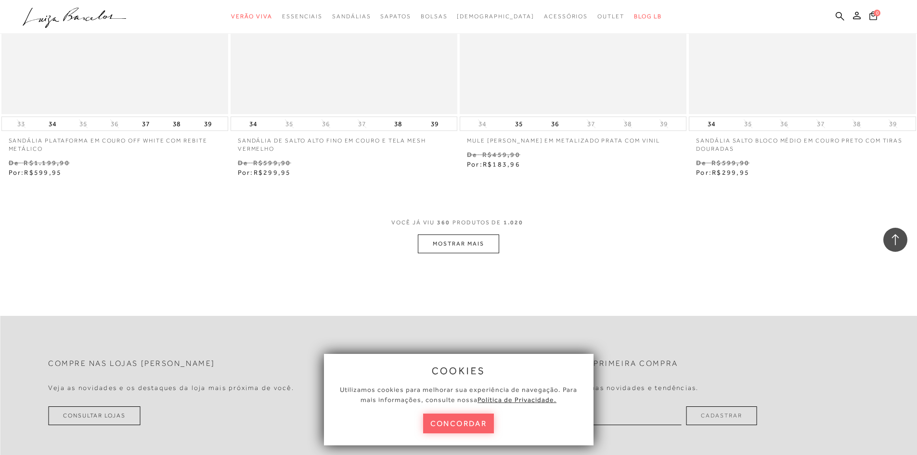
click at [470, 253] on button "MOSTRAR MAIS" at bounding box center [458, 243] width 81 height 19
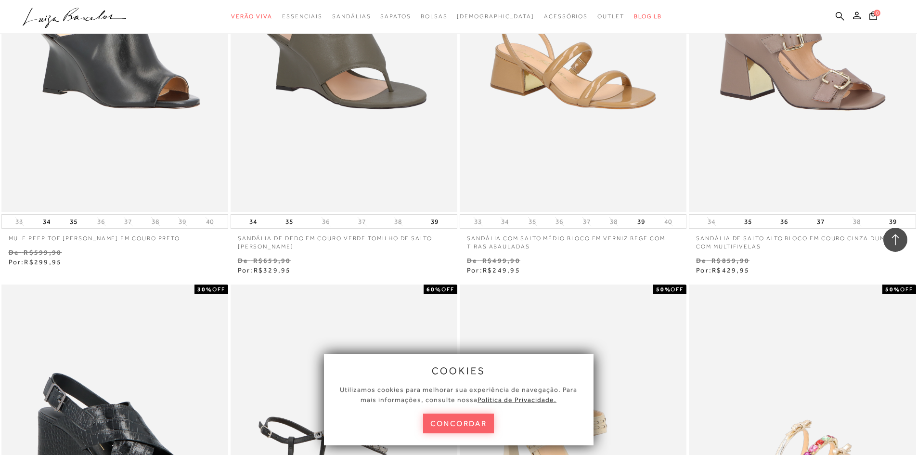
scroll to position [39519, 0]
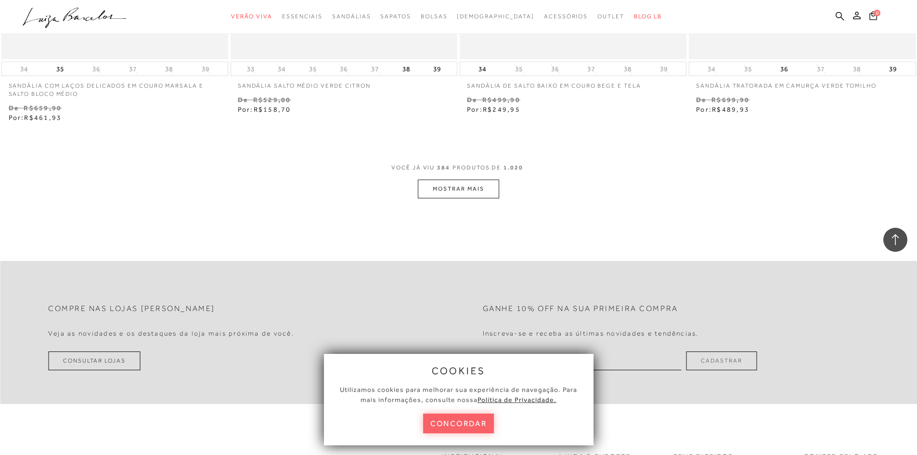
click at [455, 180] on button "MOSTRAR MAIS" at bounding box center [458, 189] width 81 height 19
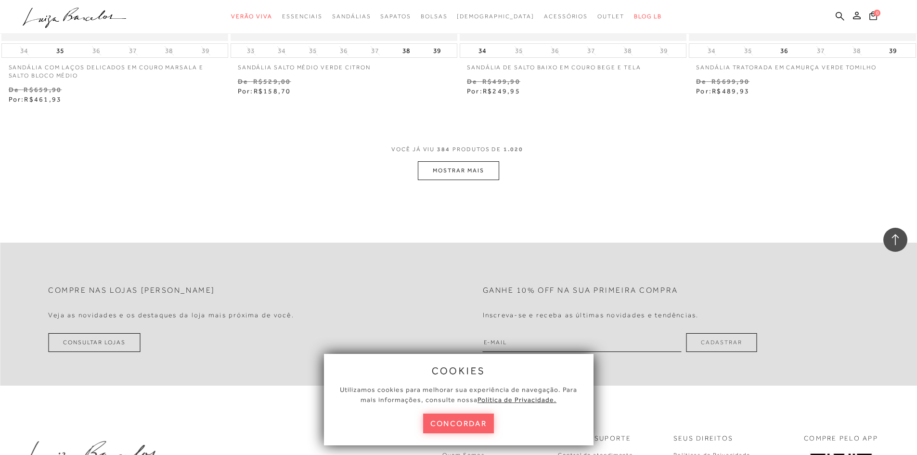
click at [456, 178] on button "MOSTRAR MAIS" at bounding box center [458, 170] width 81 height 19
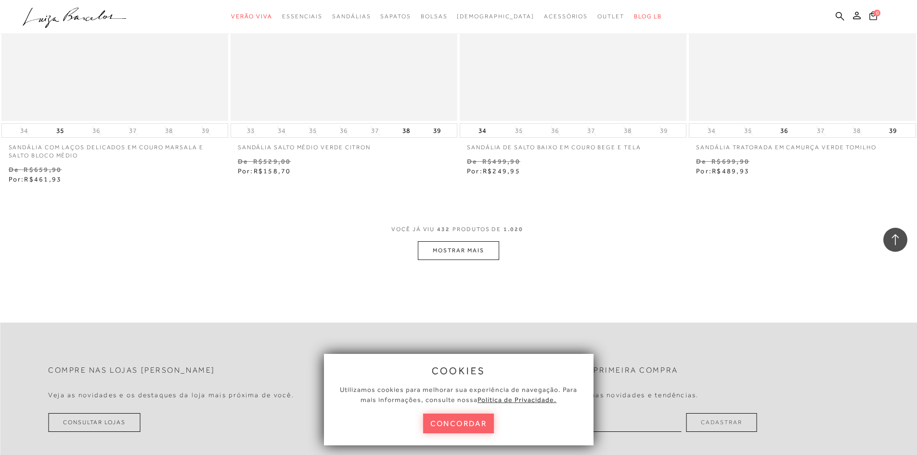
scroll to position [39643, 0]
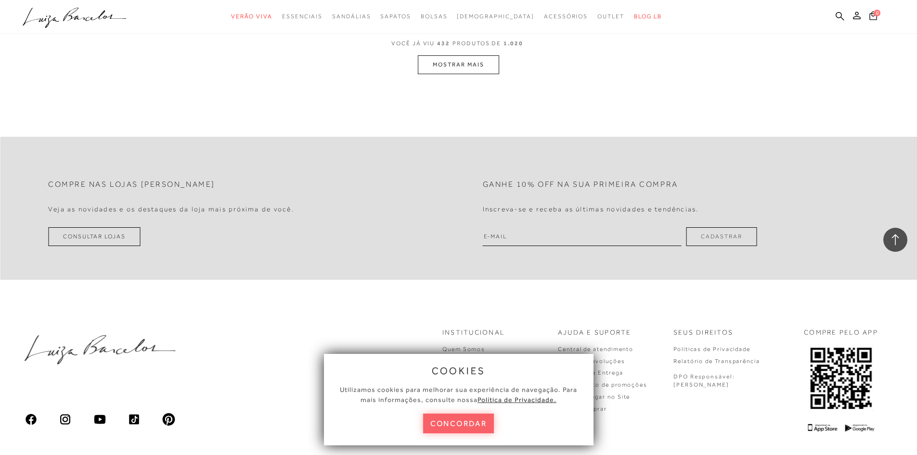
click at [471, 69] on button "MOSTRAR MAIS" at bounding box center [458, 64] width 81 height 19
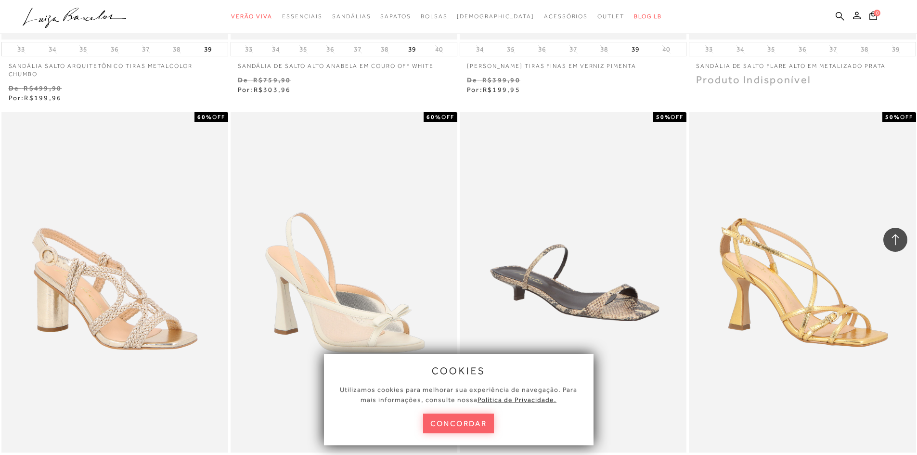
scroll to position [55697, 0]
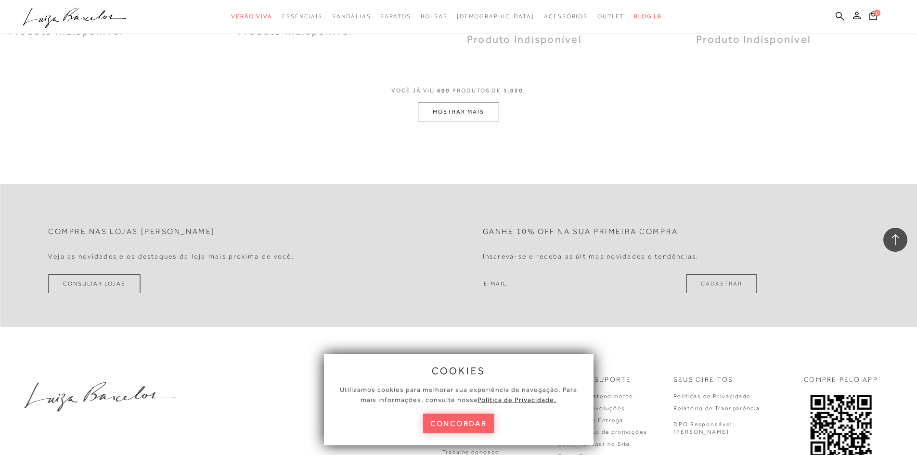
click at [443, 117] on button "MOSTRAR MAIS" at bounding box center [458, 112] width 81 height 19
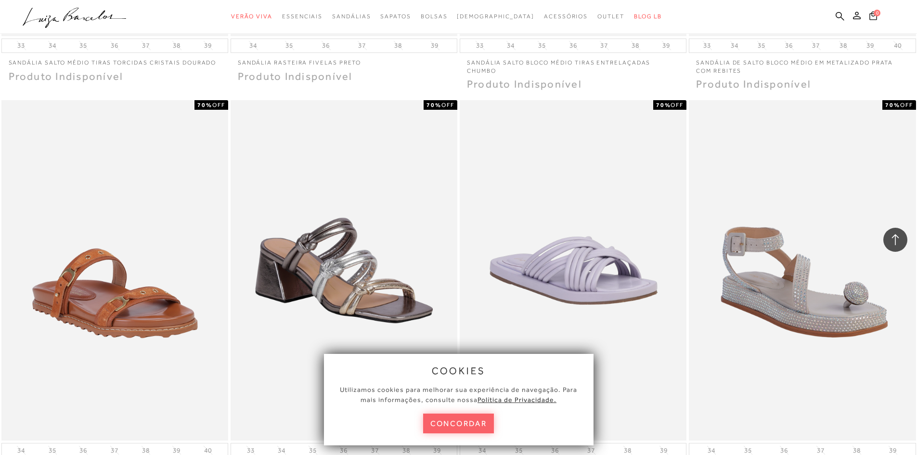
scroll to position [61522, 0]
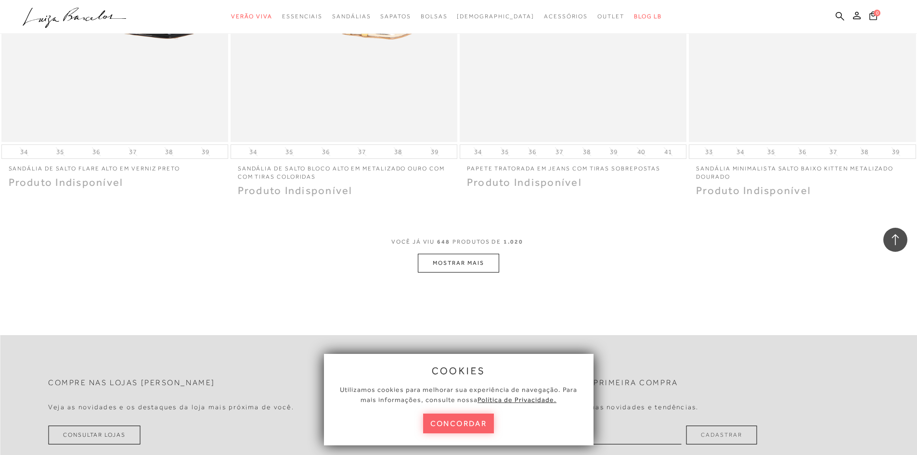
click at [471, 270] on button "MOSTRAR MAIS" at bounding box center [458, 263] width 81 height 19
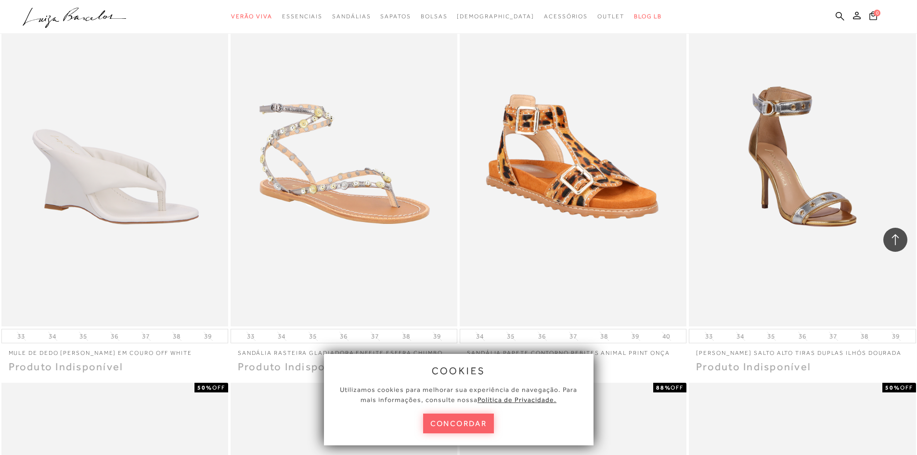
scroll to position [63977, 0]
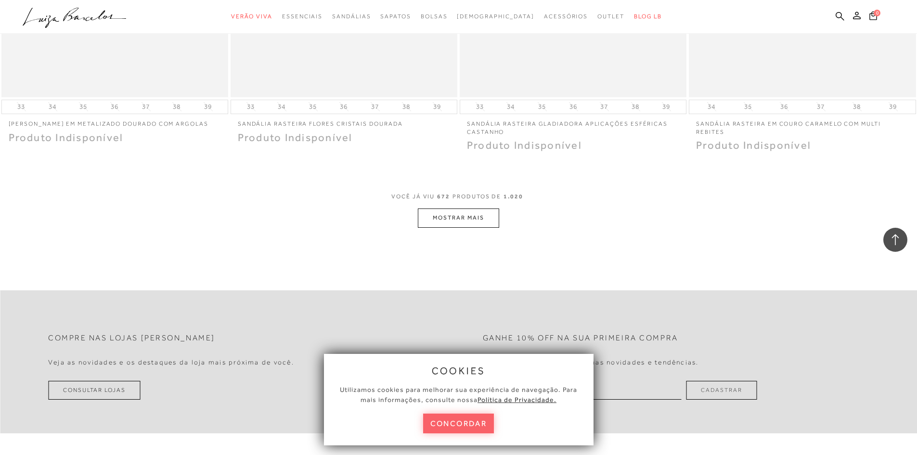
click at [455, 227] on button "MOSTRAR MAIS" at bounding box center [458, 217] width 81 height 19
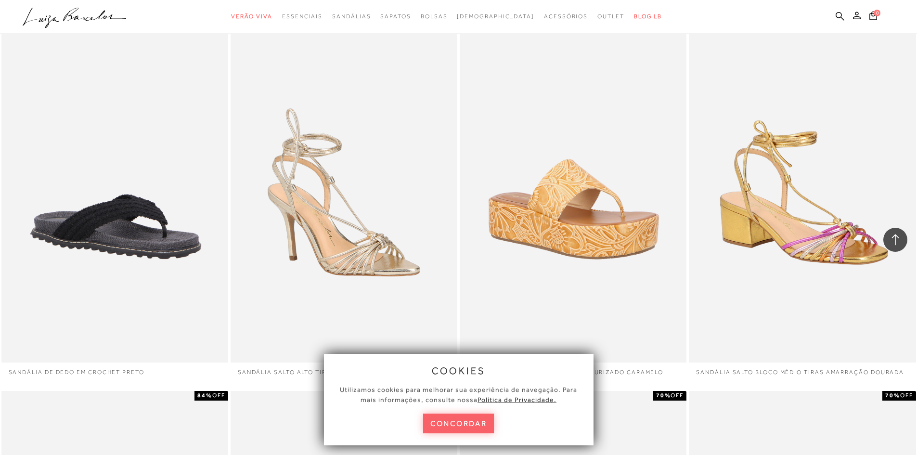
scroll to position [78141, 0]
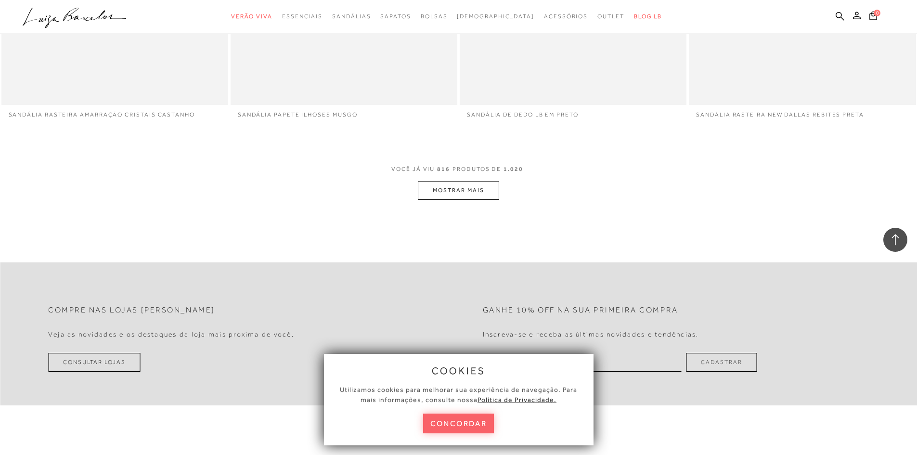
click at [473, 200] on button "MOSTRAR MAIS" at bounding box center [458, 190] width 81 height 19
